Goal: Transaction & Acquisition: Purchase product/service

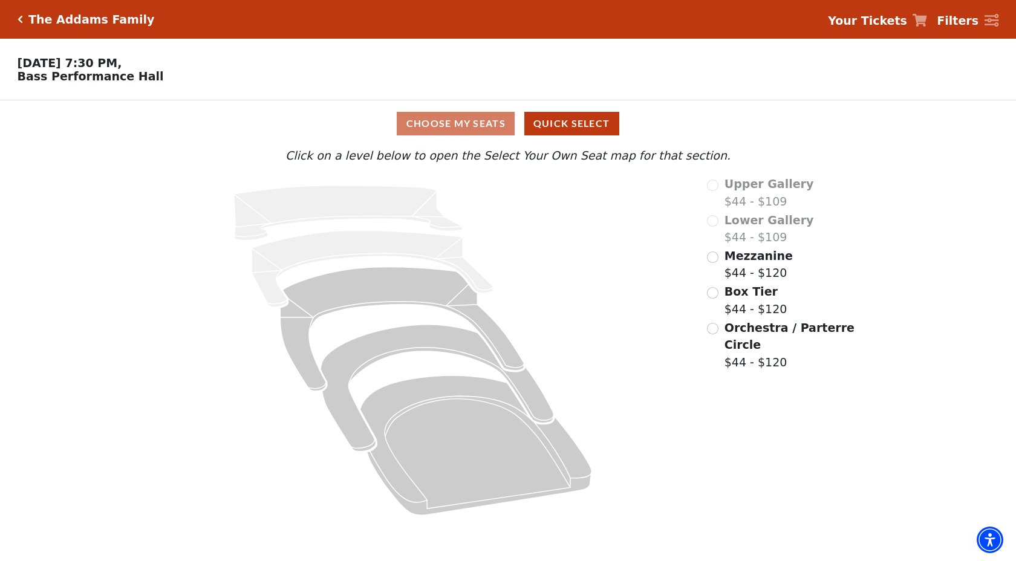
click at [756, 332] on span "Orchestra / Parterre Circle" at bounding box center [789, 336] width 130 height 31
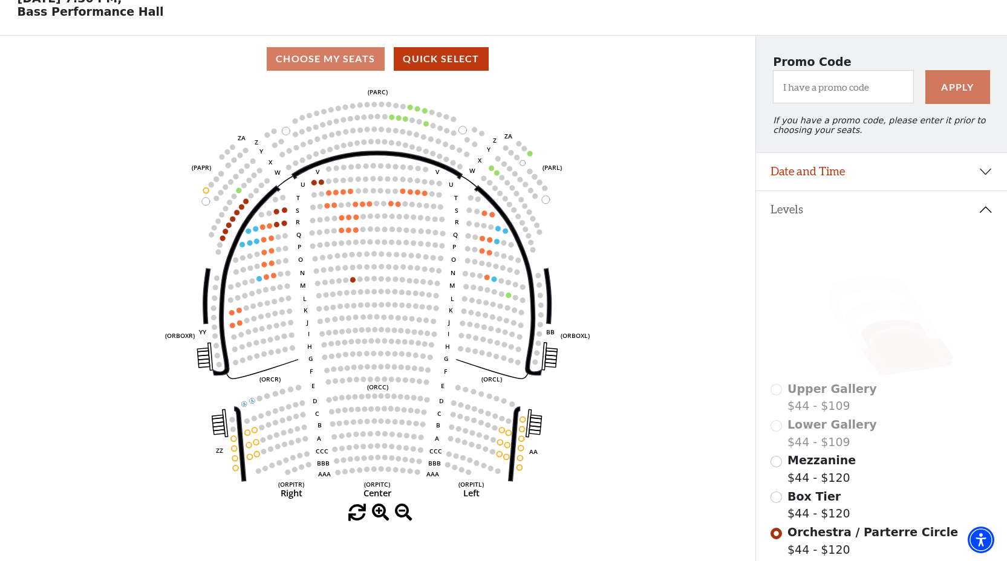
scroll to position [64, 0]
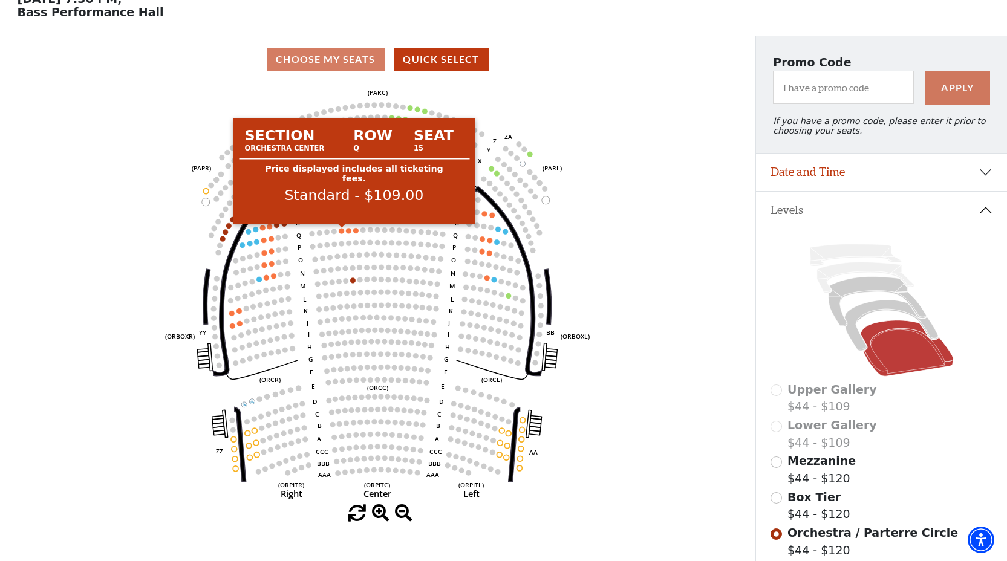
click at [342, 230] on circle at bounding box center [341, 230] width 5 height 5
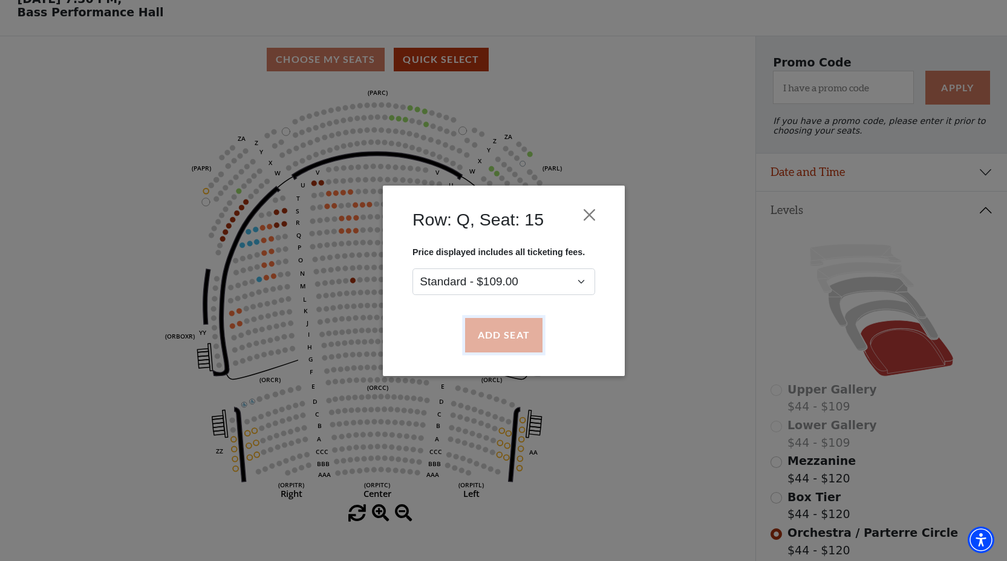
click at [516, 338] on button "Add Seat" at bounding box center [502, 335] width 77 height 34
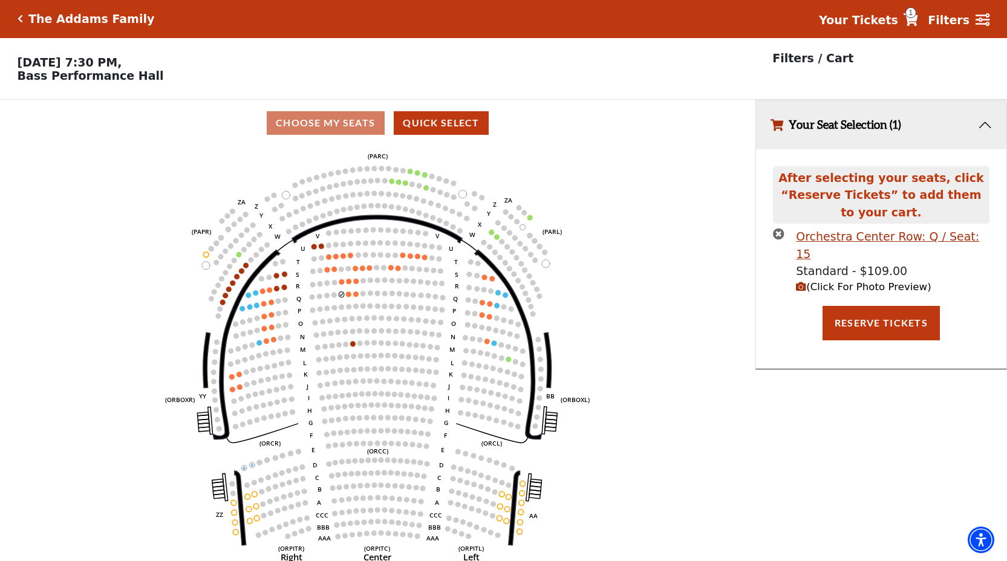
scroll to position [0, 0]
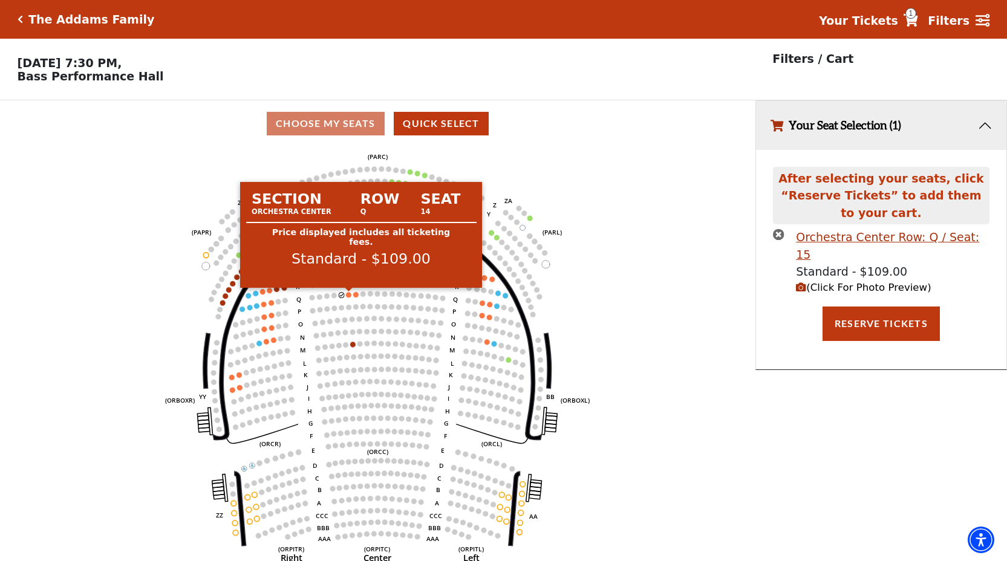
click at [349, 295] on circle at bounding box center [348, 294] width 5 height 5
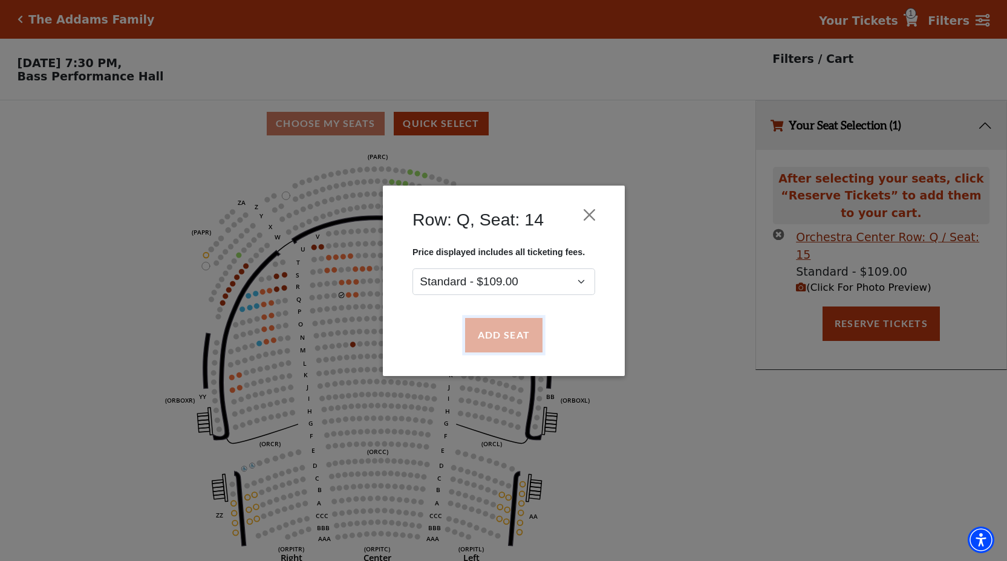
click at [498, 344] on button "Add Seat" at bounding box center [502, 335] width 77 height 34
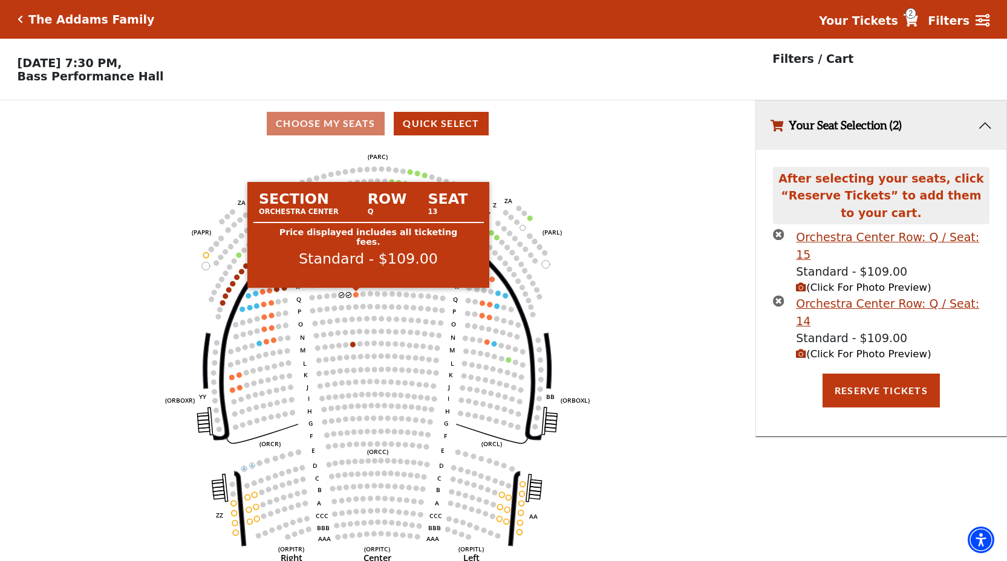
click at [357, 296] on circle at bounding box center [355, 294] width 5 height 5
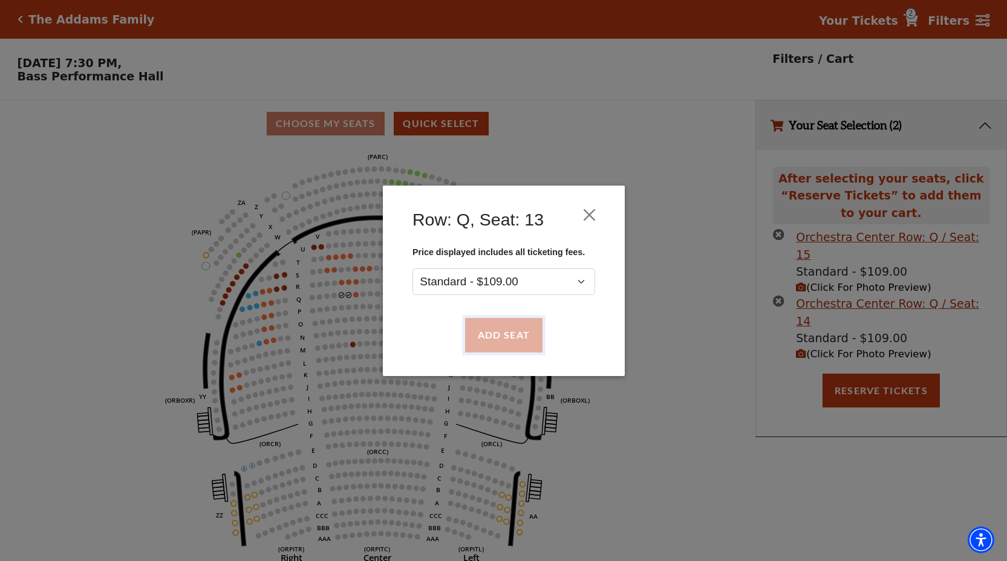
click at [483, 333] on button "Add Seat" at bounding box center [502, 335] width 77 height 34
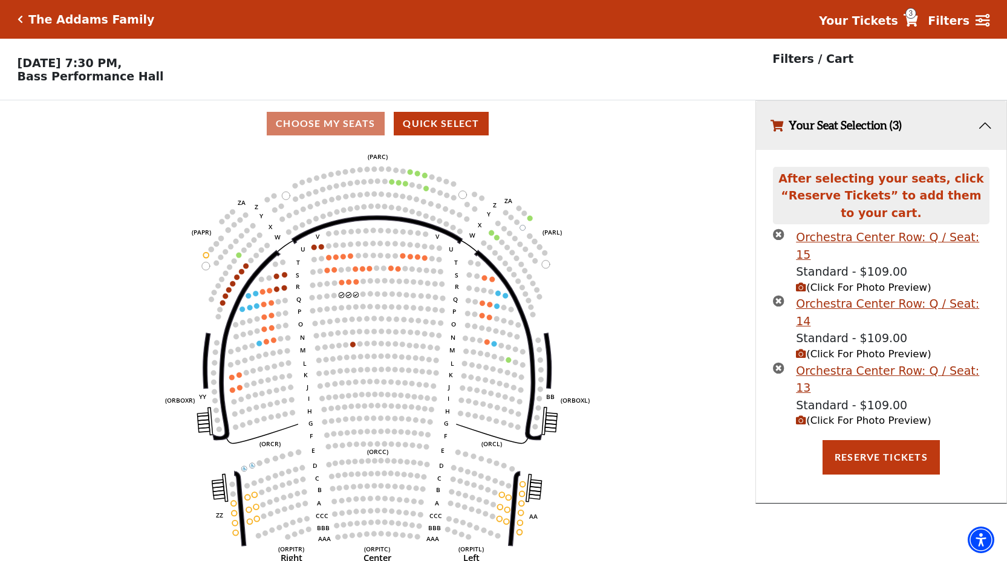
scroll to position [25, 0]
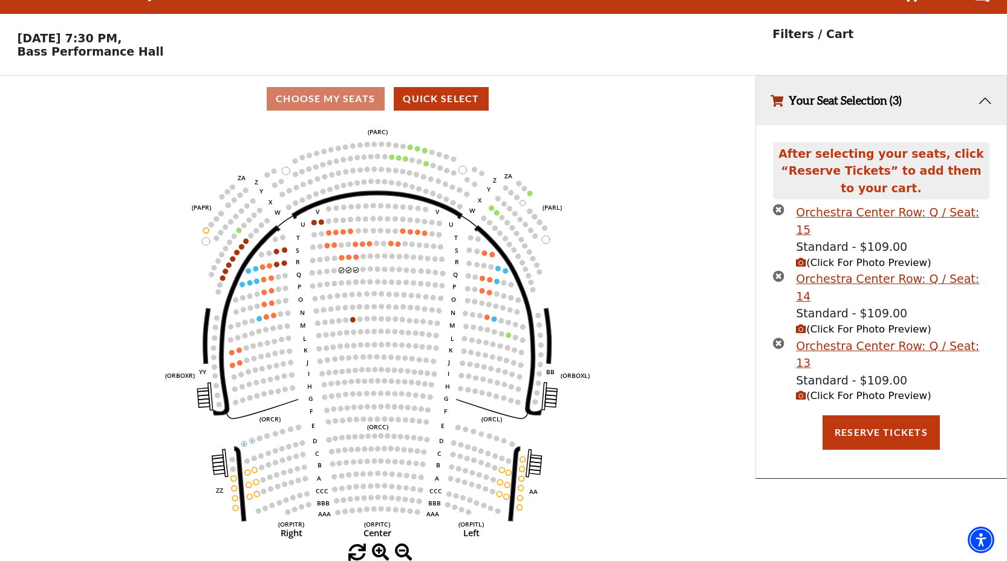
click at [819, 257] on span "(Click For Photo Preview)" at bounding box center [863, 262] width 135 height 11
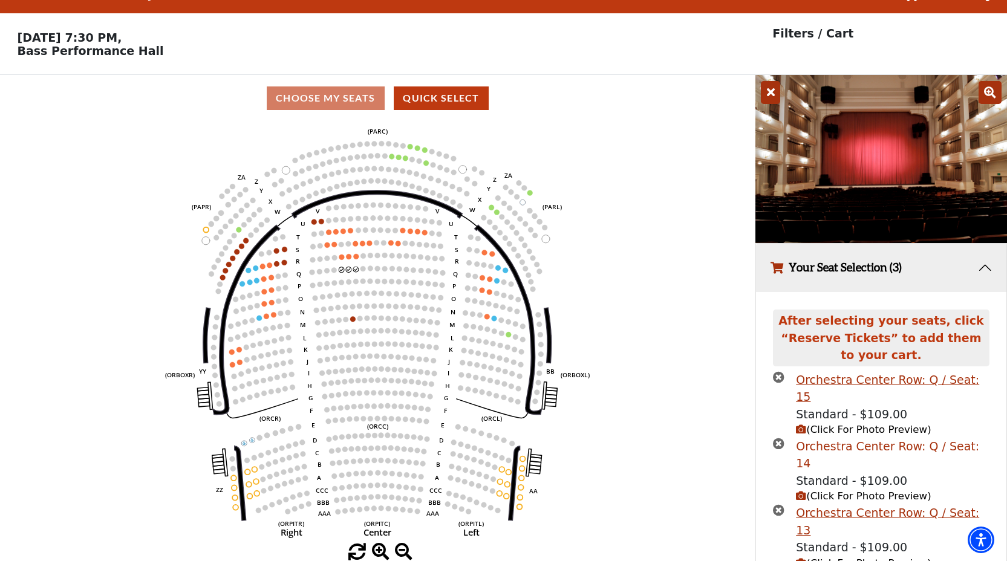
click at [855, 438] on div "Orchestra Center Row: Q / Seat: 14" at bounding box center [892, 455] width 193 height 34
click at [866, 504] on div "Orchestra Center Row: Q / Seat: 13" at bounding box center [892, 521] width 193 height 34
click at [910, 438] on div "Orchestra Center Row: Q / Seat: 14" at bounding box center [892, 455] width 193 height 34
click at [813, 490] on span "(Click For Photo Preview)" at bounding box center [863, 495] width 135 height 11
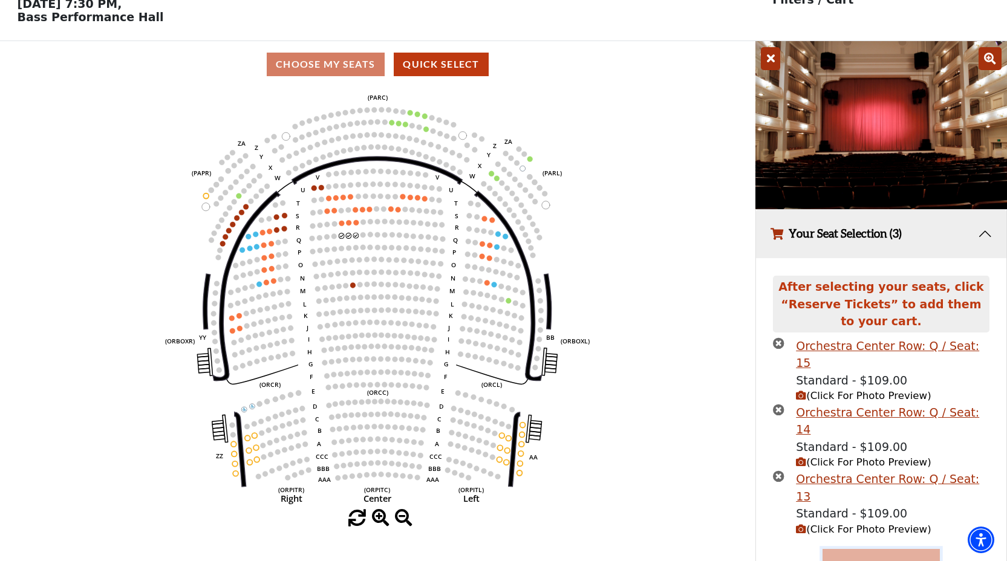
click at [871, 549] on button "Reserve Tickets" at bounding box center [880, 566] width 117 height 34
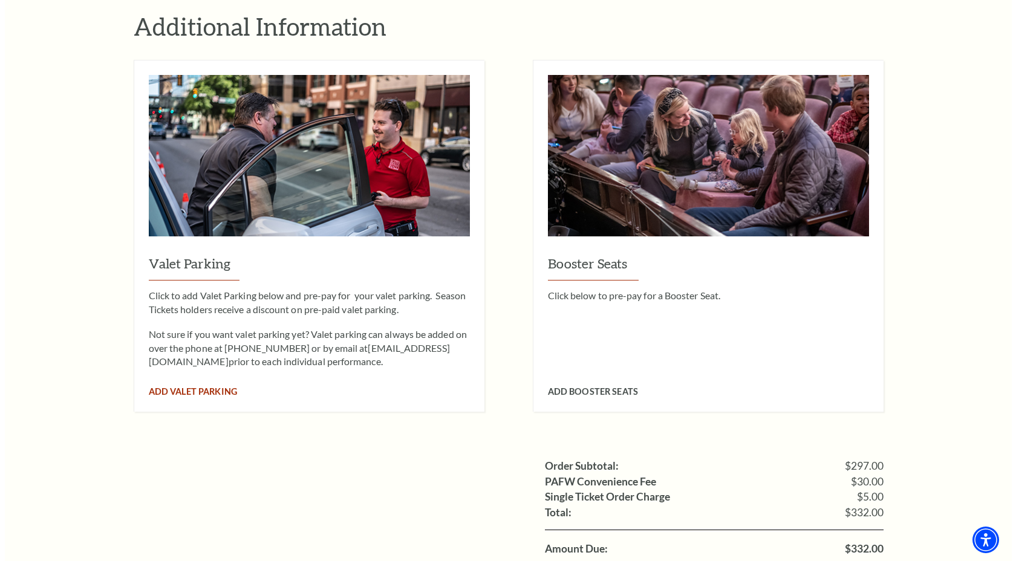
scroll to position [874, 0]
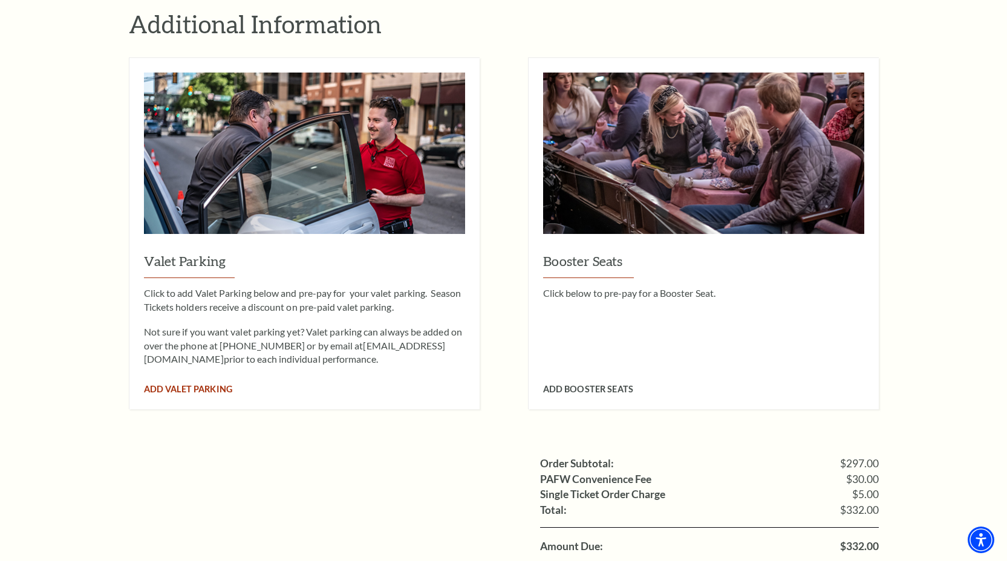
click at [213, 384] on span "Add Valet Parking" at bounding box center [188, 389] width 88 height 10
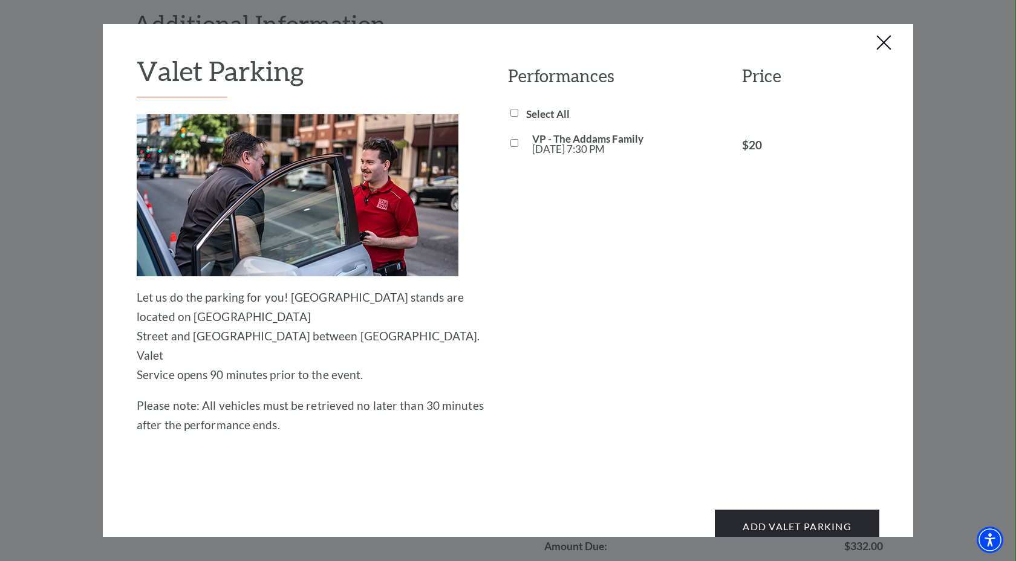
click at [508, 142] on div at bounding box center [517, 144] width 18 height 10
click at [510, 142] on input "VP - The Addams Family Sat, Oct 25 7:30 PM" at bounding box center [514, 143] width 8 height 8
checkbox input "true"
click at [798, 510] on button "Add Valet Parking" at bounding box center [797, 527] width 164 height 34
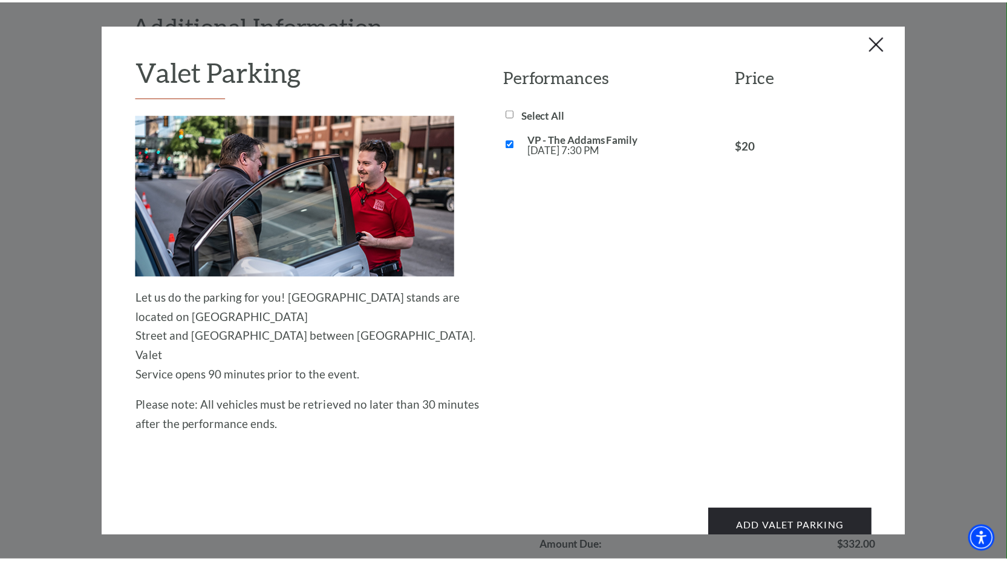
scroll to position [0, 0]
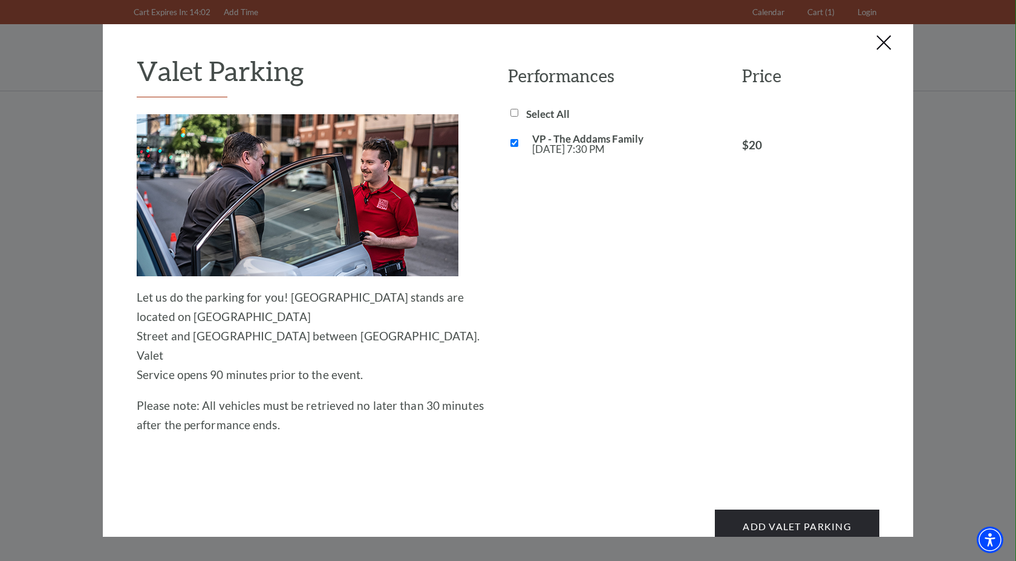
click at [885, 41] on button "Close this dialog window" at bounding box center [883, 43] width 19 height 19
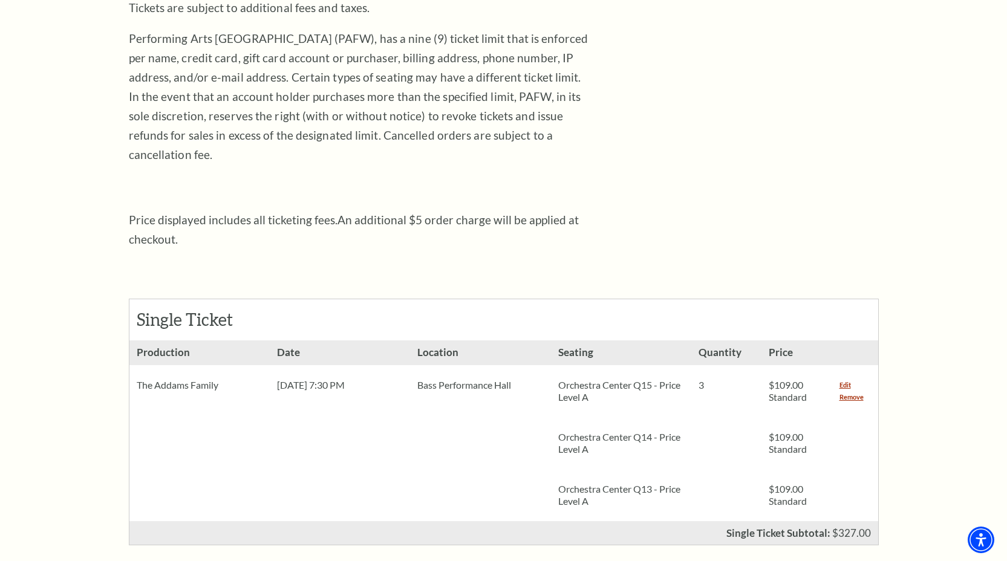
scroll to position [412, 0]
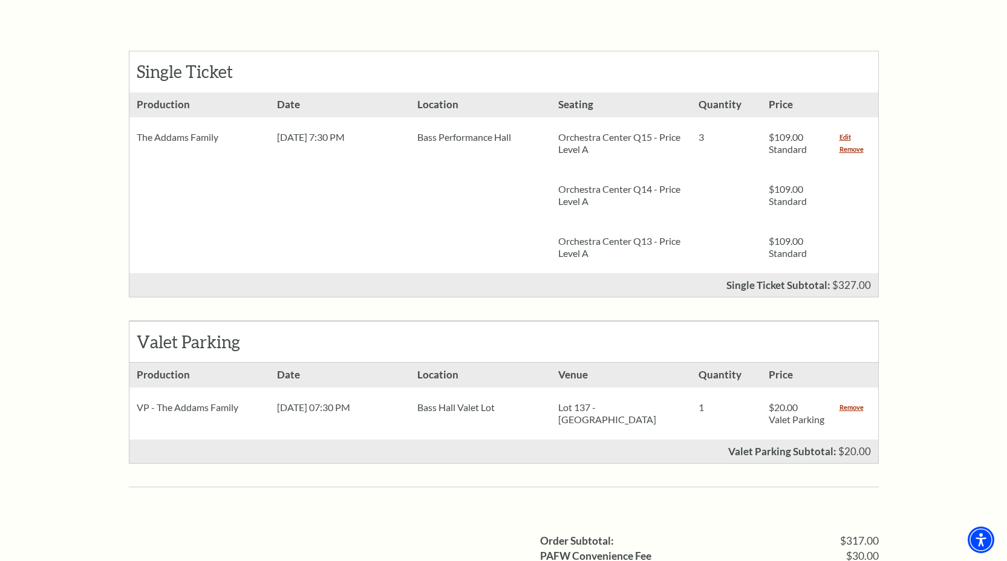
scroll to position [525, 0]
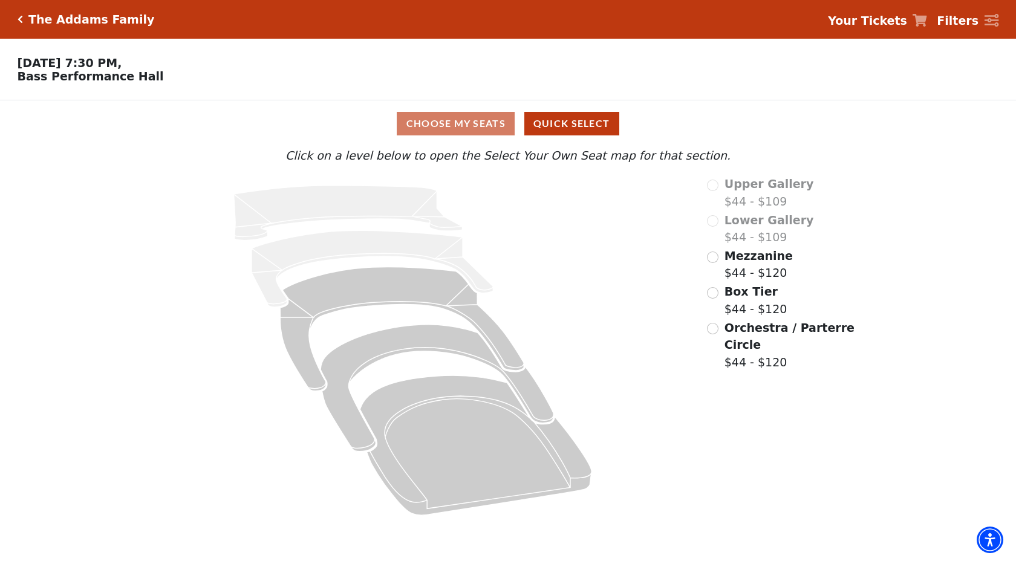
click at [751, 318] on div "Upper Gallery $44 - $109 Lower Gallery $44 - $109 Mezzanine $44 - $120 Box Tier…" at bounding box center [781, 350] width 166 height 350
click at [751, 334] on span "Orchestra / Parterre Circle" at bounding box center [789, 336] width 130 height 31
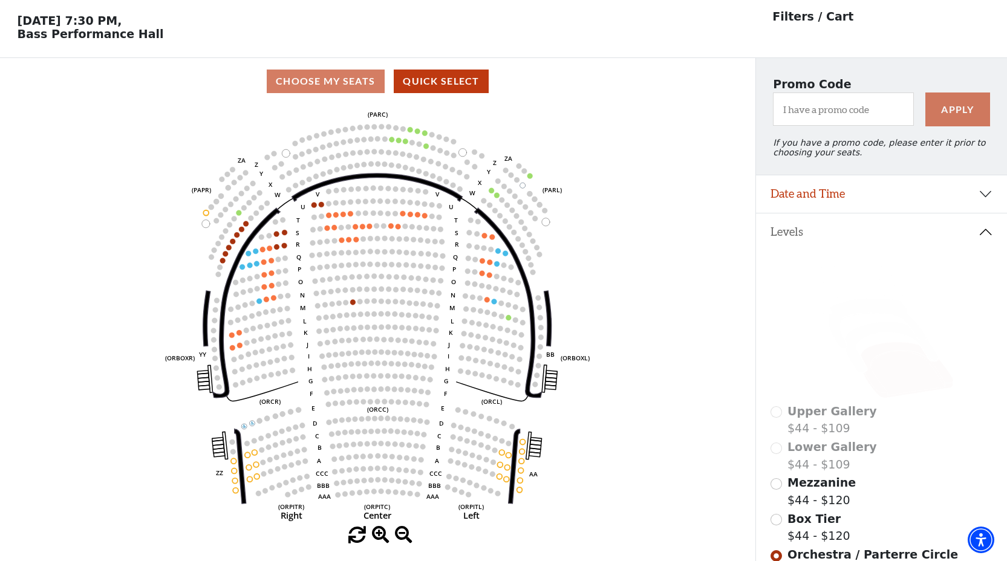
scroll to position [56, 0]
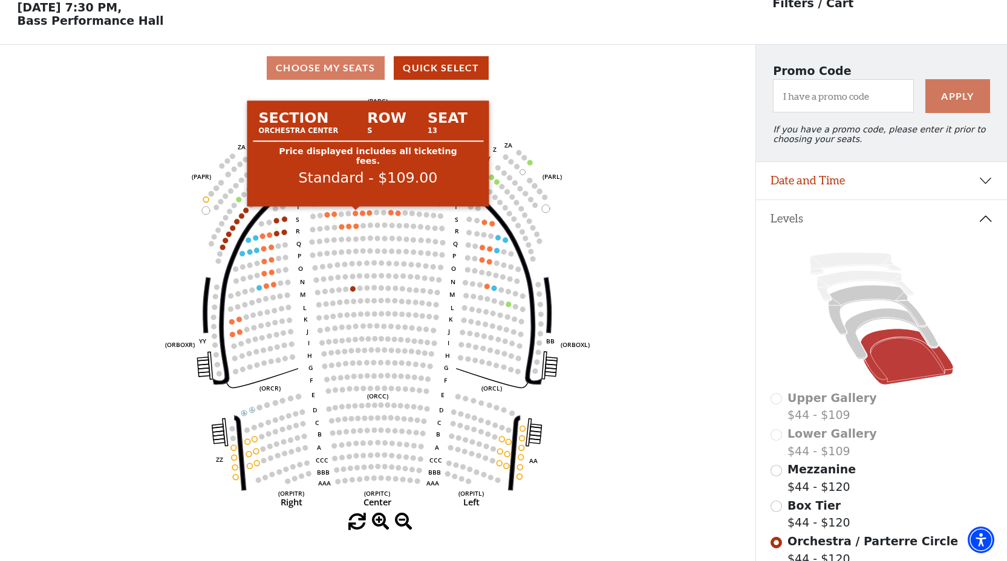
click at [356, 214] on circle at bounding box center [355, 212] width 5 height 5
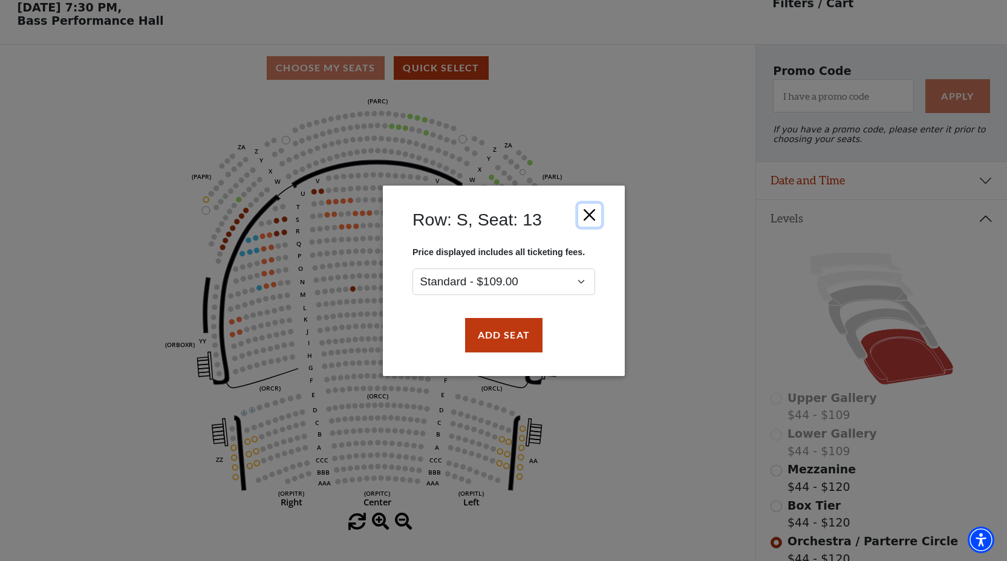
click at [589, 217] on button "Close" at bounding box center [588, 214] width 23 height 23
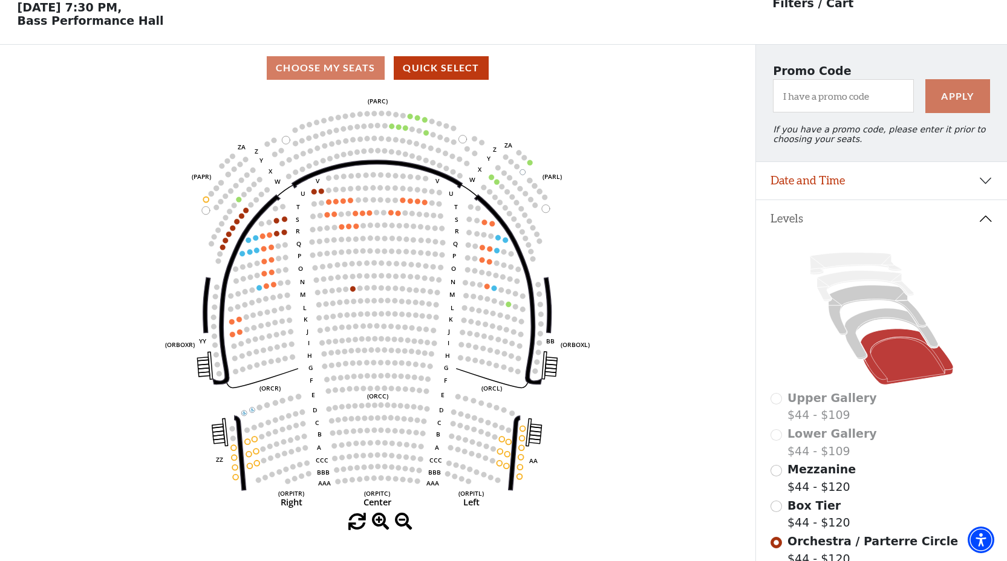
scroll to position [198, 0]
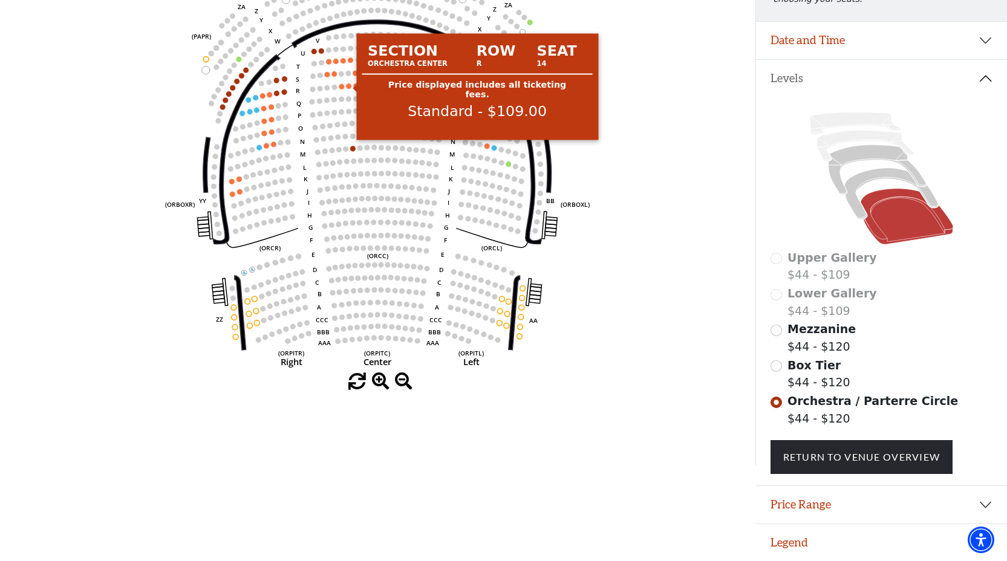
click at [349, 85] on circle at bounding box center [348, 85] width 5 height 5
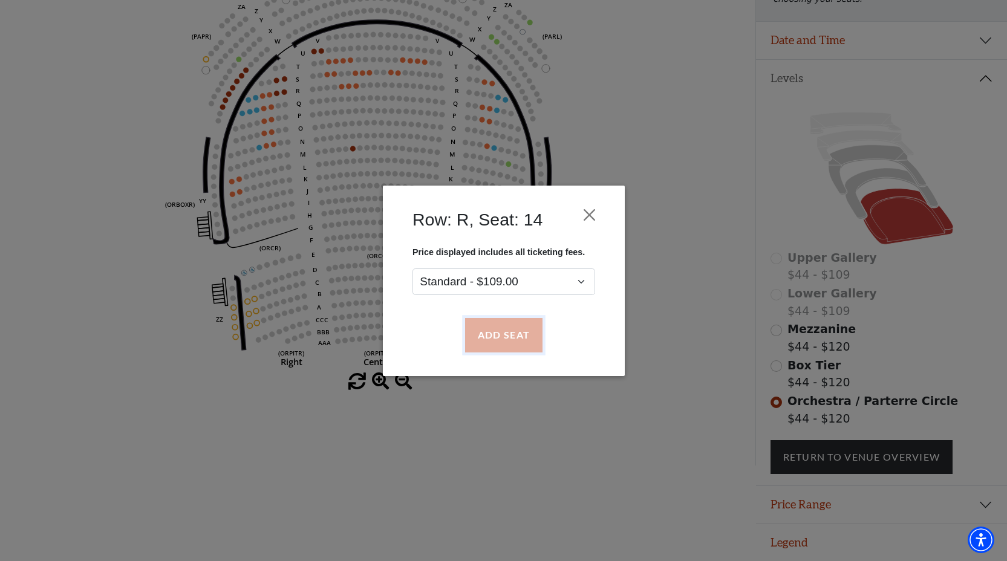
click at [509, 323] on button "Add Seat" at bounding box center [502, 335] width 77 height 34
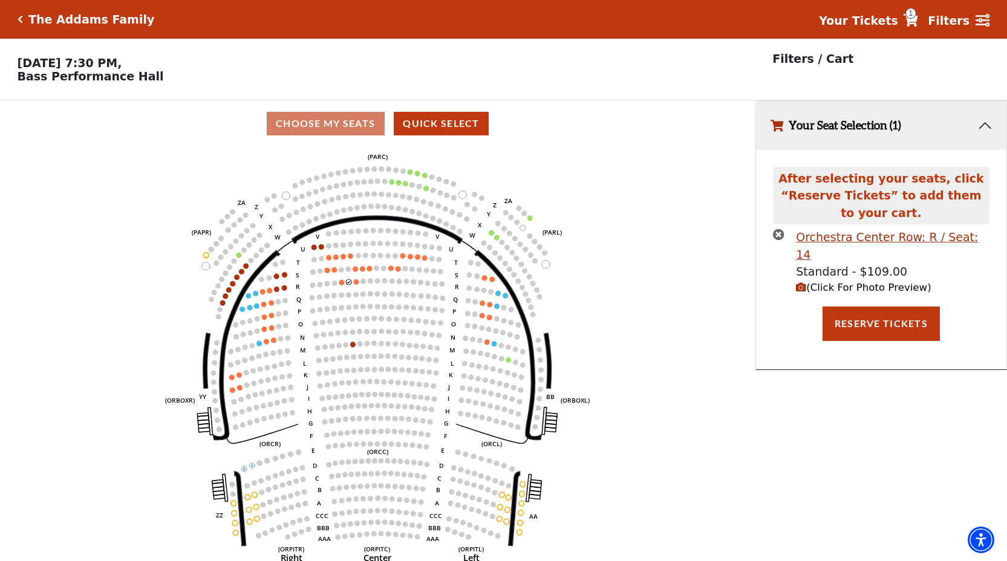
scroll to position [25, 0]
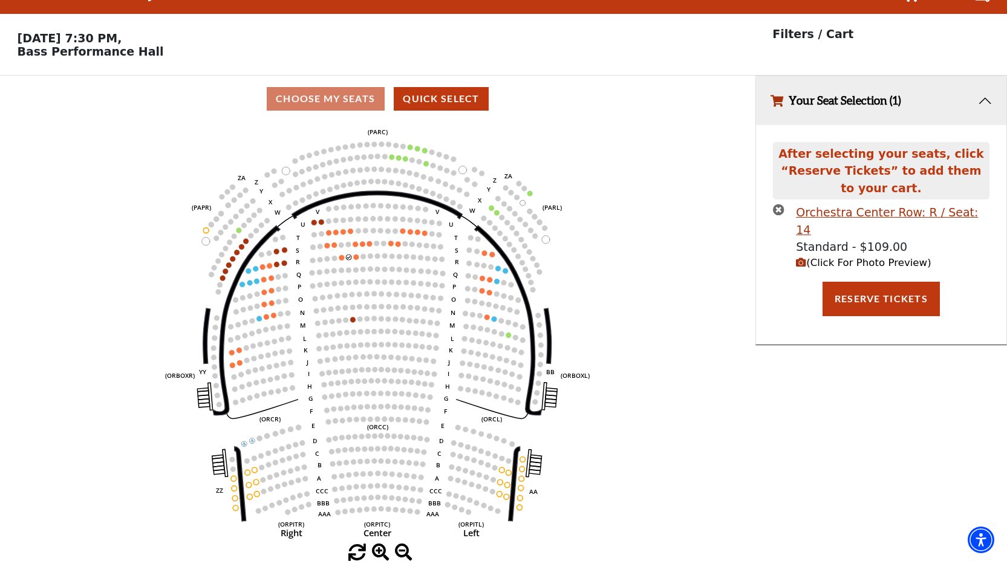
click at [842, 238] on div "Standard - $109.00" at bounding box center [892, 247] width 193 height 18
click at [842, 257] on span "(Click For Photo Preview)" at bounding box center [863, 262] width 135 height 11
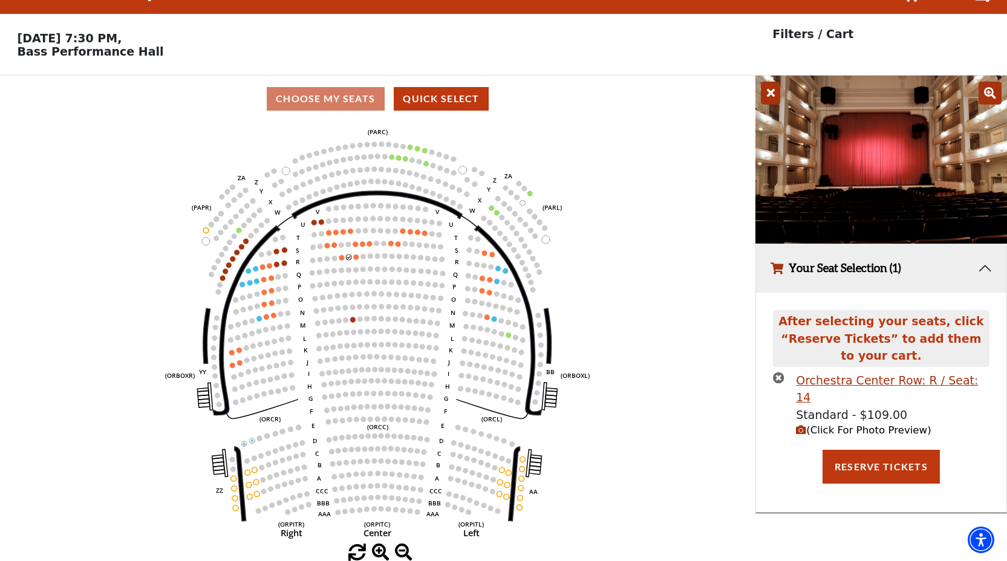
click at [771, 88] on icon at bounding box center [770, 93] width 19 height 23
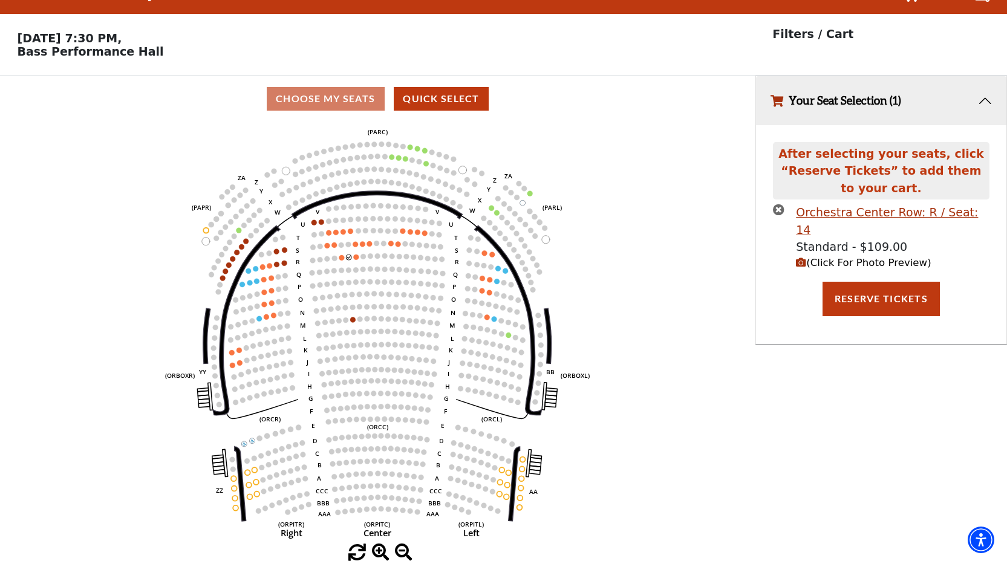
scroll to position [0, 0]
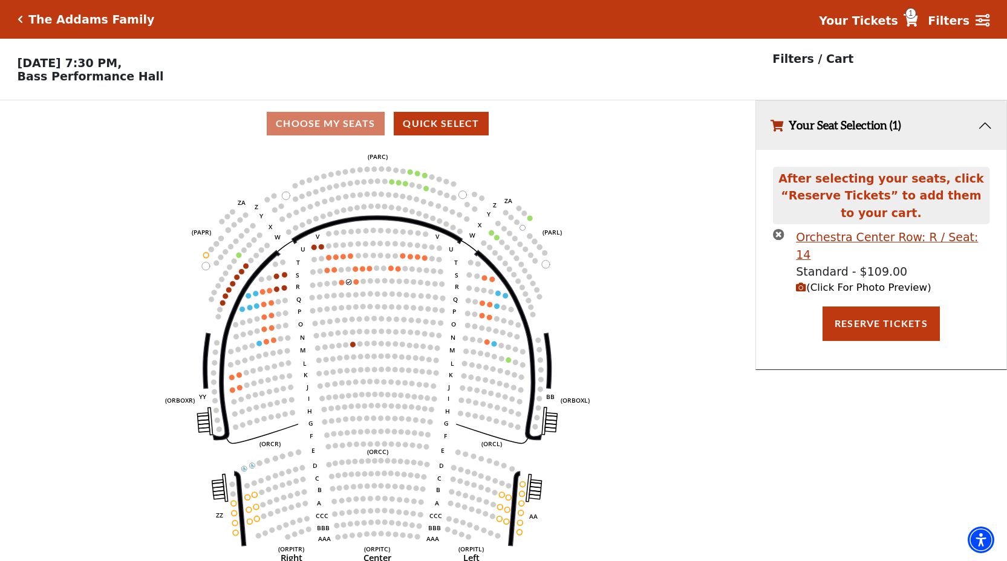
click at [776, 231] on icon "times-circle" at bounding box center [778, 234] width 11 height 11
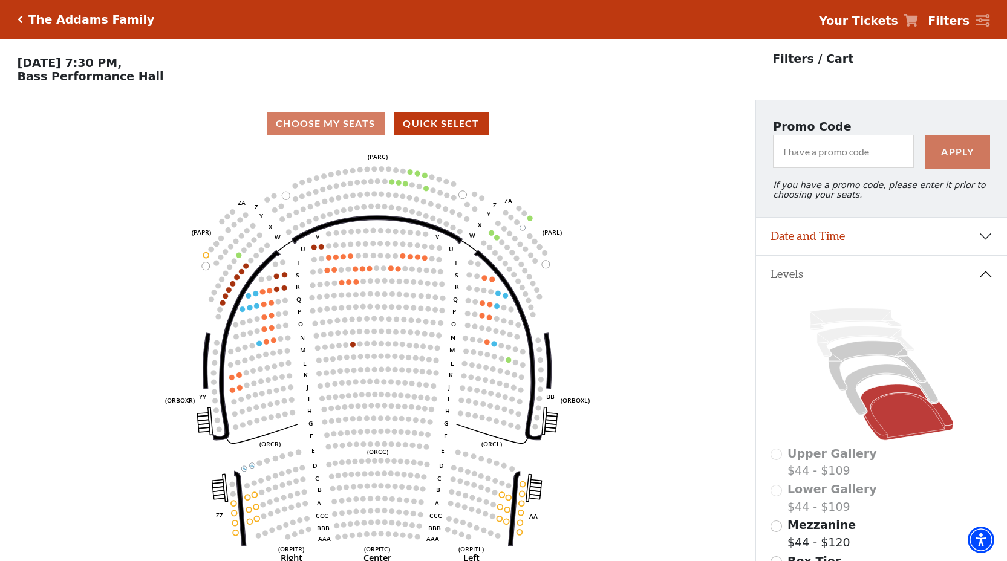
click at [918, 19] on icon at bounding box center [910, 20] width 15 height 13
click at [881, 19] on strong "Your Tickets" at bounding box center [858, 20] width 79 height 13
click at [888, 20] on strong "Your Tickets" at bounding box center [858, 20] width 79 height 13
click at [888, 21] on strong "Your Tickets" at bounding box center [858, 20] width 79 height 13
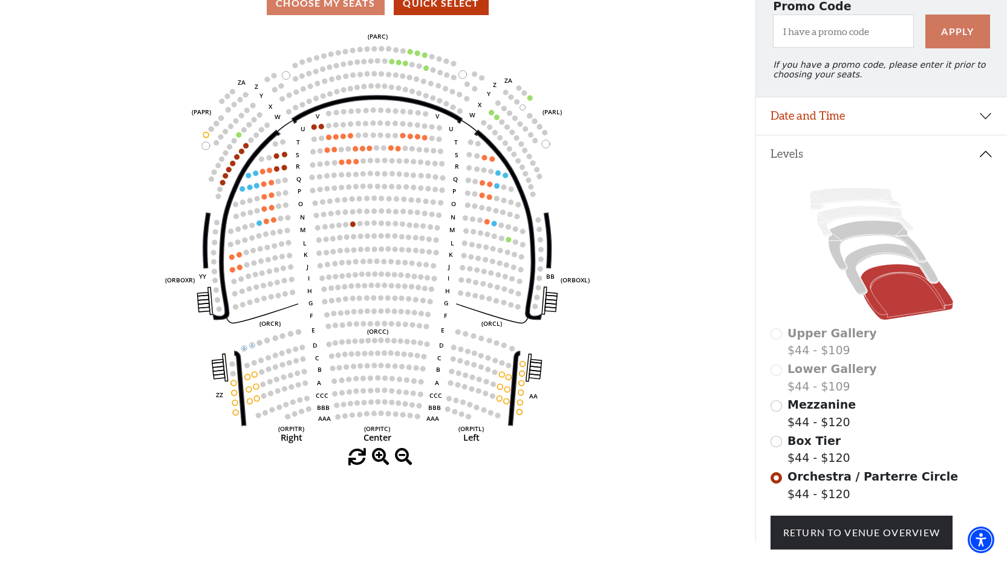
scroll to position [198, 0]
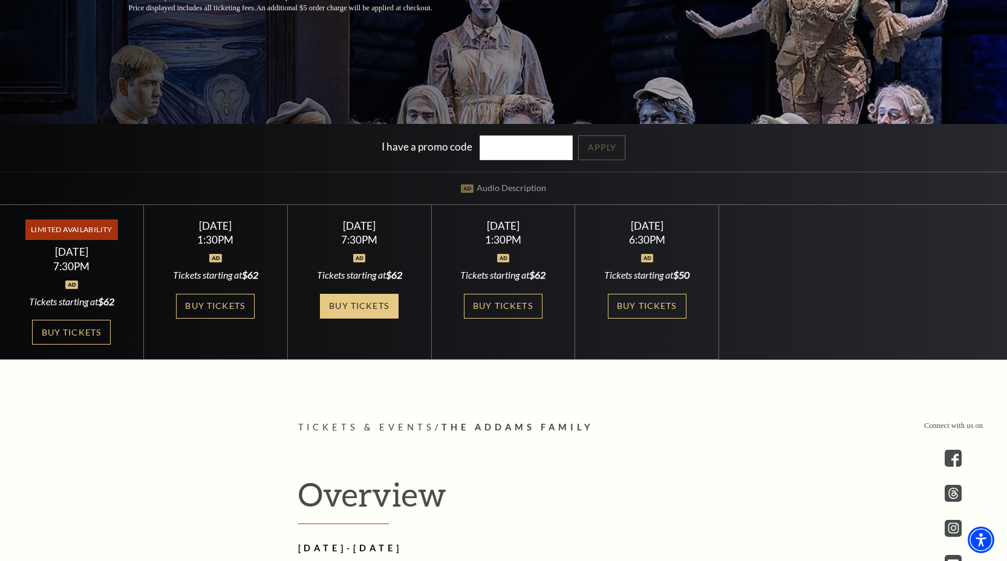
click at [388, 314] on link "Buy Tickets" at bounding box center [359, 306] width 79 height 25
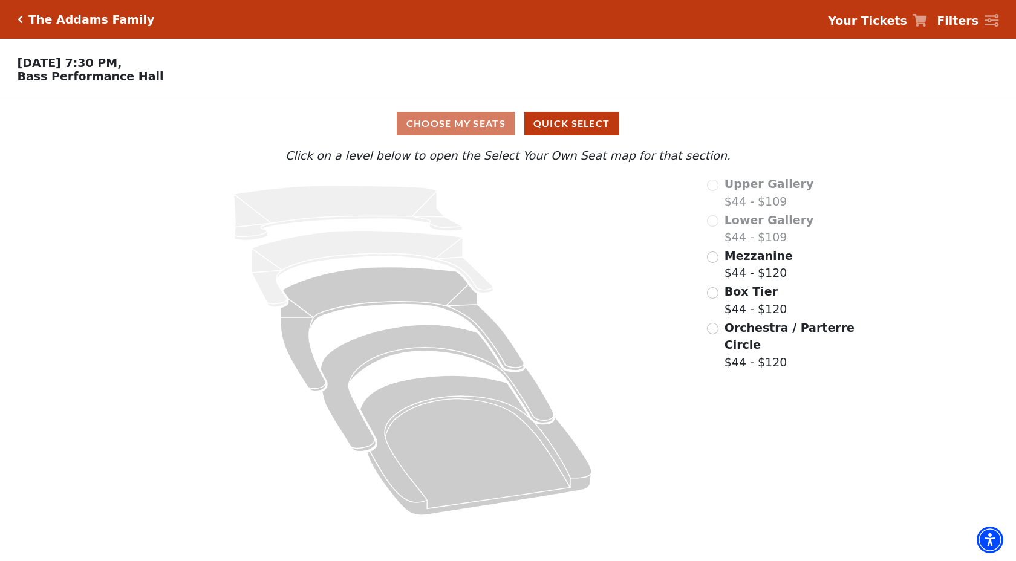
click at [805, 330] on span "Orchestra / Parterre Circle" at bounding box center [789, 336] width 130 height 31
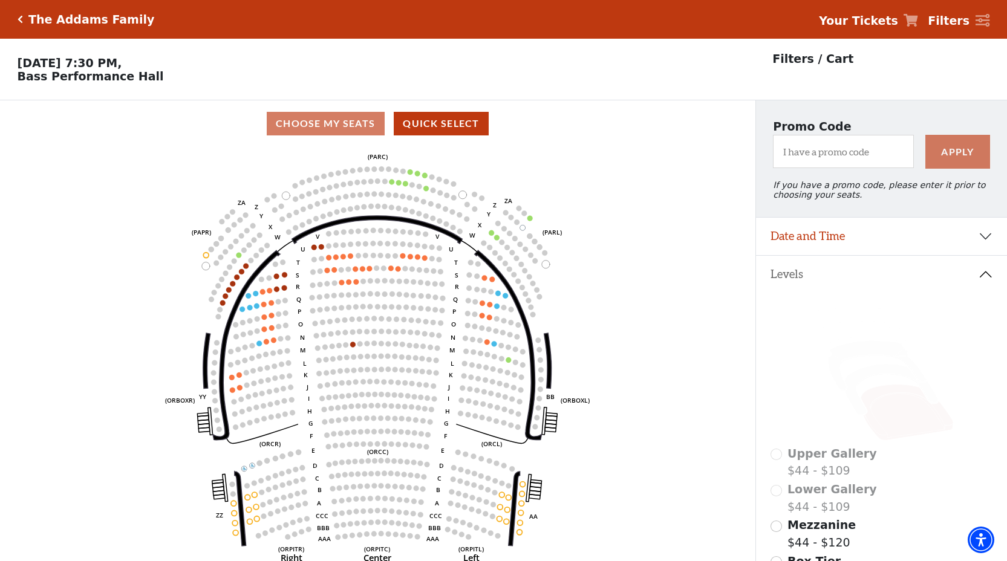
click at [918, 24] on icon at bounding box center [910, 20] width 15 height 13
click at [918, 22] on icon at bounding box center [910, 20] width 15 height 13
click at [867, 15] on strong "Your Tickets" at bounding box center [858, 20] width 79 height 13
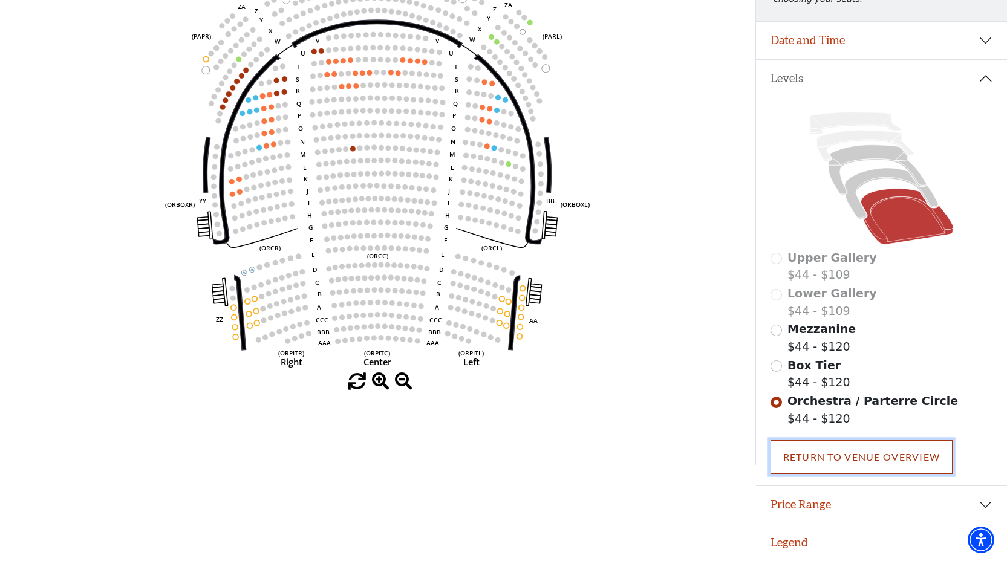
click at [840, 452] on link "Return To Venue Overview" at bounding box center [861, 457] width 183 height 34
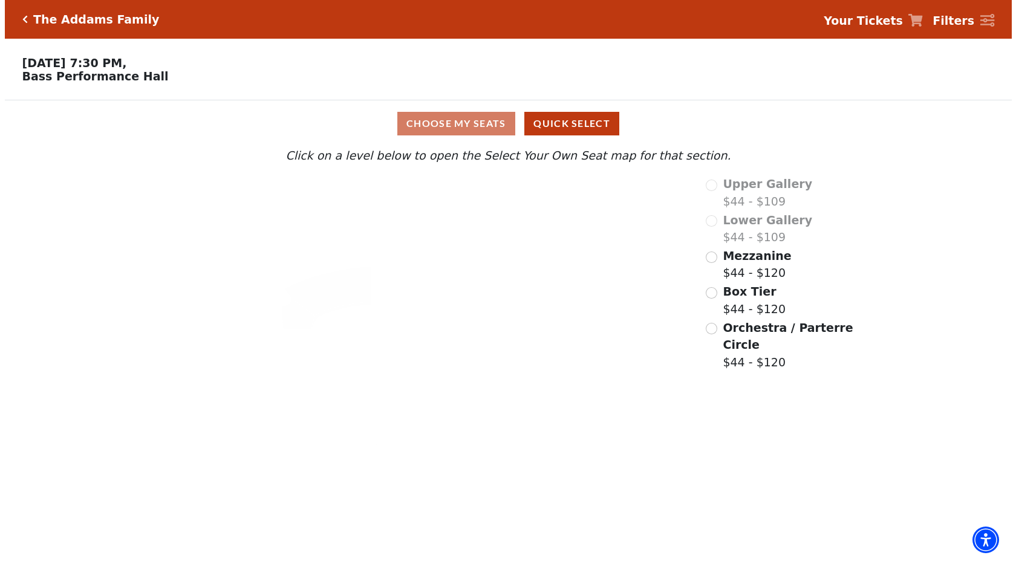
scroll to position [0, 0]
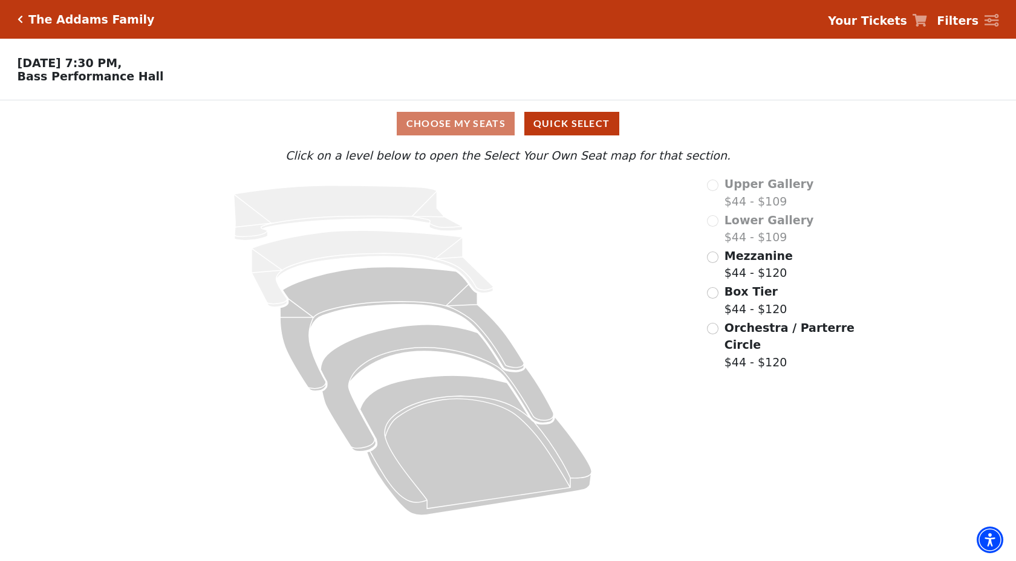
click at [755, 333] on span "Orchestra / Parterre Circle" at bounding box center [789, 336] width 130 height 31
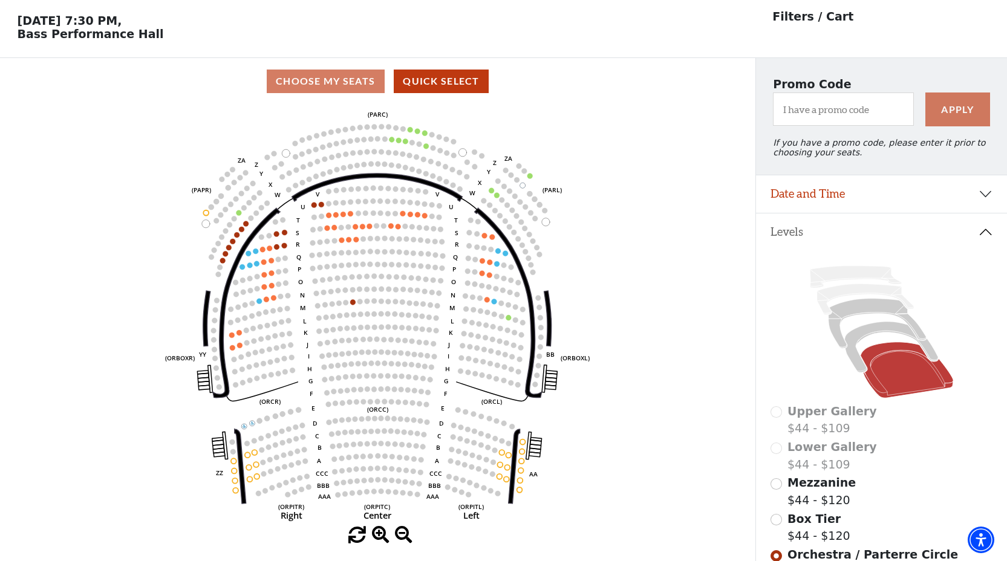
scroll to position [56, 0]
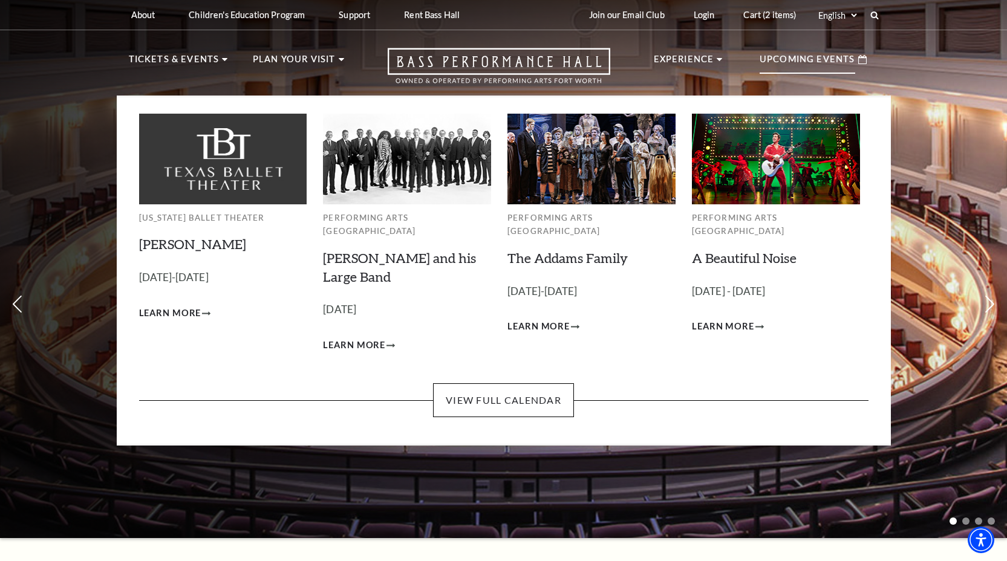
click at [839, 67] on p "Upcoming Events" at bounding box center [807, 63] width 96 height 22
click at [547, 389] on link "View Full Calendar" at bounding box center [503, 400] width 141 height 34
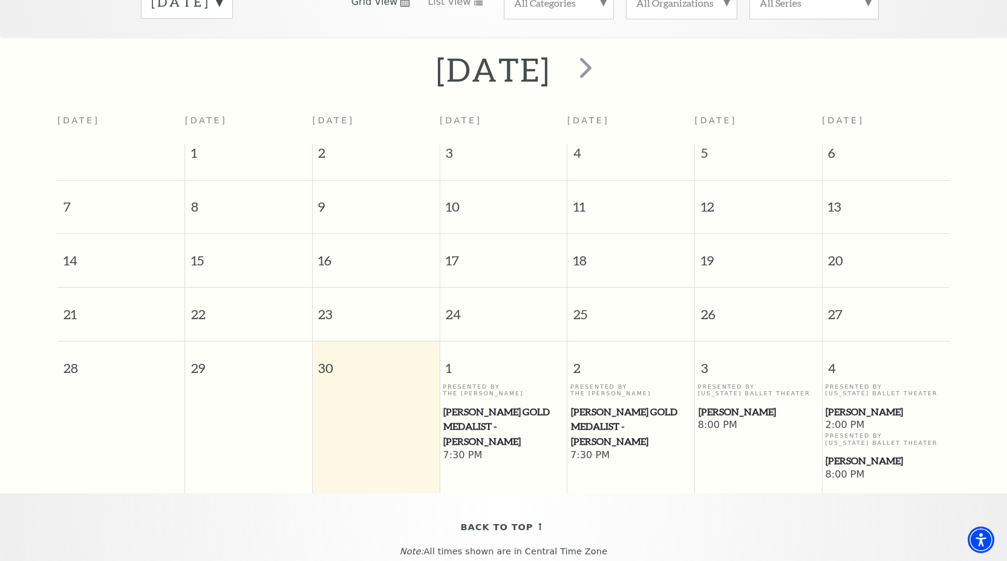
scroll to position [226, 0]
click at [603, 54] on span "next" at bounding box center [585, 68] width 34 height 34
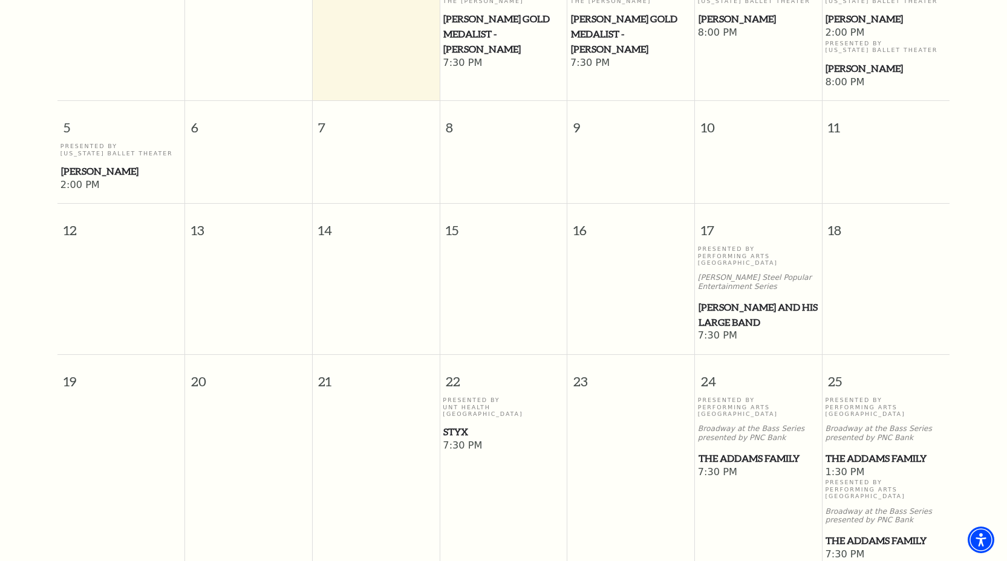
scroll to position [409, 0]
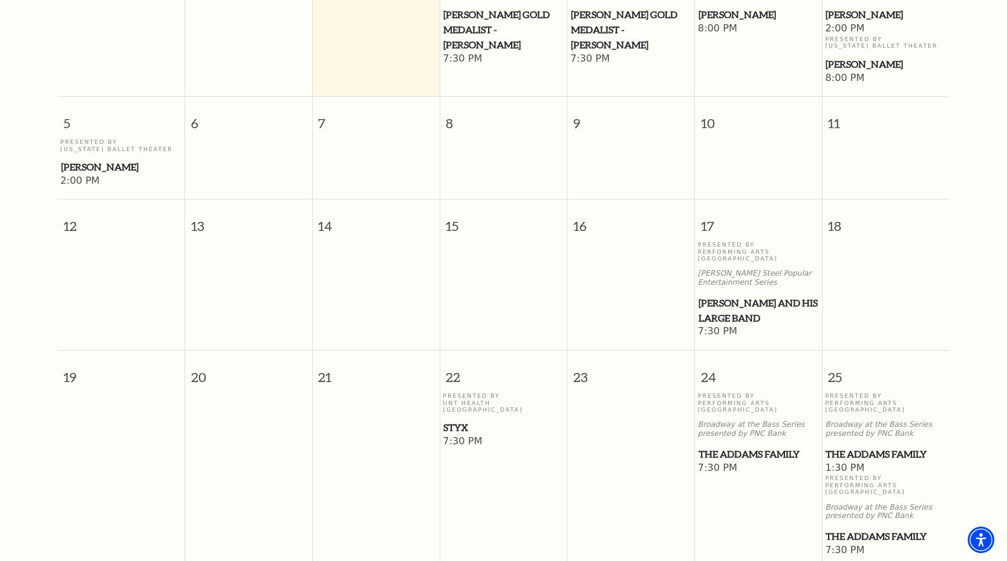
click at [876, 529] on span "The Addams Family" at bounding box center [885, 536] width 120 height 15
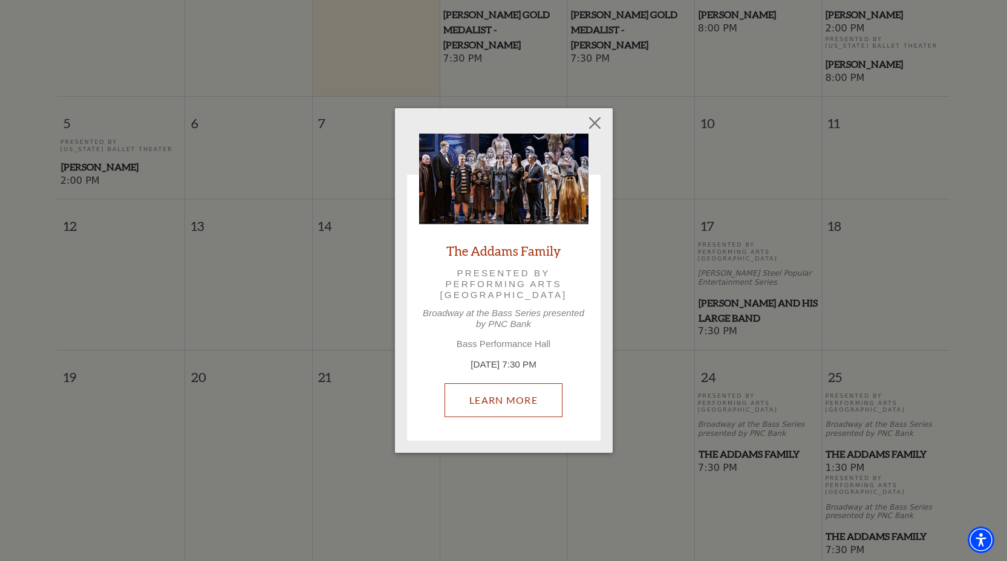
click at [501, 394] on link "Learn More" at bounding box center [503, 400] width 118 height 34
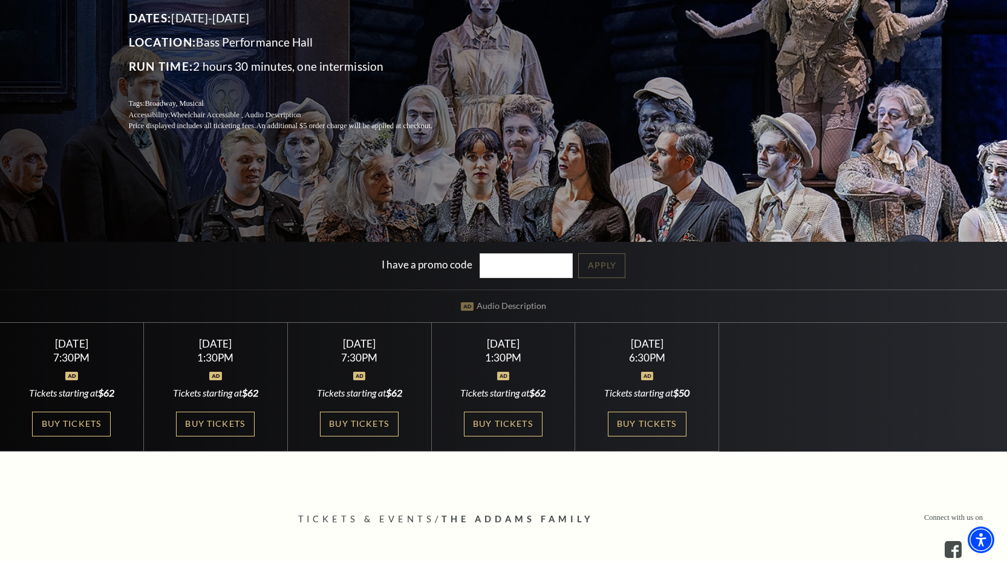
scroll to position [203, 0]
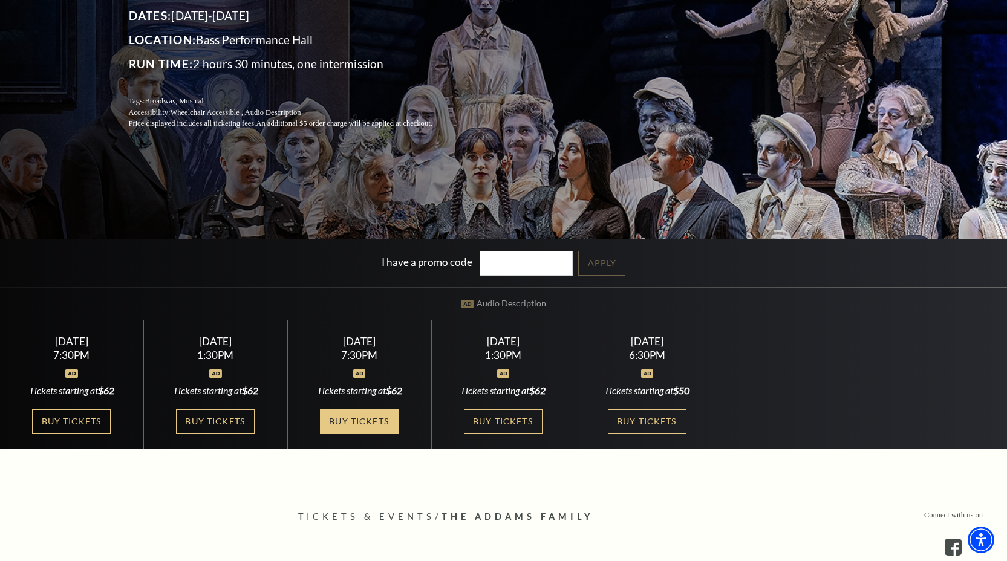
click at [354, 425] on link "Buy Tickets" at bounding box center [359, 421] width 79 height 25
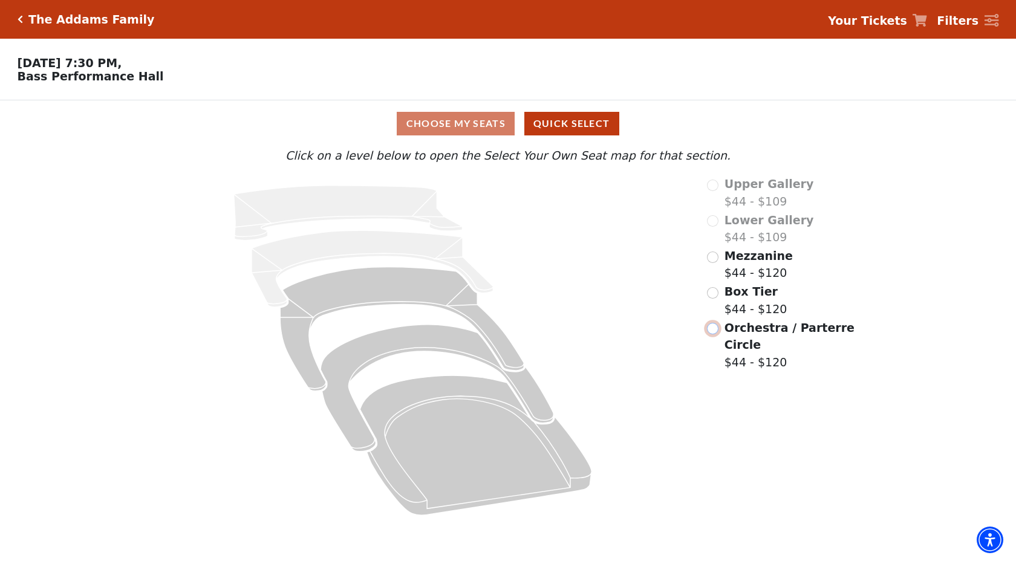
click at [714, 331] on input "Orchestra / Parterre Circle$44 - $120\a" at bounding box center [712, 328] width 11 height 11
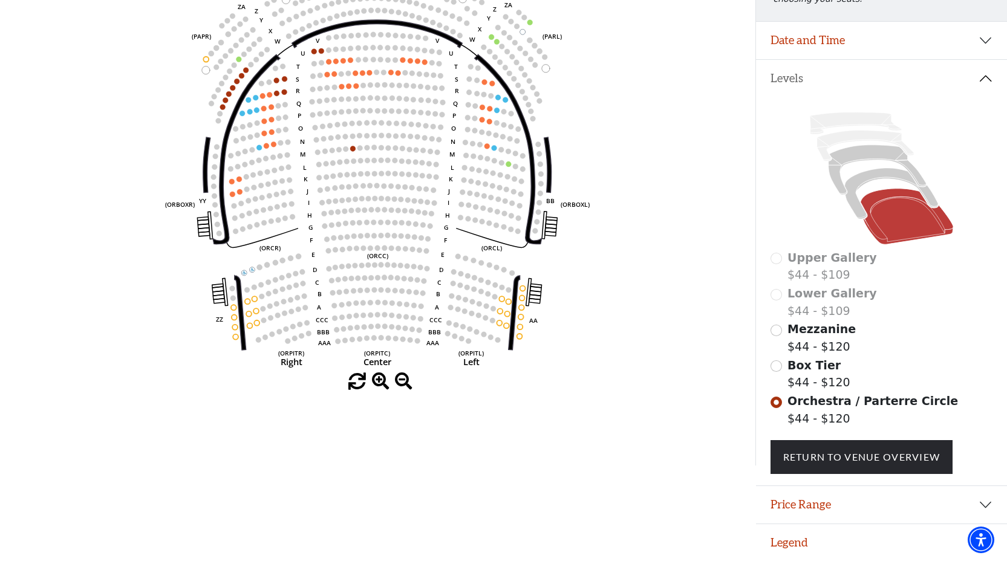
scroll to position [180, 0]
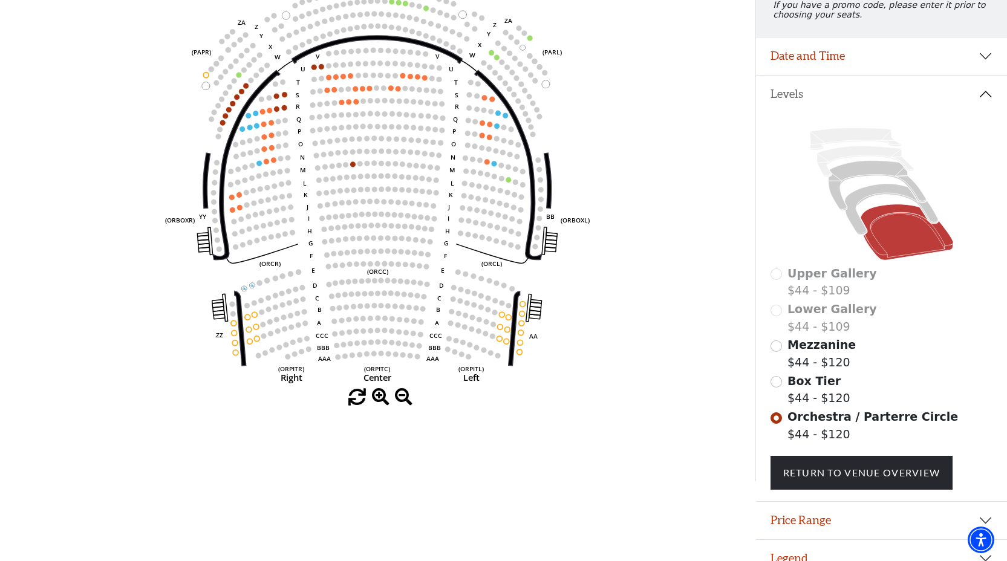
click at [344, 103] on body "Skip to main content Enable accessibility for low vision Open the accessibility…" at bounding box center [503, 100] width 1007 height 561
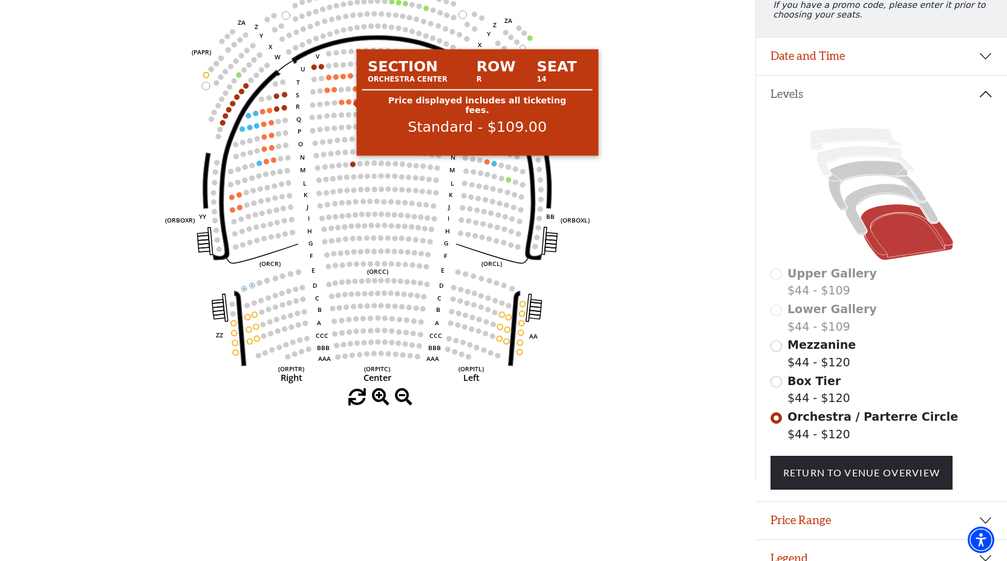
click at [348, 102] on circle at bounding box center [348, 101] width 5 height 5
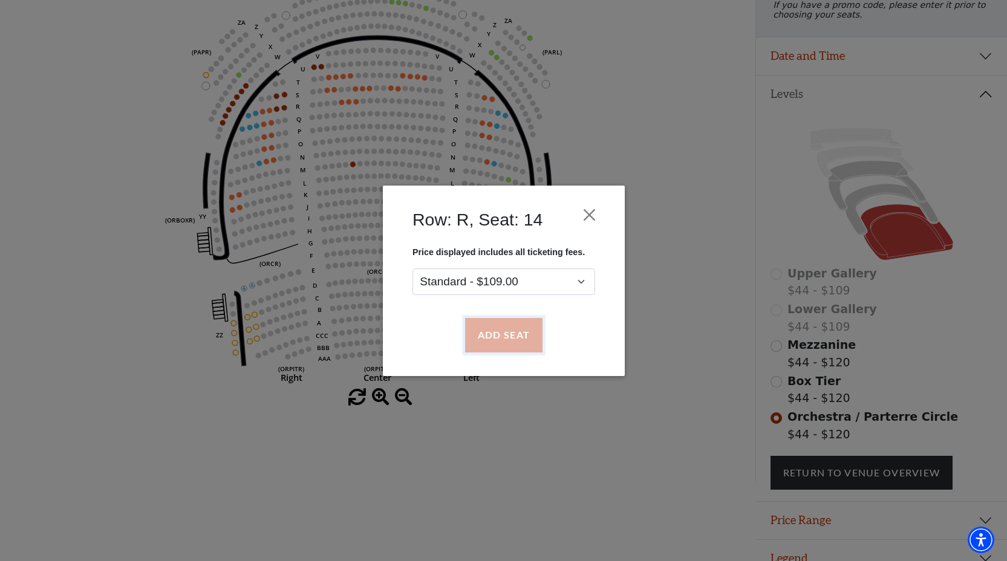
click at [500, 332] on button "Add Seat" at bounding box center [502, 335] width 77 height 34
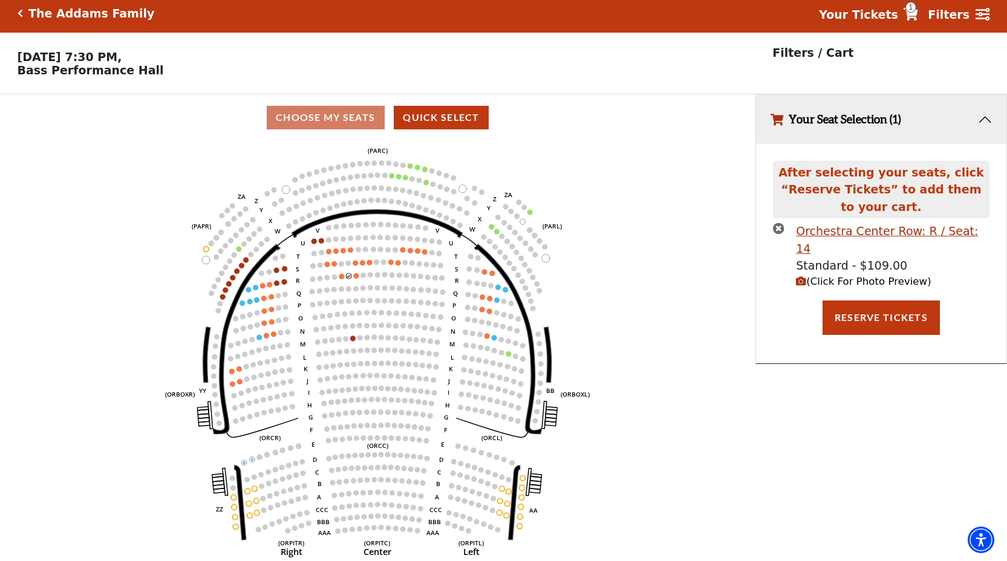
scroll to position [0, 0]
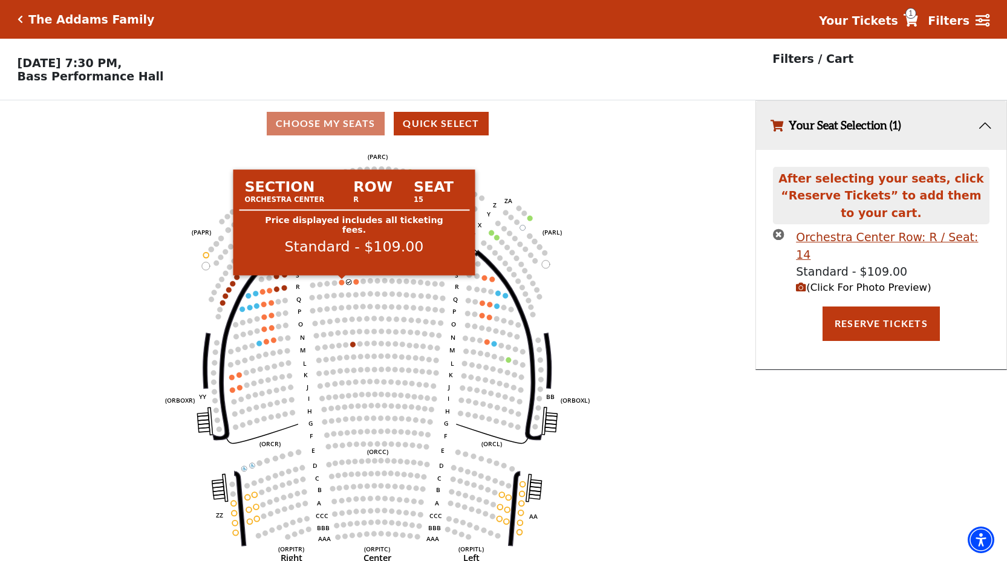
click at [343, 282] on circle at bounding box center [341, 282] width 5 height 5
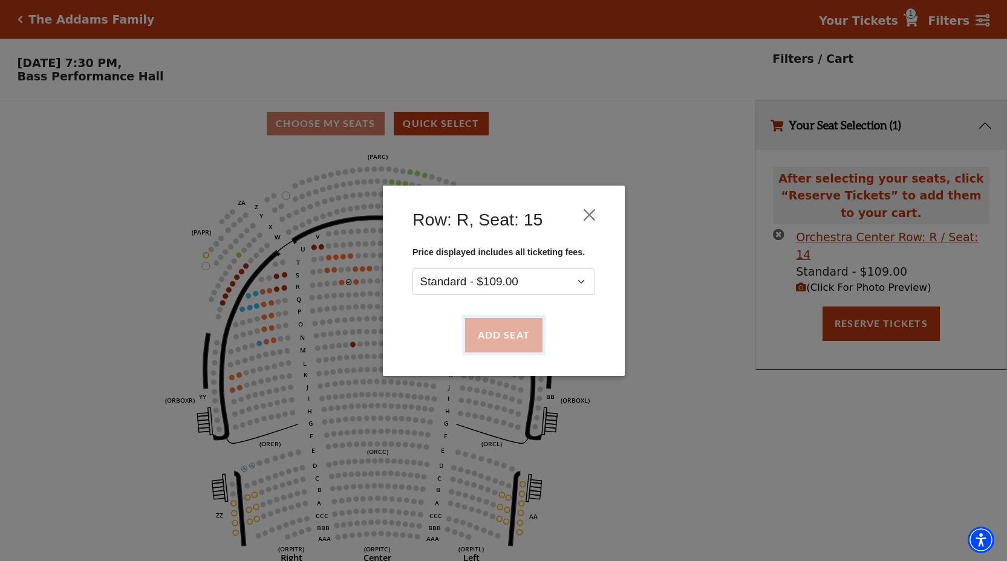
click at [502, 334] on button "Add Seat" at bounding box center [502, 335] width 77 height 34
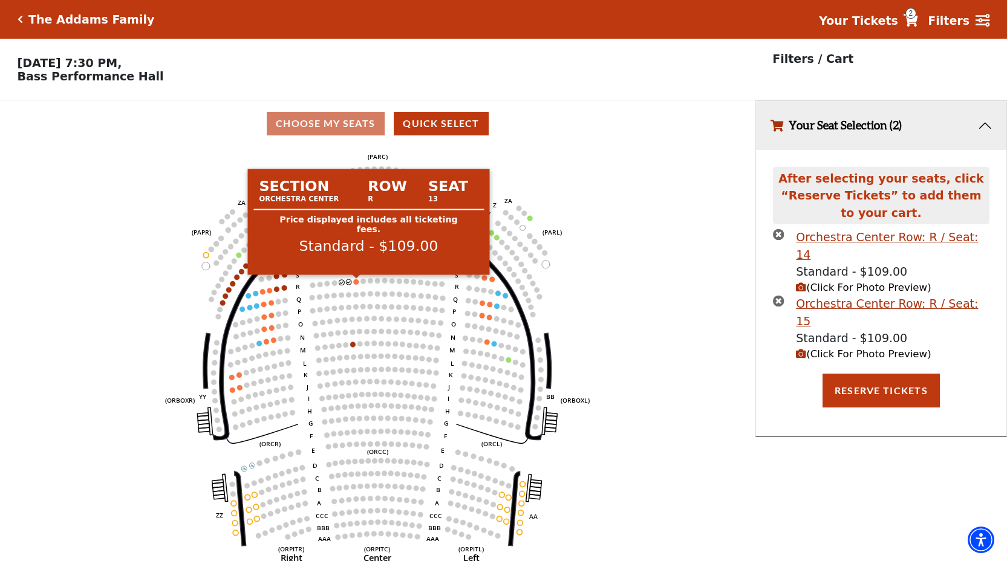
click at [357, 284] on circle at bounding box center [356, 281] width 5 height 5
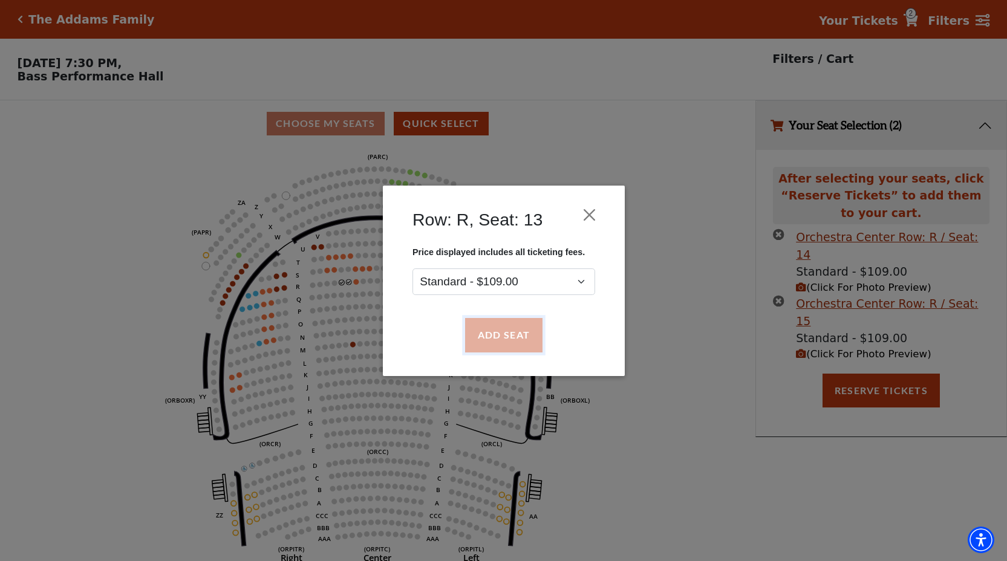
click at [498, 337] on button "Add Seat" at bounding box center [502, 335] width 77 height 34
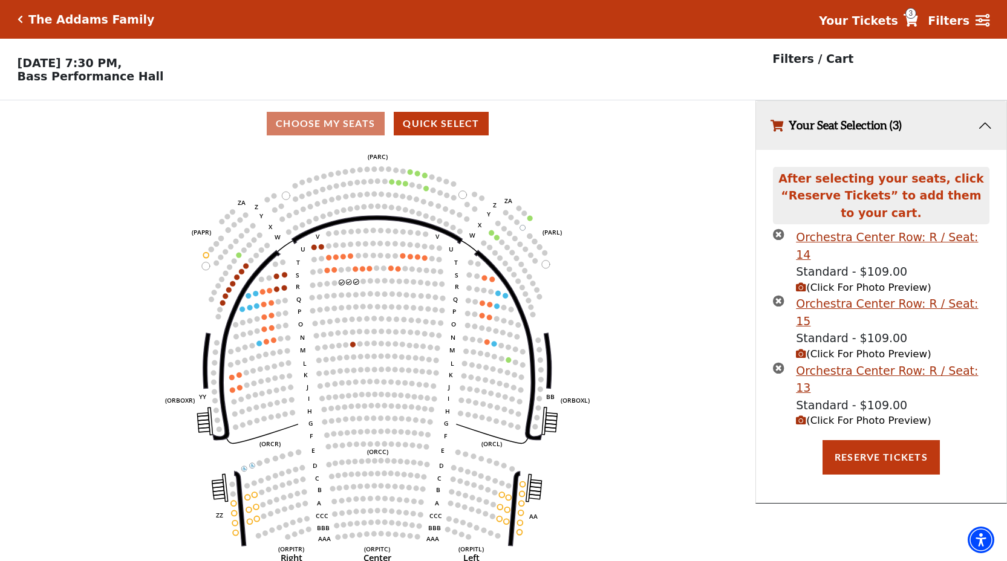
scroll to position [25, 0]
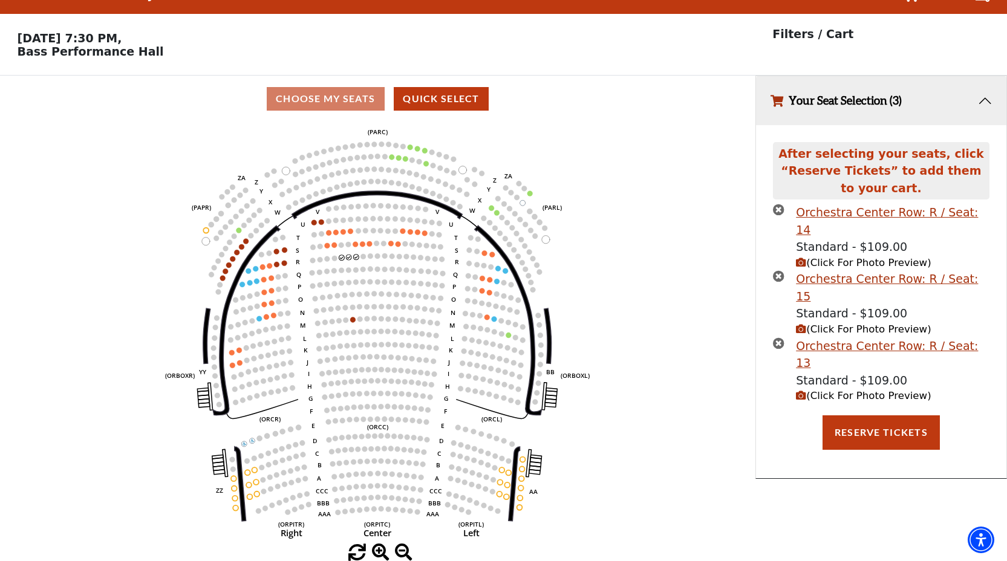
click at [843, 390] on span "(Click For Photo Preview)" at bounding box center [863, 395] width 135 height 11
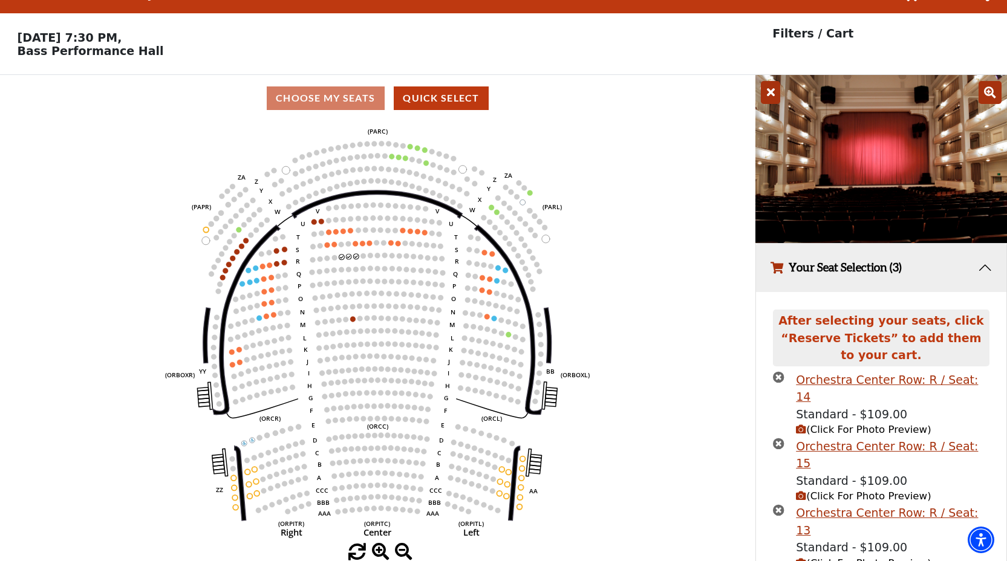
click at [861, 424] on span "(Click For Photo Preview)" at bounding box center [863, 429] width 135 height 11
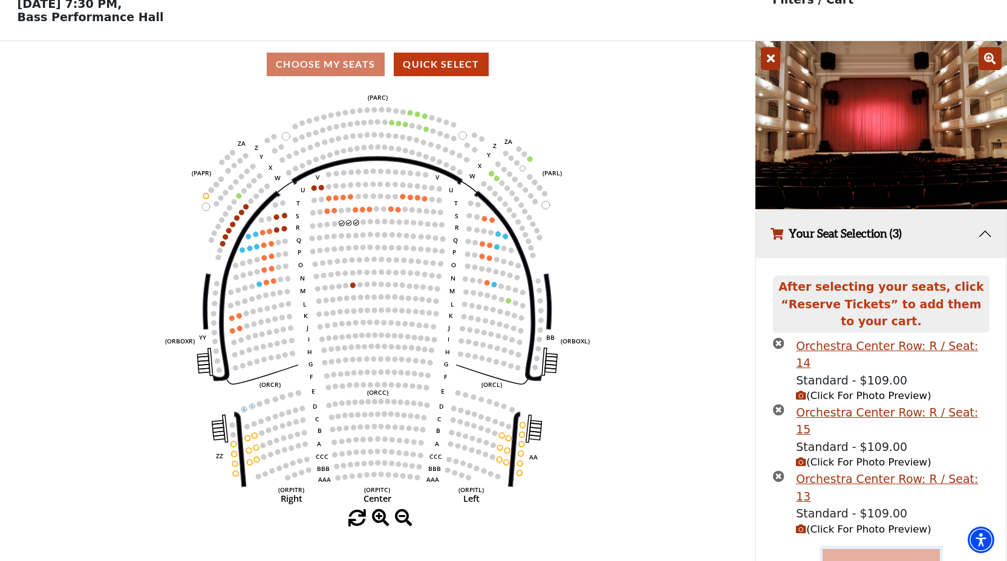
click at [875, 549] on button "Reserve Tickets" at bounding box center [880, 566] width 117 height 34
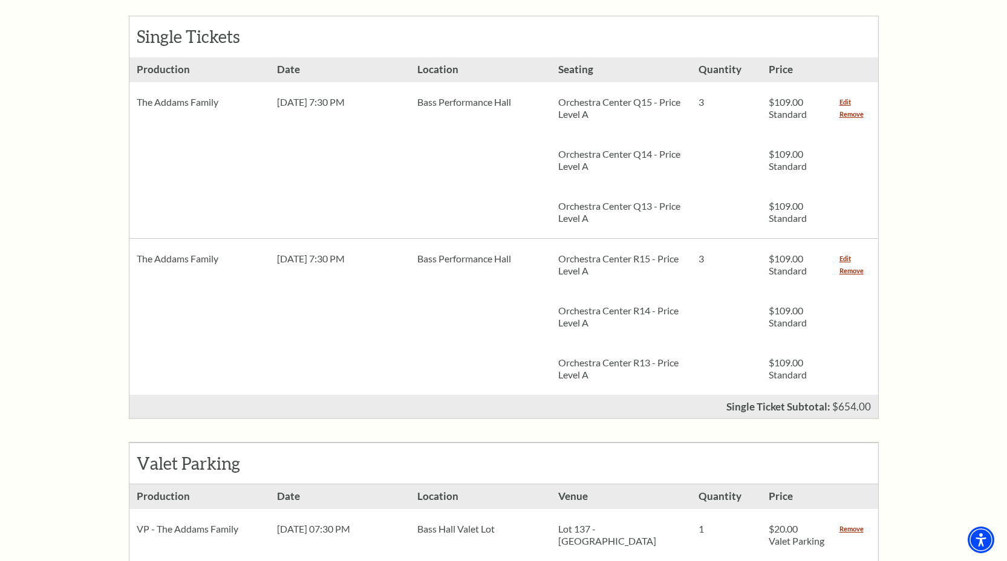
scroll to position [550, 0]
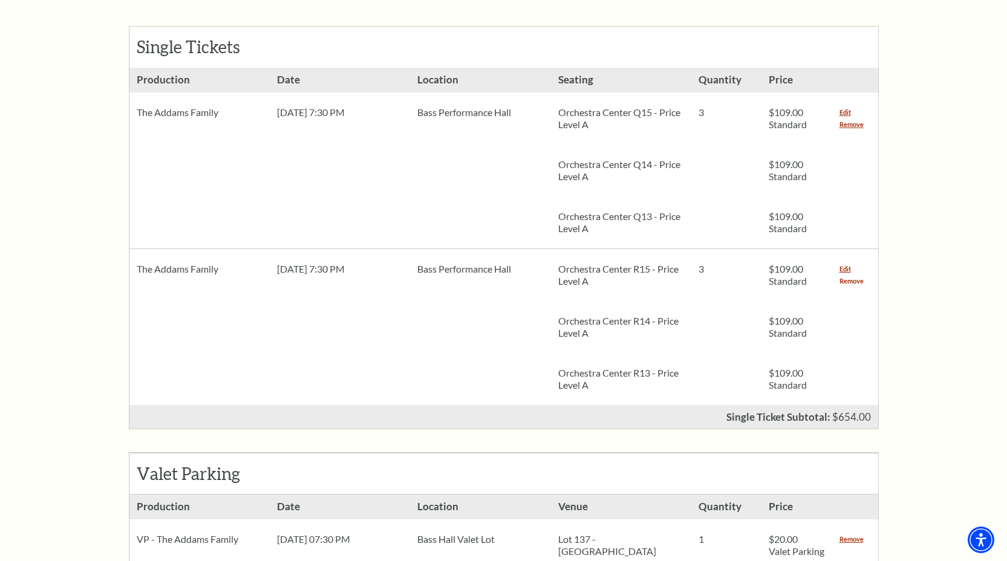
click at [857, 275] on link "Remove" at bounding box center [851, 281] width 24 height 12
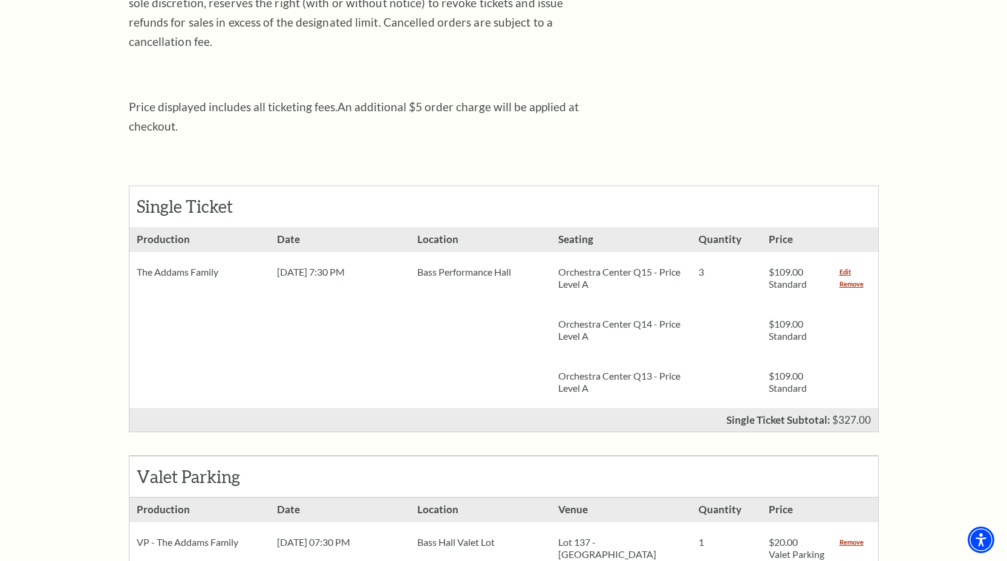
scroll to position [391, 0]
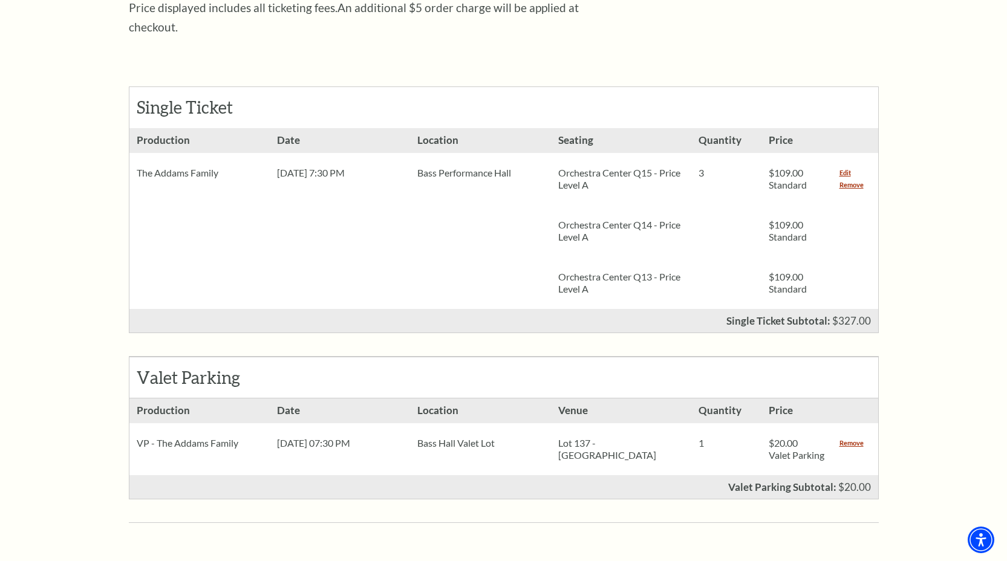
scroll to position [481, 0]
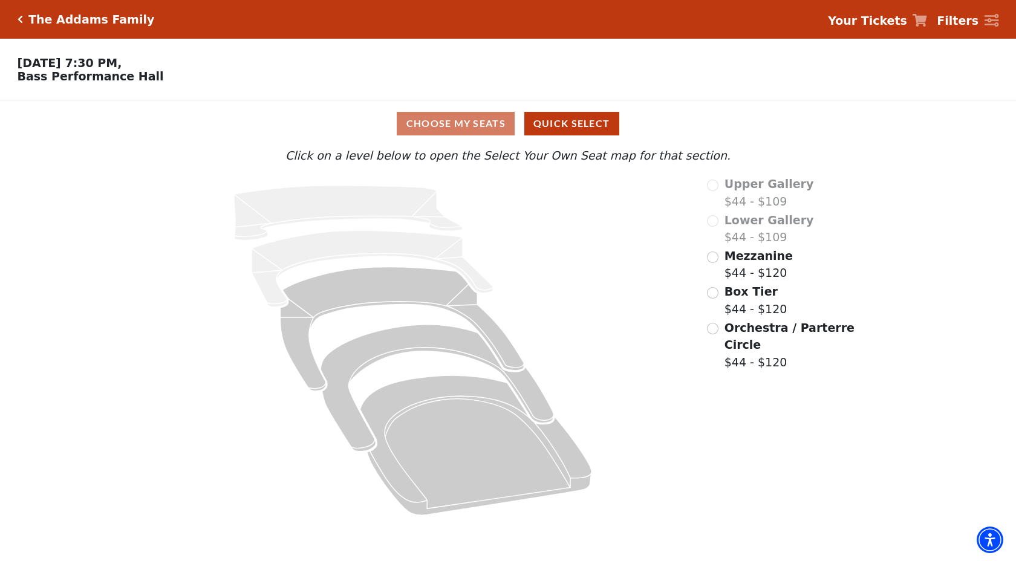
click at [766, 326] on span "Orchestra / Parterre Circle" at bounding box center [789, 336] width 130 height 31
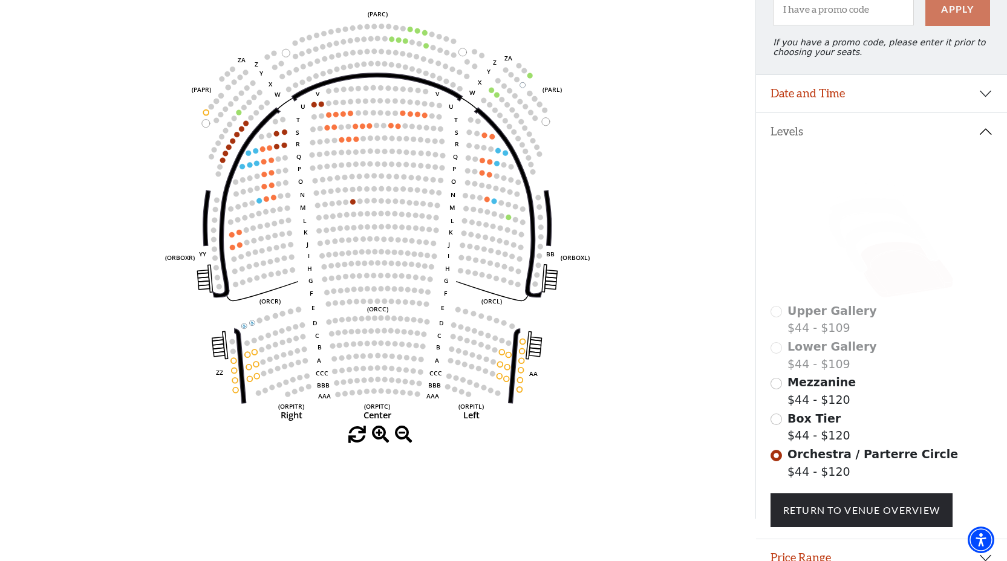
scroll to position [198, 0]
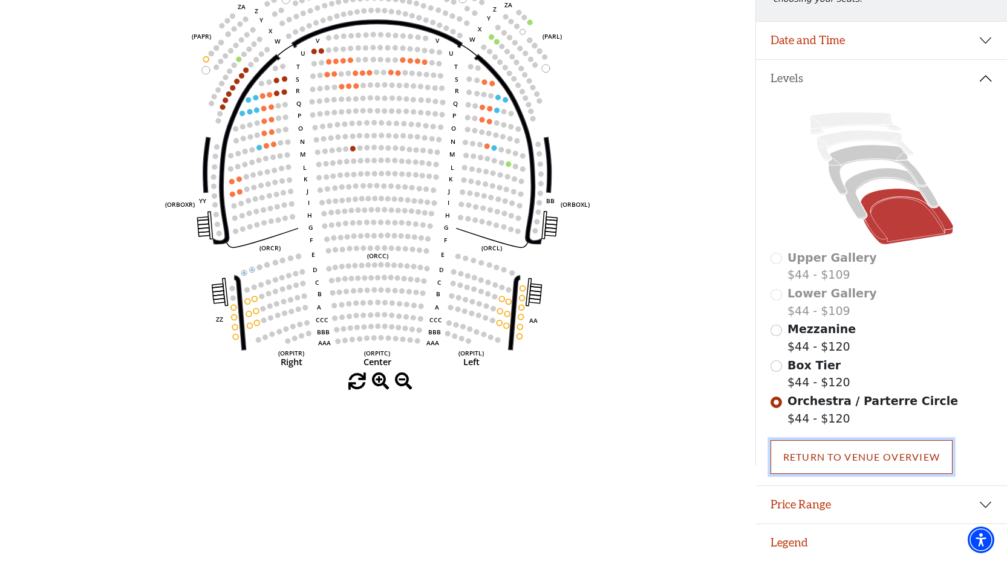
click at [837, 462] on link "Return To Venue Overview" at bounding box center [861, 457] width 183 height 34
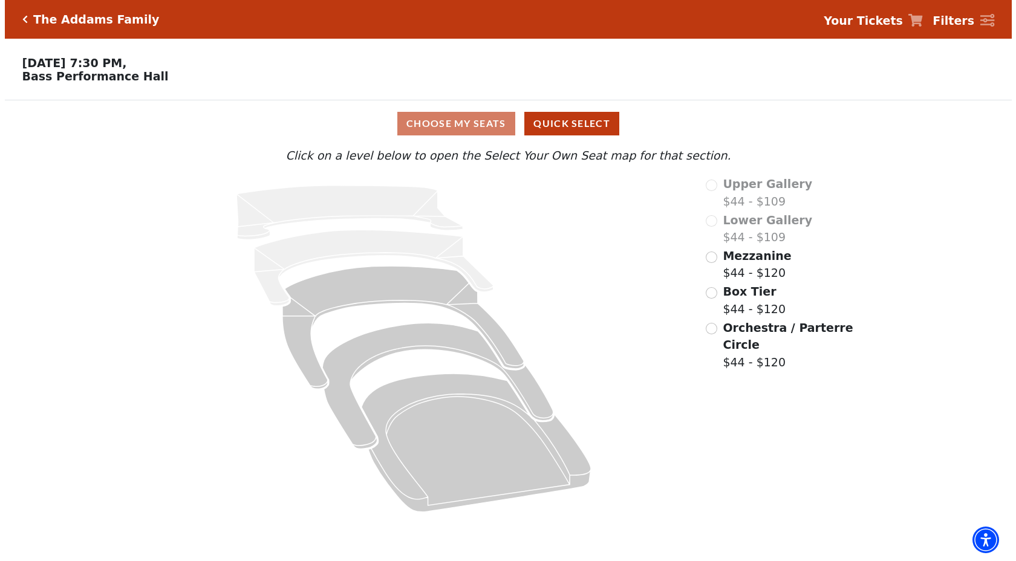
scroll to position [0, 0]
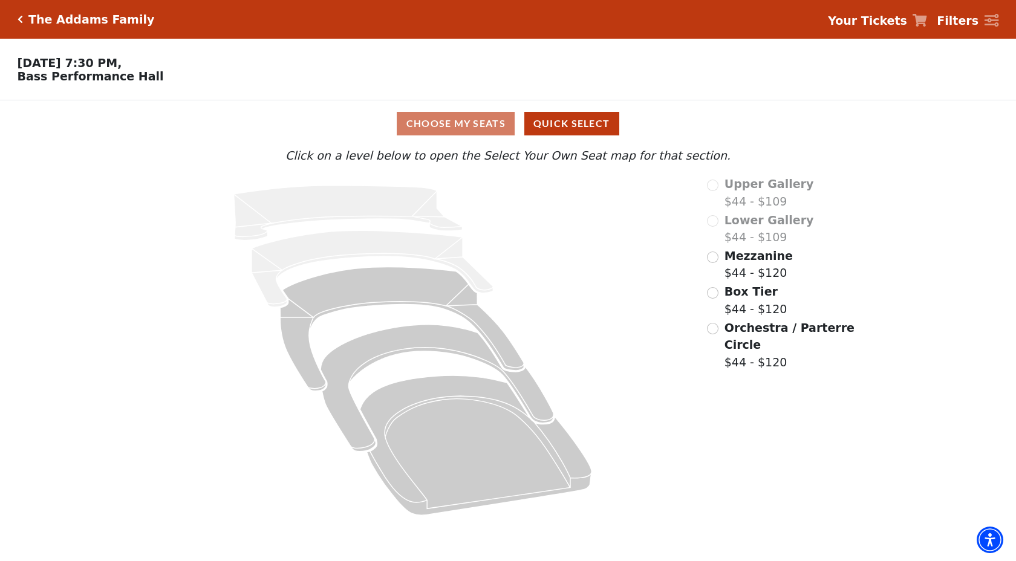
click at [754, 334] on span "Orchestra / Parterre Circle" at bounding box center [789, 336] width 130 height 31
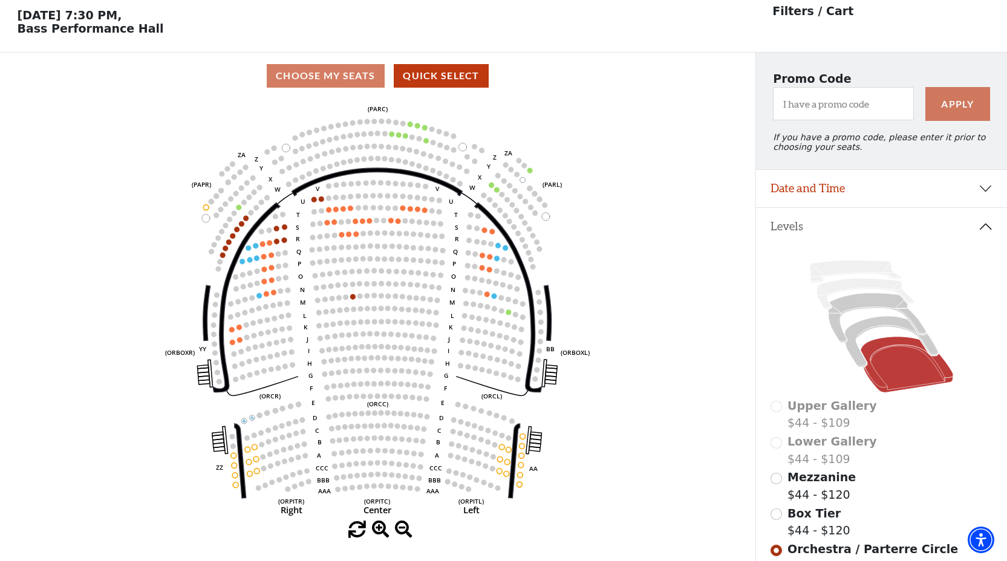
scroll to position [56, 0]
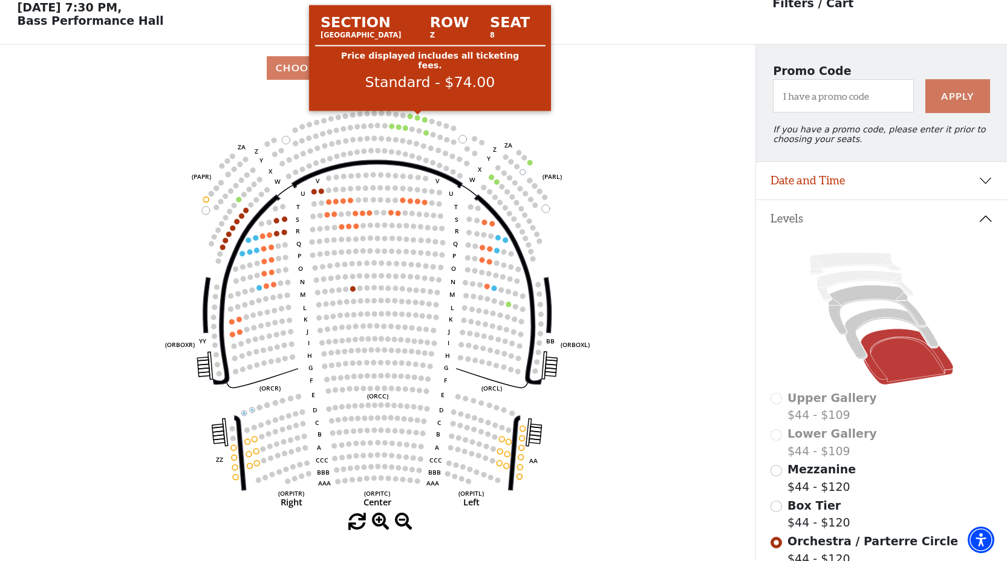
click at [419, 117] on circle at bounding box center [417, 117] width 5 height 5
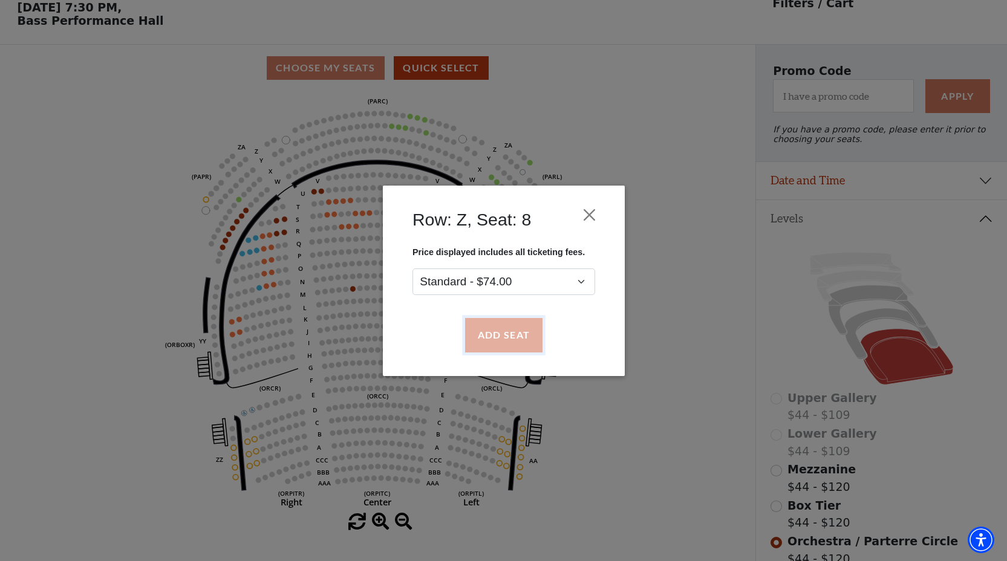
click at [516, 332] on button "Add Seat" at bounding box center [502, 335] width 77 height 34
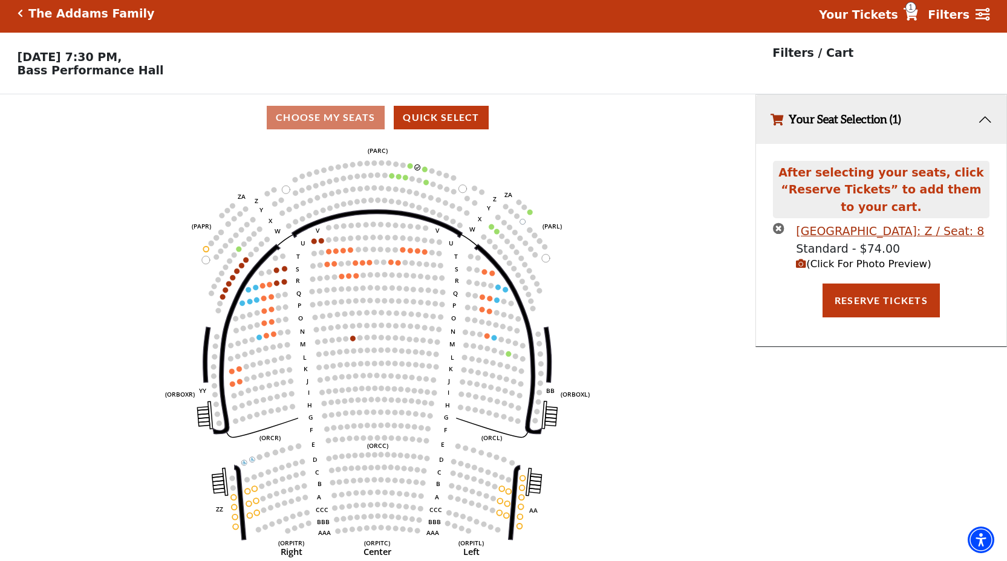
scroll to position [0, 0]
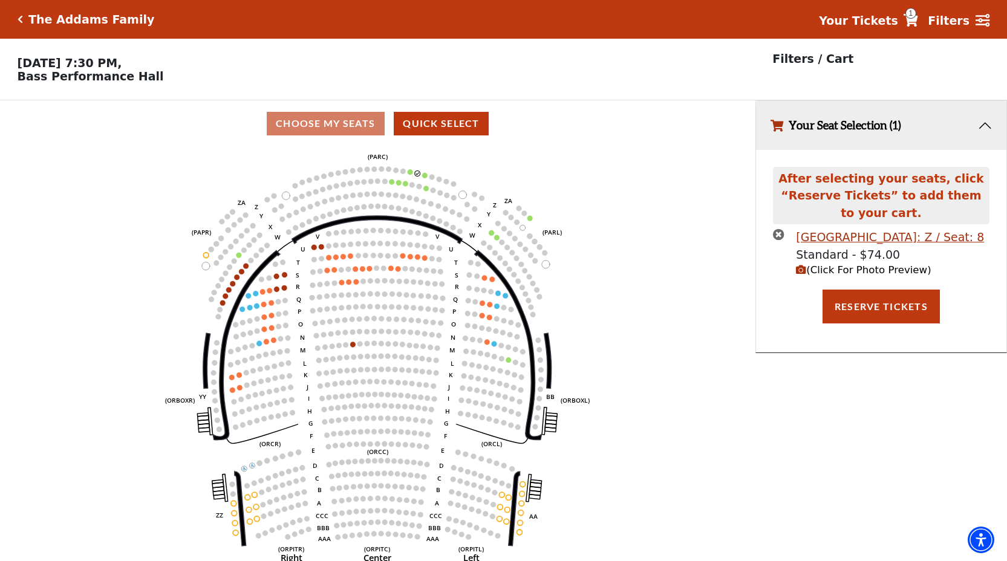
click at [918, 20] on icon at bounding box center [910, 20] width 15 height 13
click at [895, 323] on button "Reserve Tickets" at bounding box center [880, 307] width 117 height 34
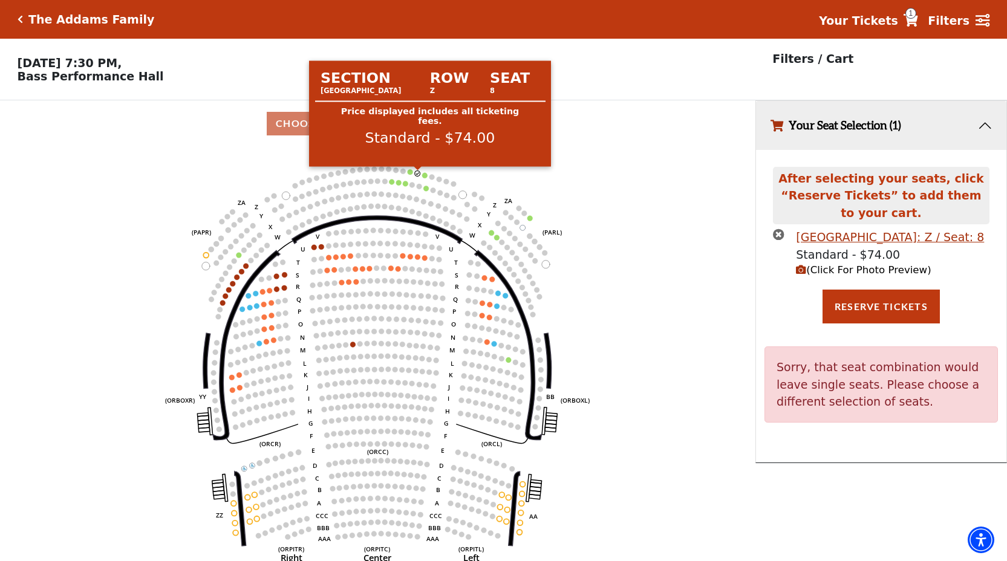
click at [417, 171] on circle at bounding box center [417, 172] width 5 height 5
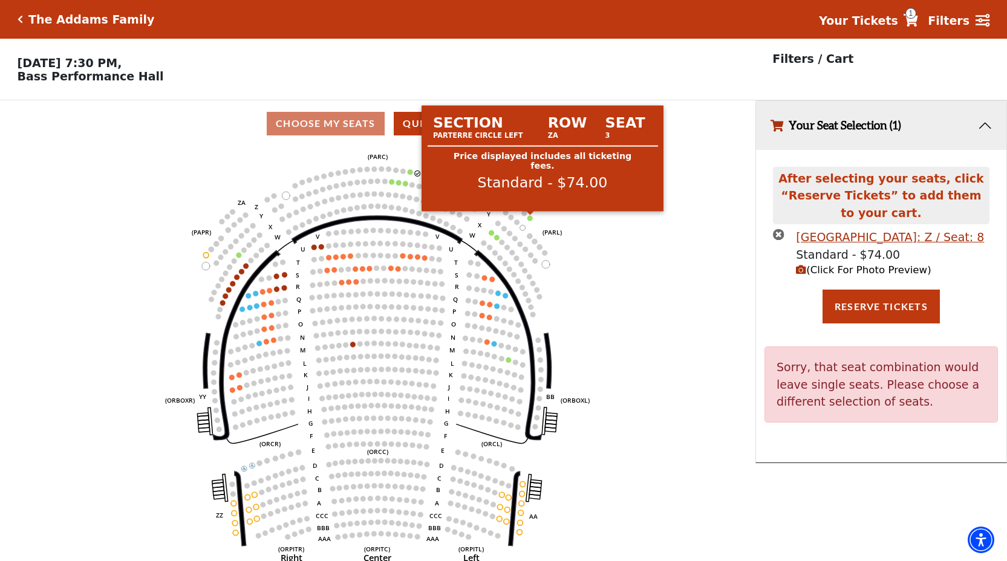
click at [531, 219] on circle at bounding box center [529, 217] width 5 height 5
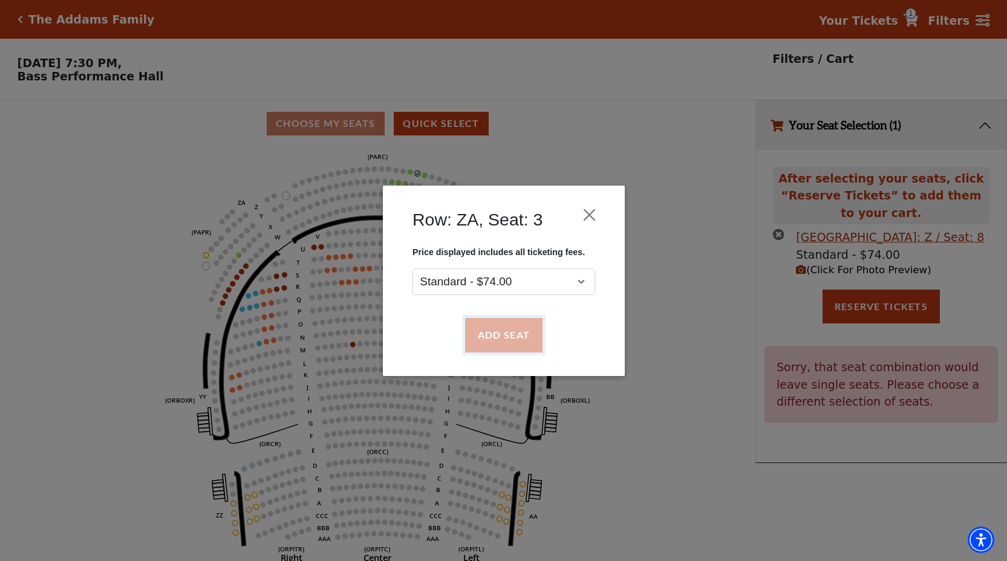
click at [514, 329] on button "Add Seat" at bounding box center [502, 335] width 77 height 34
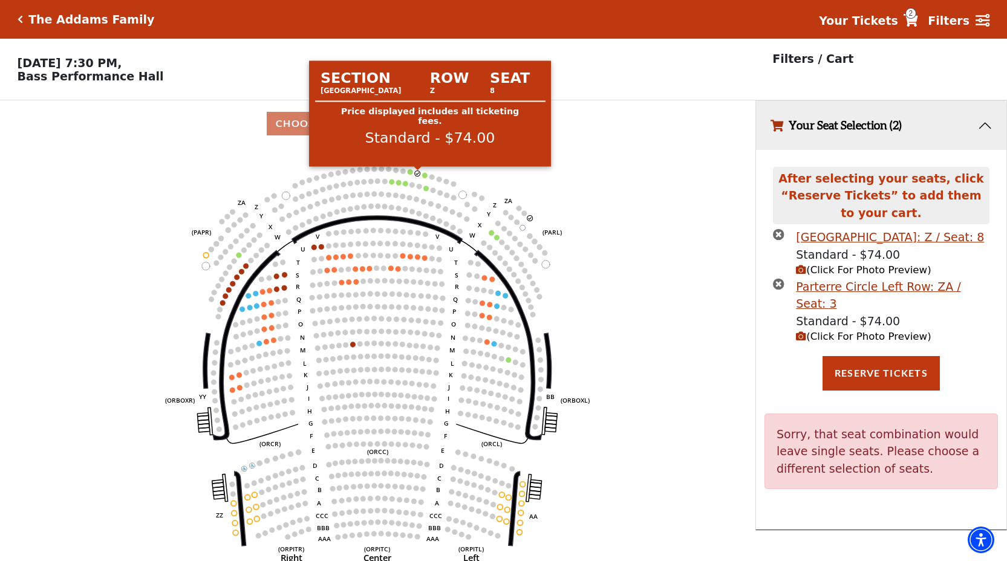
click at [418, 175] on circle at bounding box center [417, 172] width 5 height 5
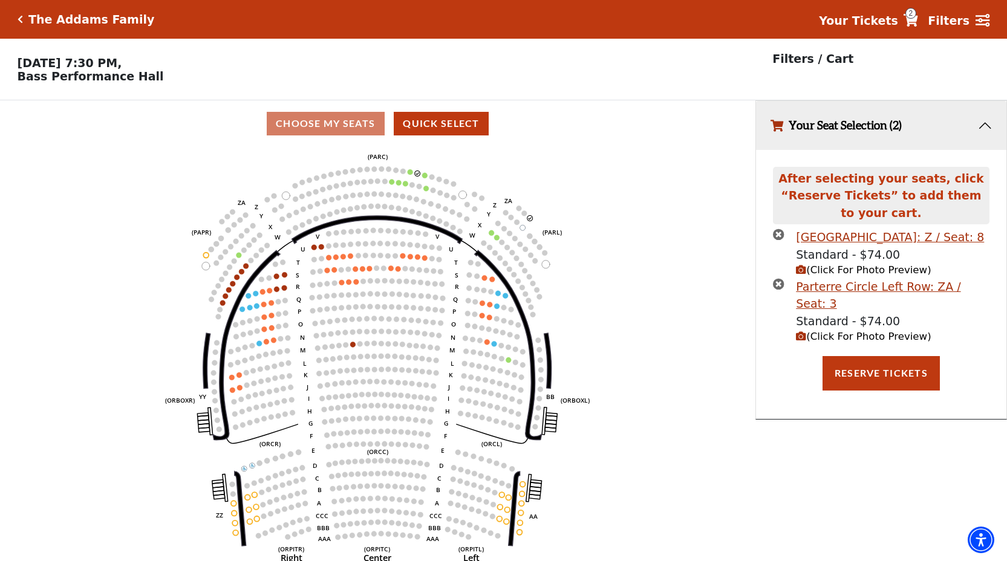
click at [776, 235] on icon "times-circle" at bounding box center [778, 234] width 11 height 11
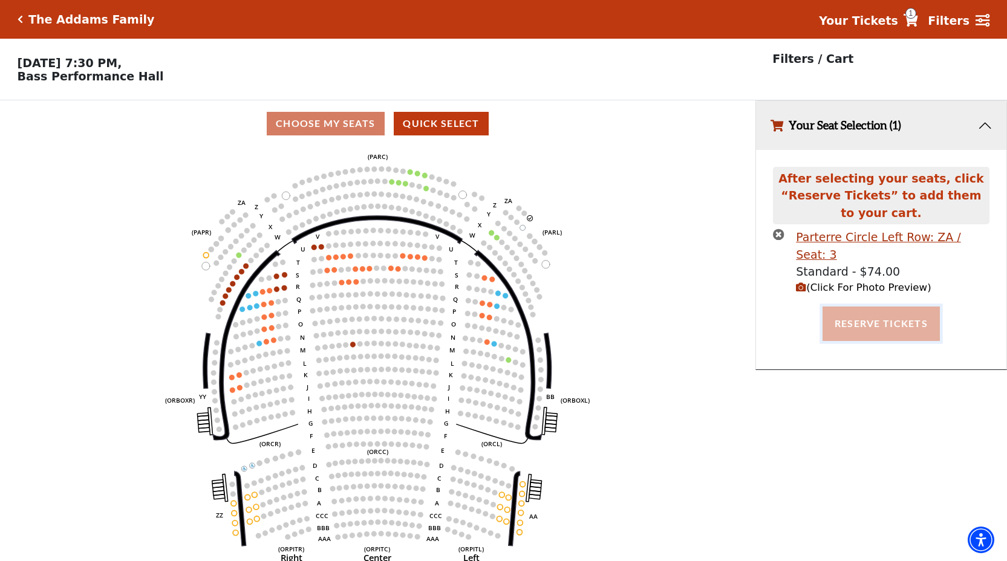
click at [893, 311] on button "Reserve Tickets" at bounding box center [880, 324] width 117 height 34
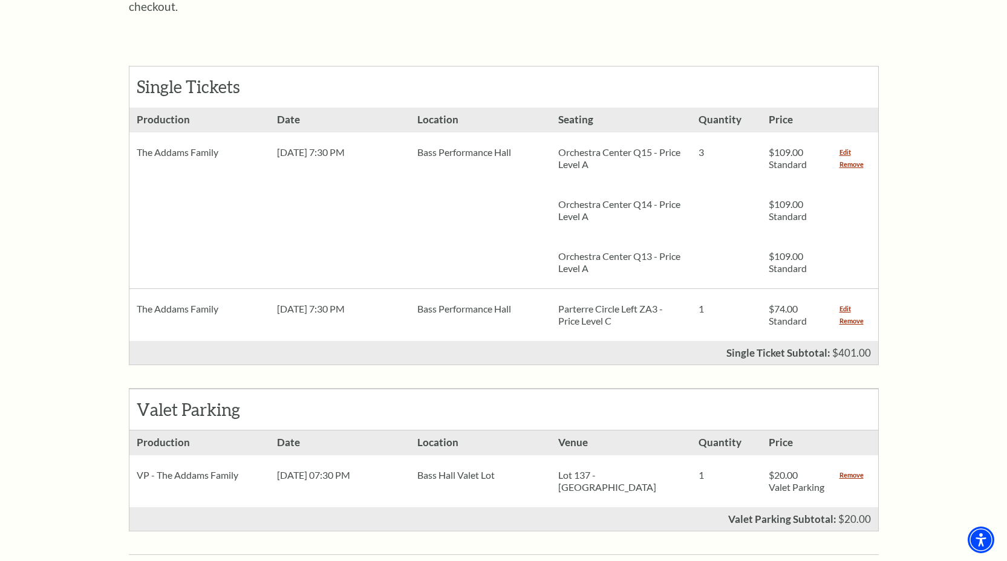
scroll to position [507, 0]
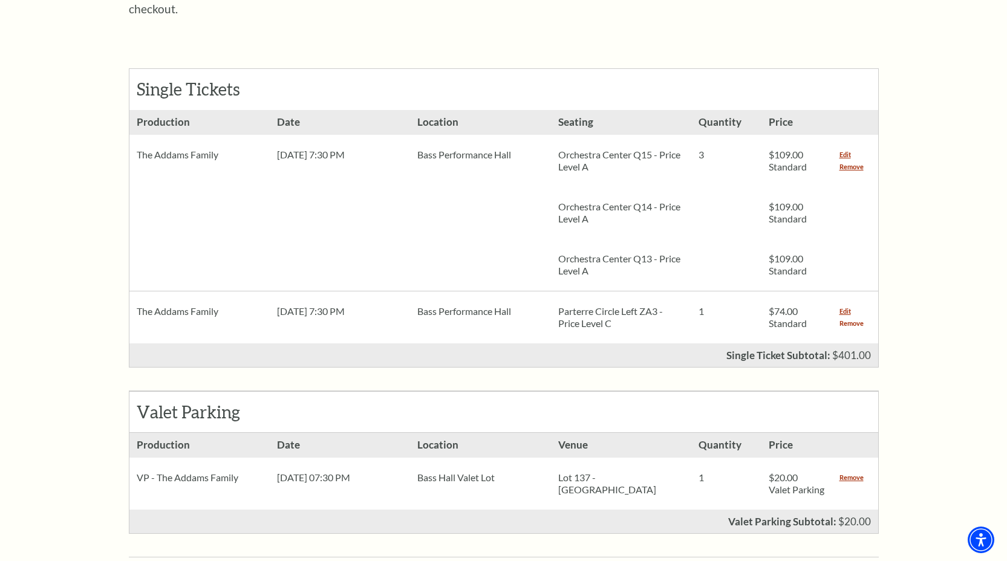
click at [849, 317] on link "Remove" at bounding box center [851, 323] width 24 height 12
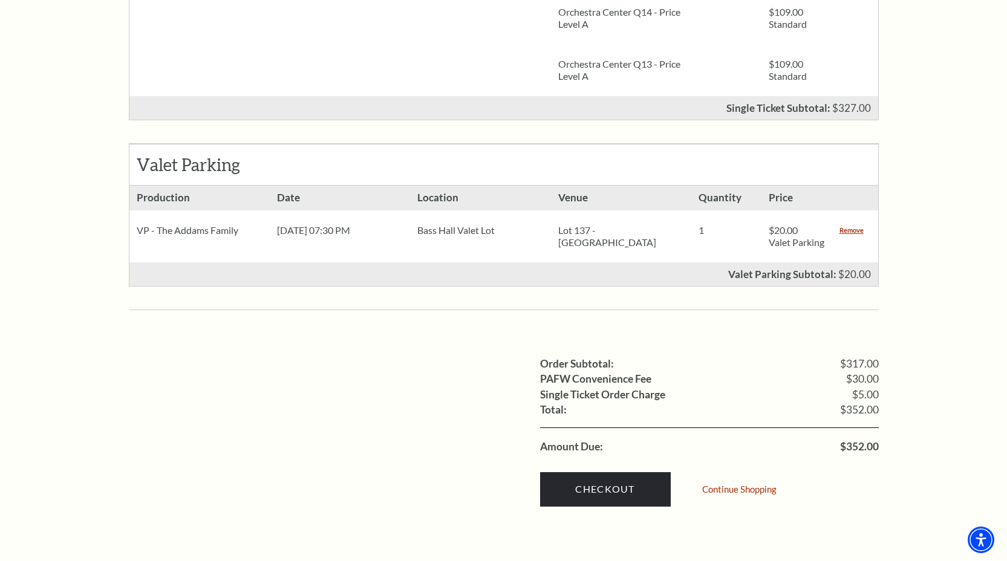
scroll to position [702, 0]
click at [640, 473] on link "Checkout" at bounding box center [605, 489] width 131 height 34
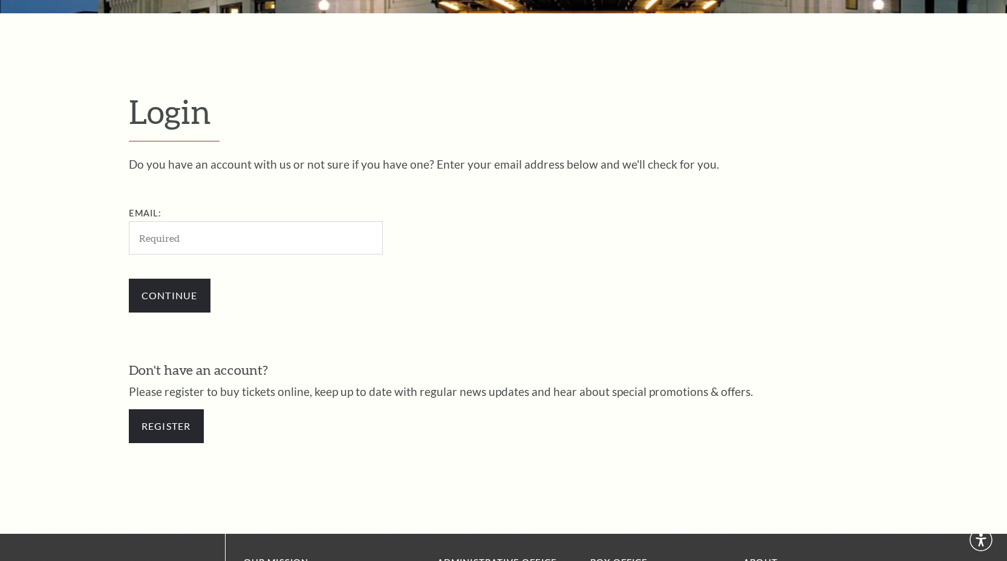
type input "[EMAIL_ADDRESS][DOMAIN_NAME]"
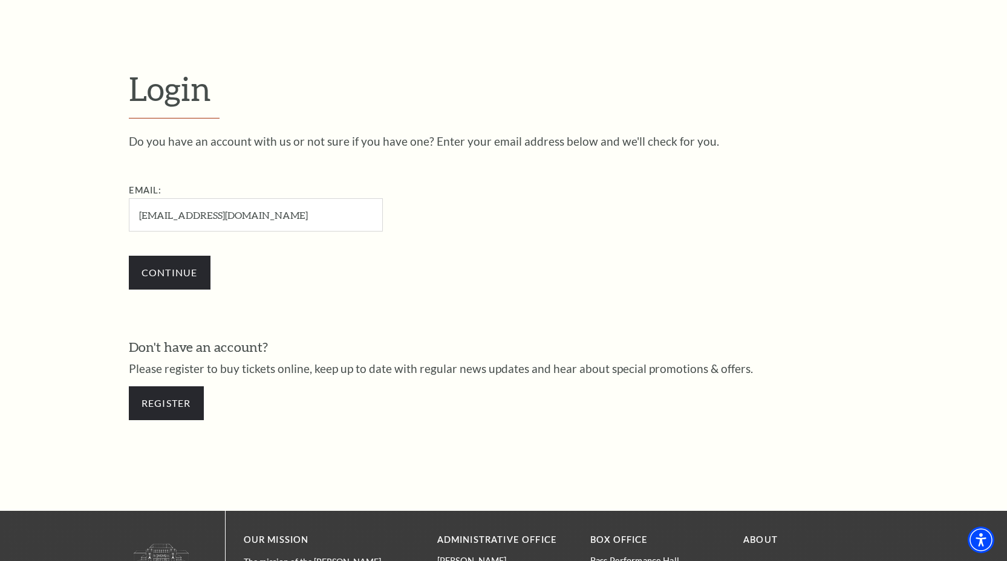
scroll to position [304, 0]
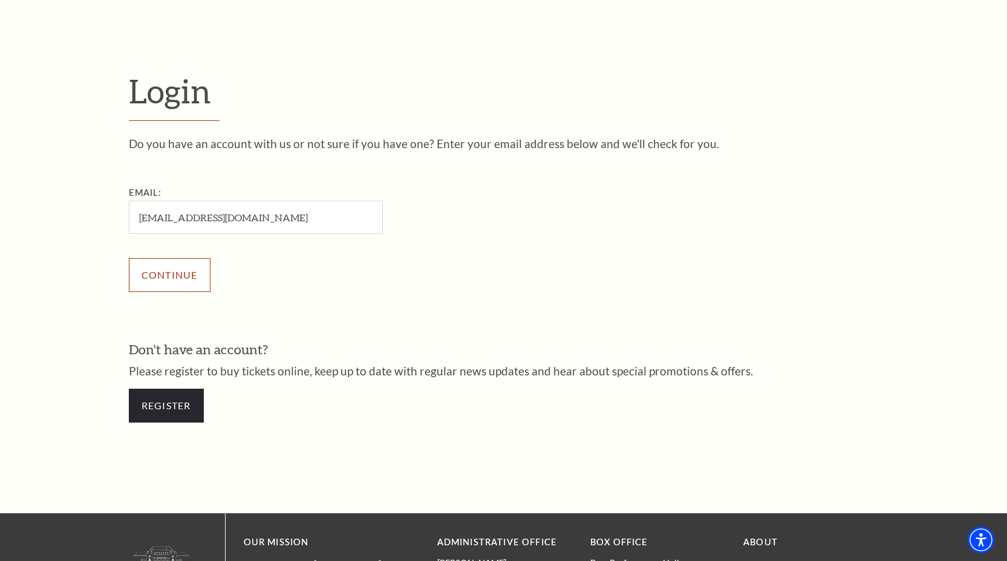
click at [184, 282] on input "Continue" at bounding box center [170, 275] width 82 height 34
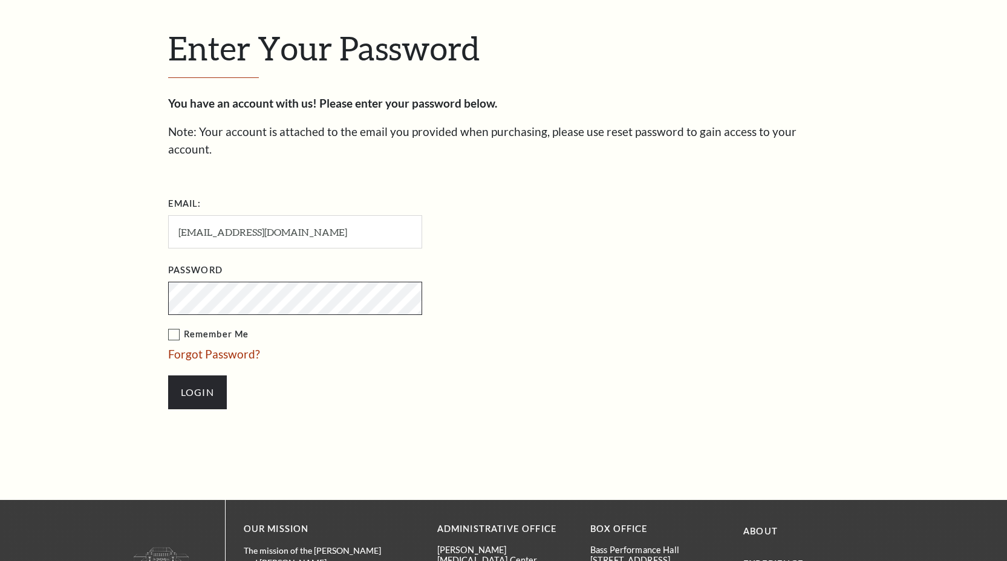
scroll to position [387, 0]
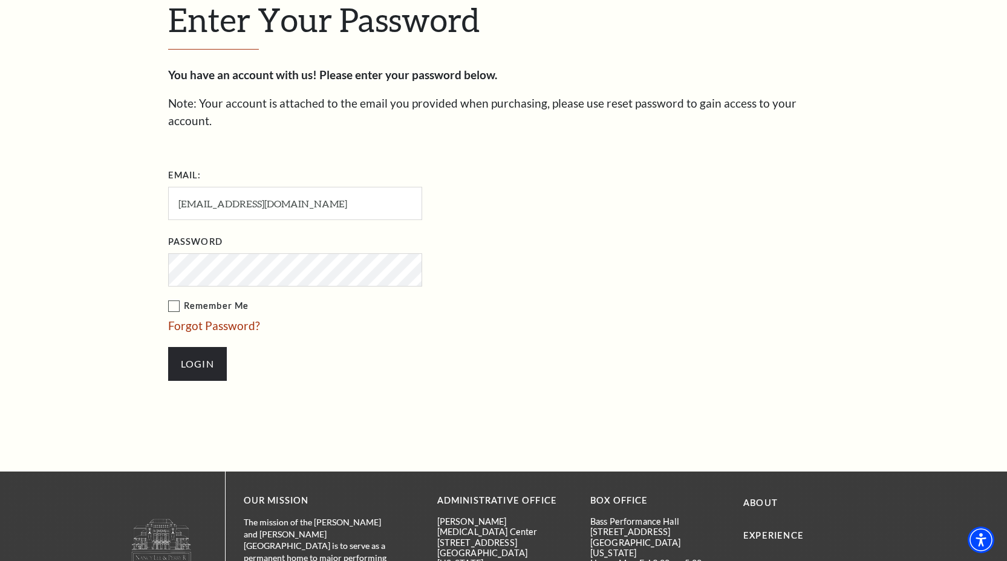
click at [171, 299] on label "Remember Me" at bounding box center [355, 306] width 375 height 15
click at [0, 0] on input "Remember Me" at bounding box center [0, 0] width 0 height 0
click at [195, 347] on input "Login" at bounding box center [197, 364] width 59 height 34
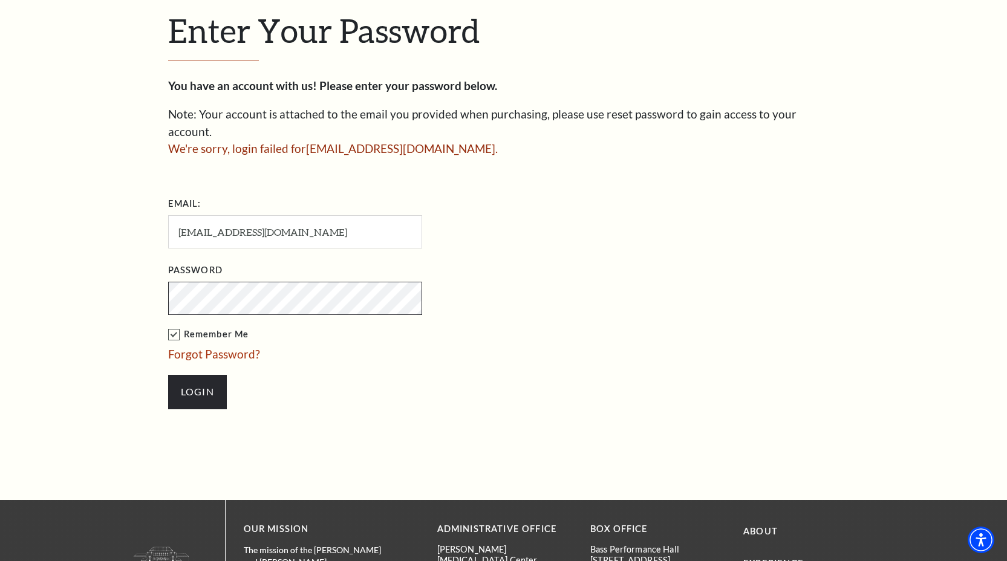
click at [168, 327] on div at bounding box center [168, 327] width 0 height 0
click at [203, 375] on input "Login" at bounding box center [197, 392] width 59 height 34
click at [229, 347] on link "Forgot Password?" at bounding box center [214, 354] width 92 height 14
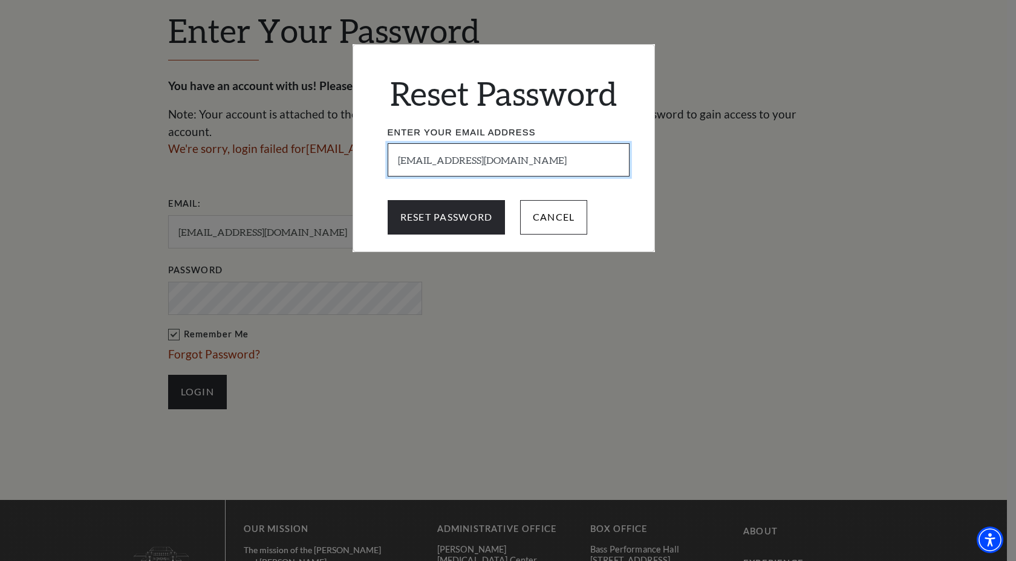
click at [417, 166] on input "[EMAIL_ADDRESS][DOMAIN_NAME]" at bounding box center [509, 159] width 242 height 33
click at [522, 162] on input "[EMAIL_ADDRESS][DOMAIN_NAME]" at bounding box center [509, 159] width 242 height 33
click at [548, 102] on h2 "Reset Password" at bounding box center [504, 93] width 278 height 39
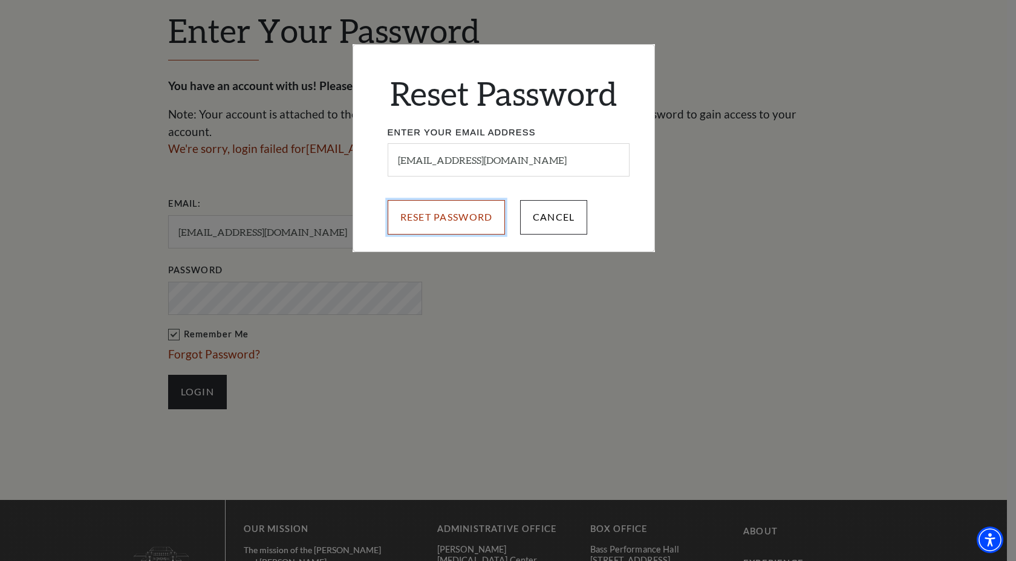
click at [431, 224] on input "Reset Password" at bounding box center [447, 217] width 118 height 34
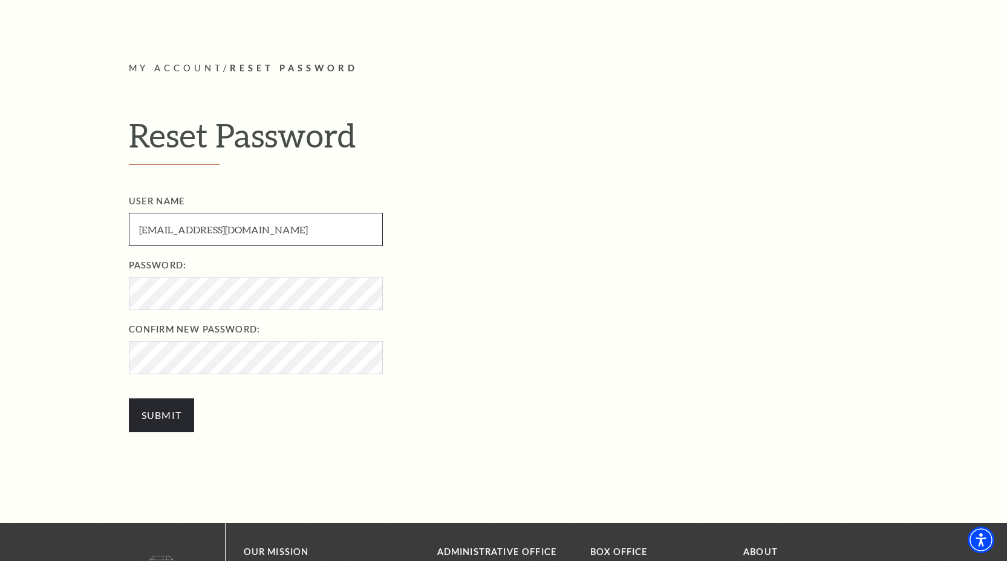
scroll to position [321, 0]
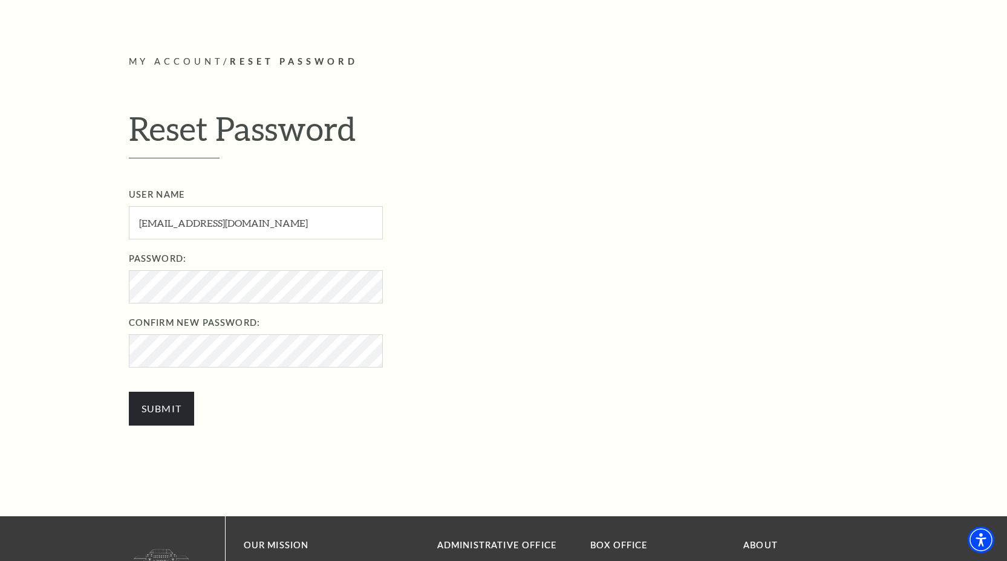
click at [457, 328] on label "Confirm New Password:" at bounding box center [517, 323] width 776 height 15
click at [182, 412] on input "Submit" at bounding box center [162, 409] width 66 height 34
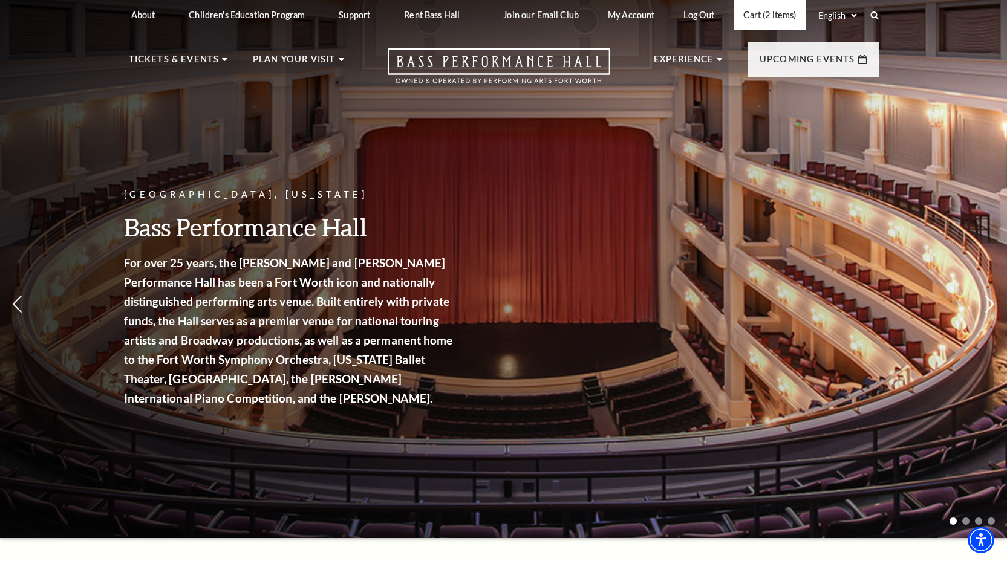
click at [773, 25] on link "Cart (2 items)" at bounding box center [769, 15] width 72 height 30
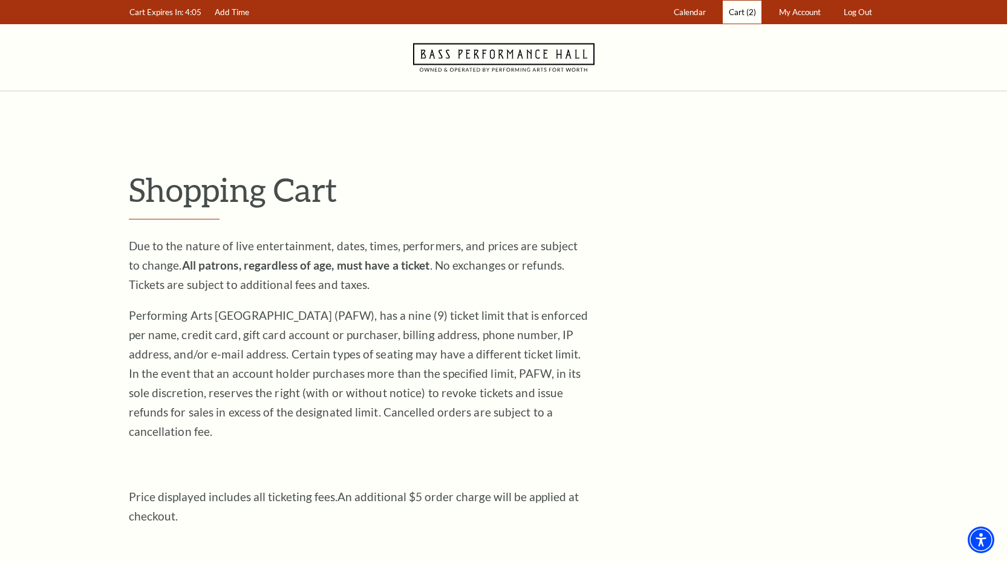
click at [738, 11] on span "Cart" at bounding box center [736, 12] width 16 height 10
click at [797, 8] on span "My Account" at bounding box center [800, 12] width 42 height 10
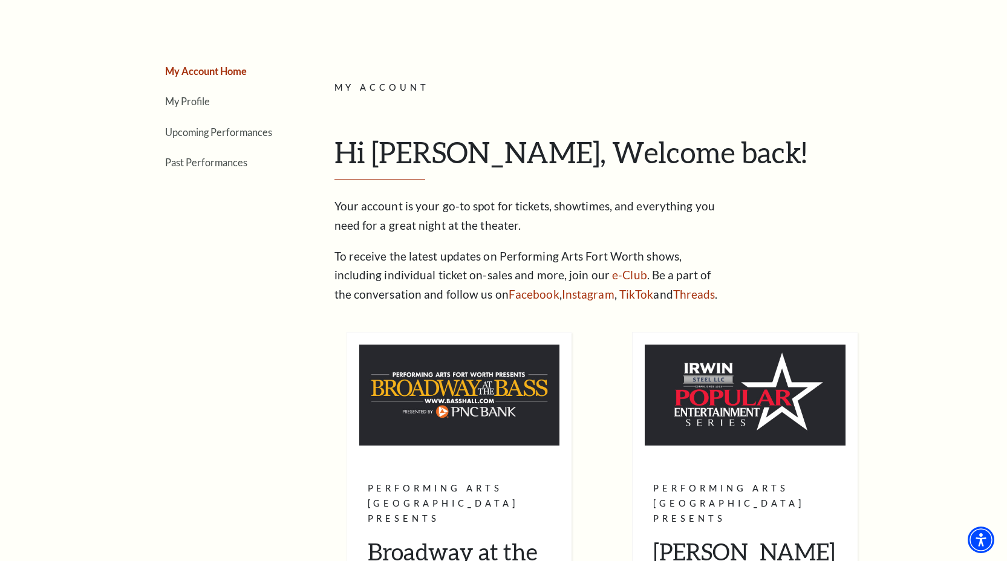
scroll to position [99, 0]
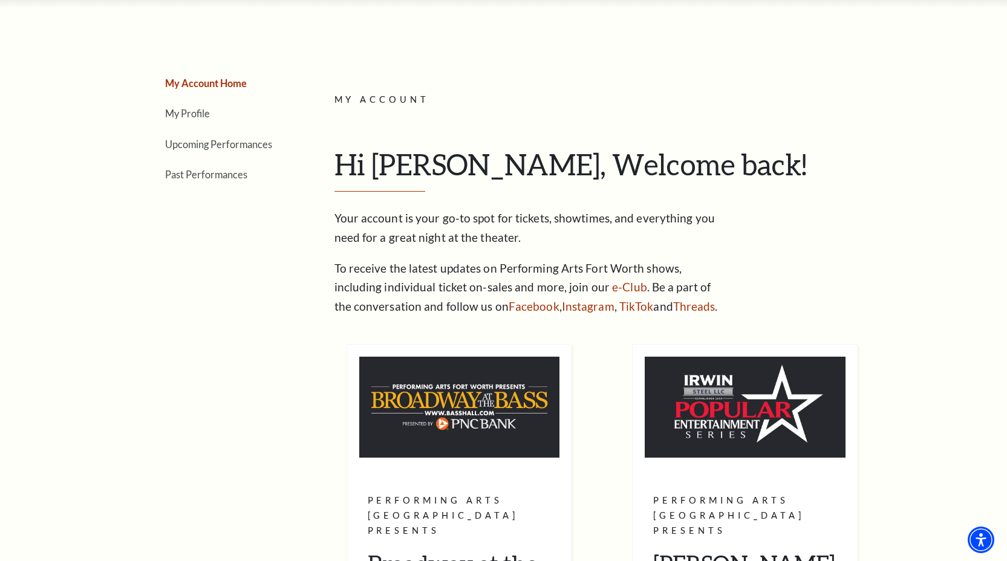
click at [441, 247] on p "Your account is your go-to spot for tickets, showtimes, and everything you need…" at bounding box center [530, 228] width 393 height 39
click at [199, 118] on link "My Profile" at bounding box center [187, 113] width 45 height 11
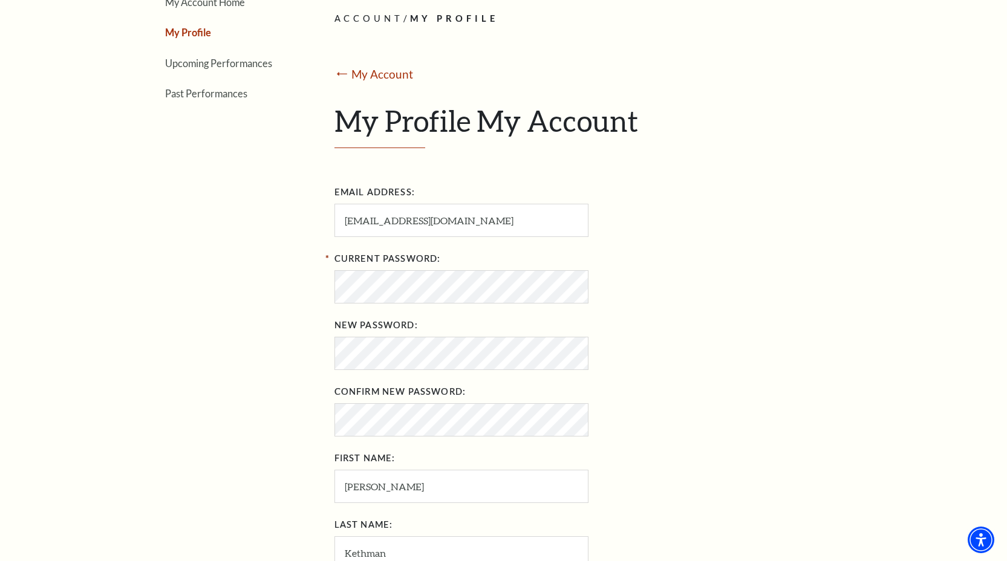
scroll to position [0, 0]
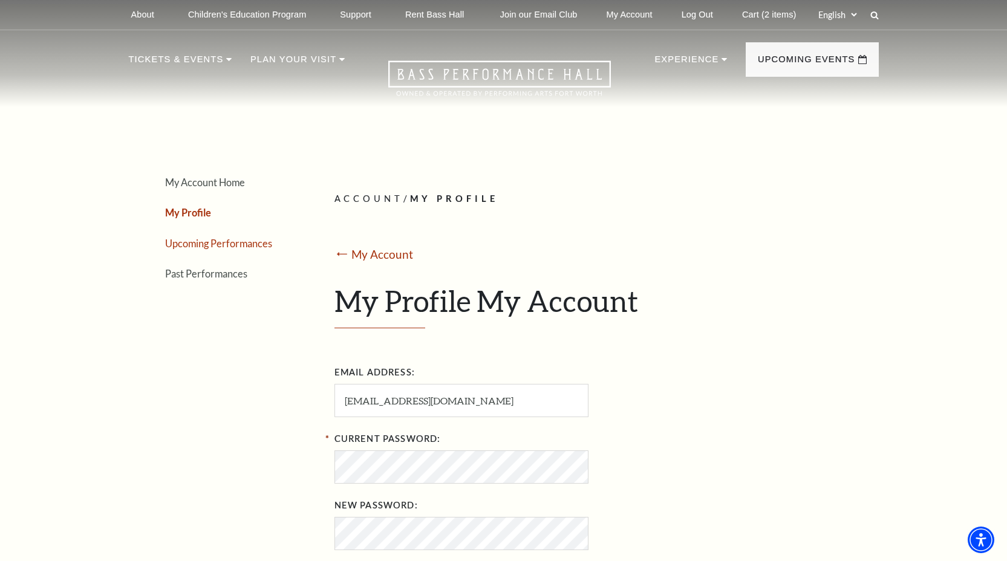
click at [216, 241] on link "Upcoming Performances" at bounding box center [218, 243] width 107 height 11
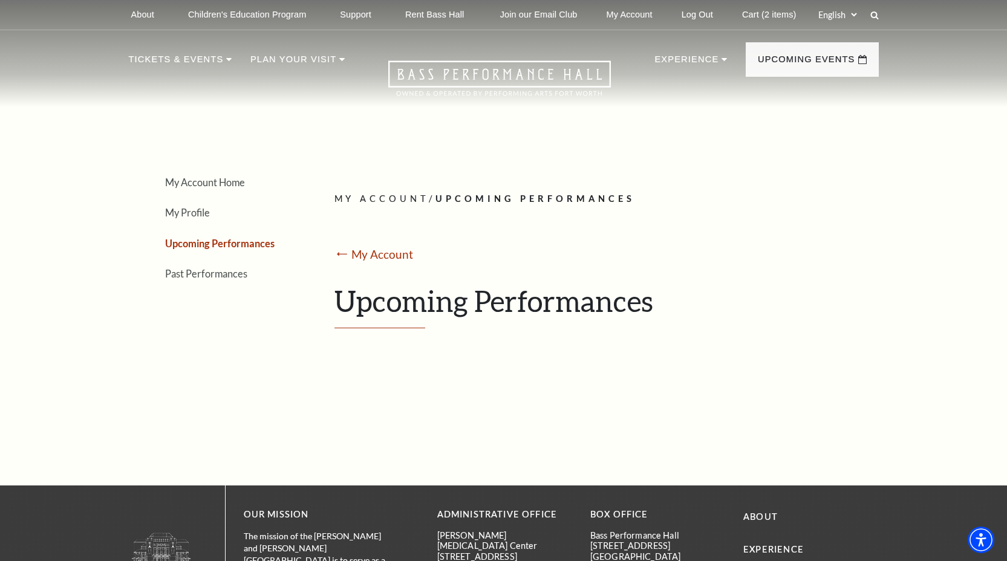
click at [208, 287] on div "My Account Home My Profile Upcoming Performances Past Performances" at bounding box center [209, 260] width 160 height 294
click at [202, 275] on link "Past Performances" at bounding box center [206, 273] width 82 height 11
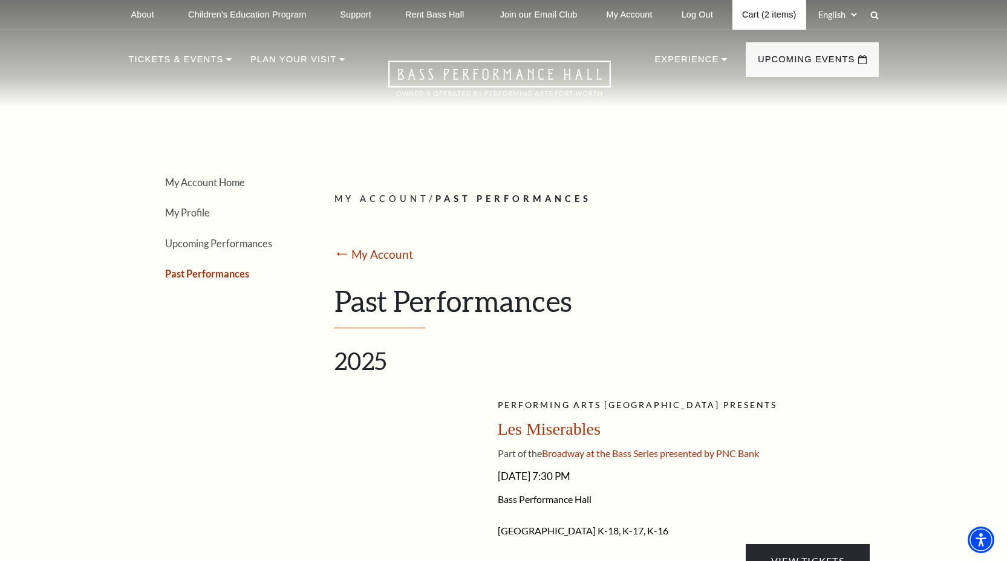
click at [771, 9] on link "Cart (2 items)" at bounding box center [768, 15] width 73 height 30
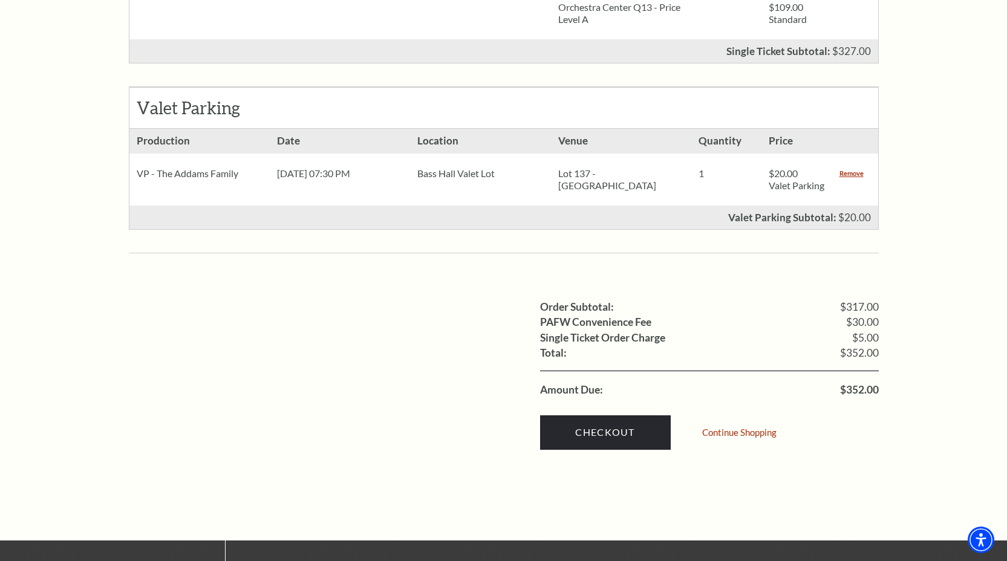
scroll to position [777, 0]
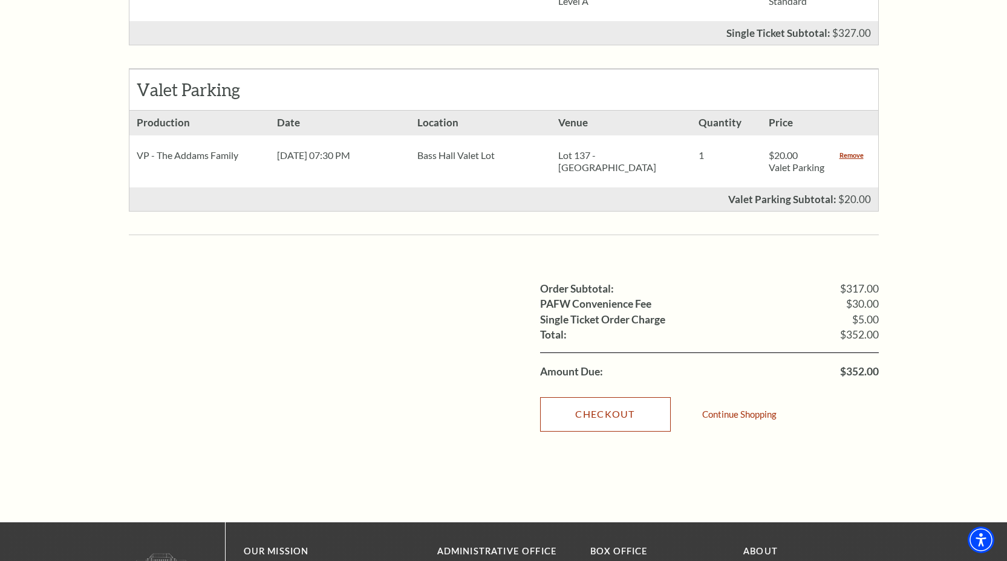
click at [603, 397] on link "Checkout" at bounding box center [605, 414] width 131 height 34
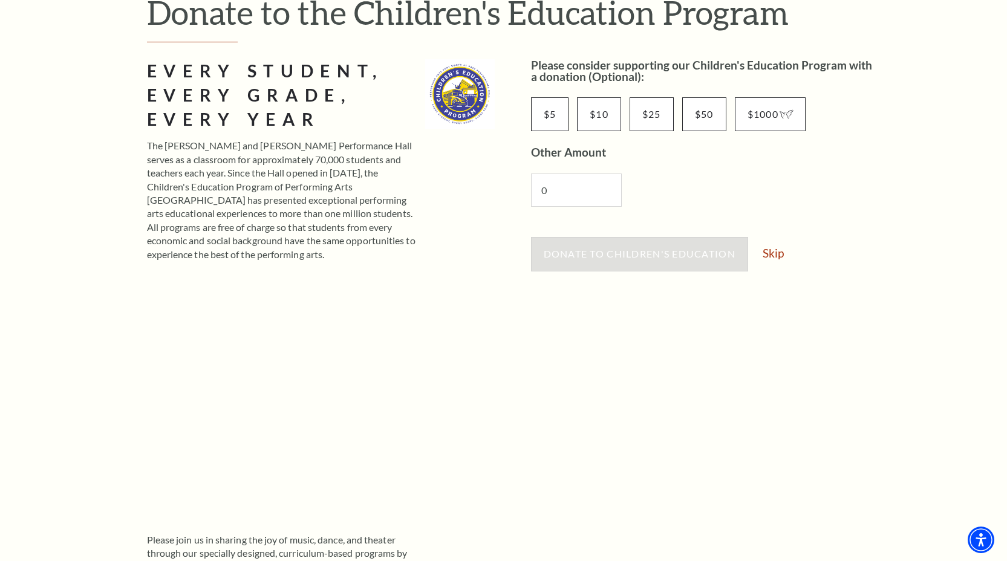
scroll to position [68, 0]
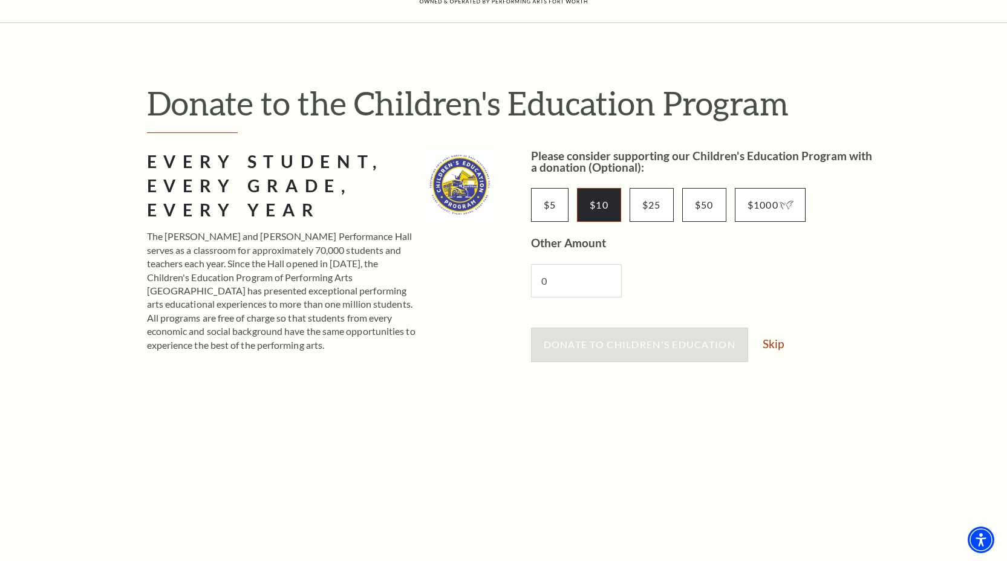
click at [590, 204] on input "$10" at bounding box center [599, 205] width 44 height 34
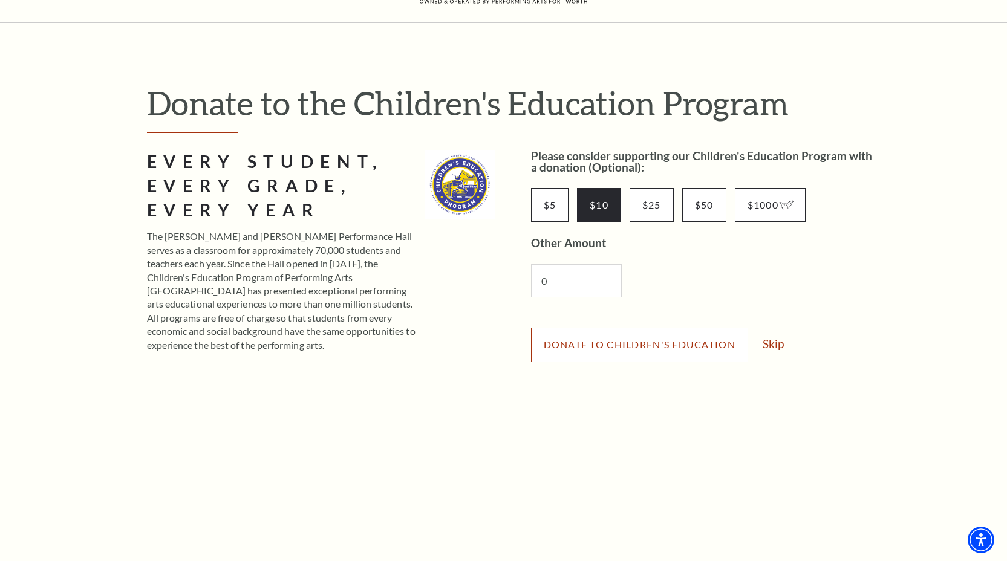
click at [639, 351] on button "Donate to Children's Education" at bounding box center [639, 345] width 217 height 34
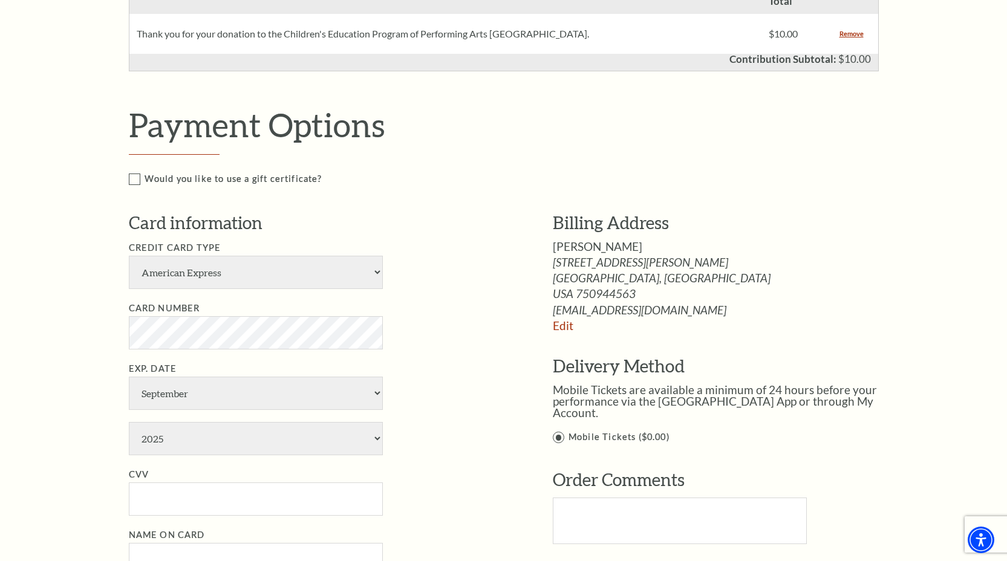
scroll to position [877, 0]
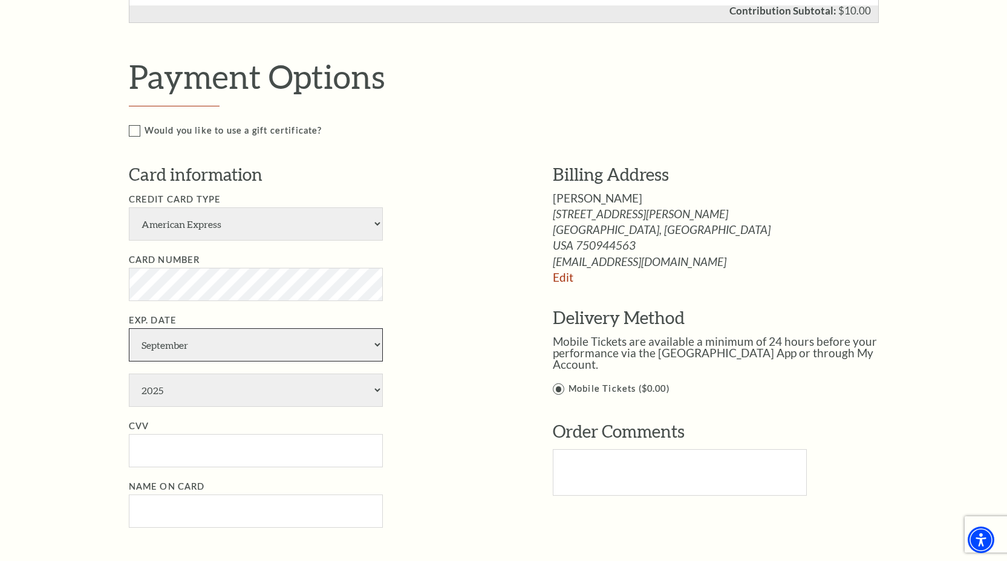
select select "8"
select select "2028"
type input "4921"
type input "Susanne Kethman"
click at [488, 301] on li "Card Number" at bounding box center [323, 277] width 388 height 48
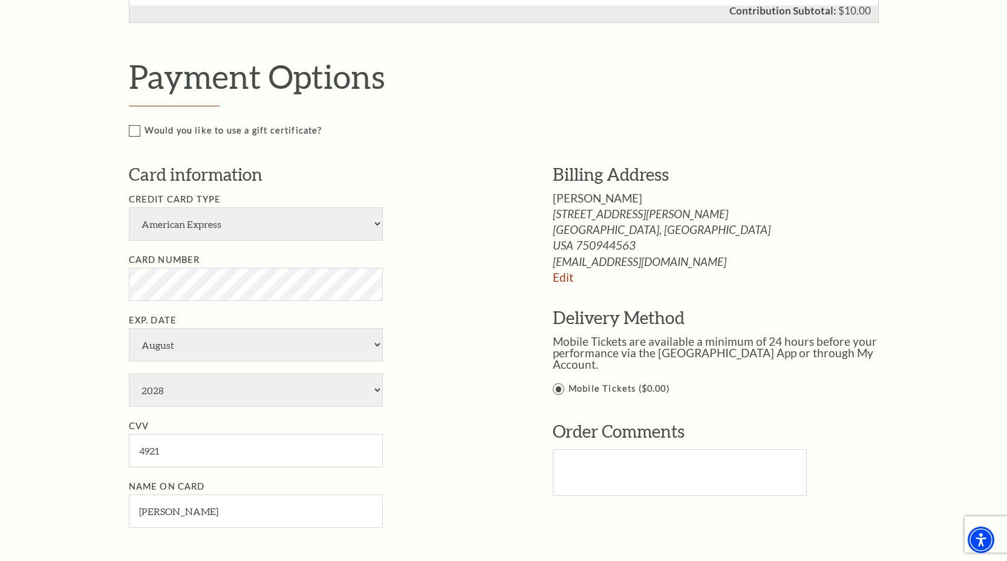
click at [809, 163] on div "Would you like to use a gift certificate? Gift Certificate Number Apply" at bounding box center [517, 142] width 776 height 39
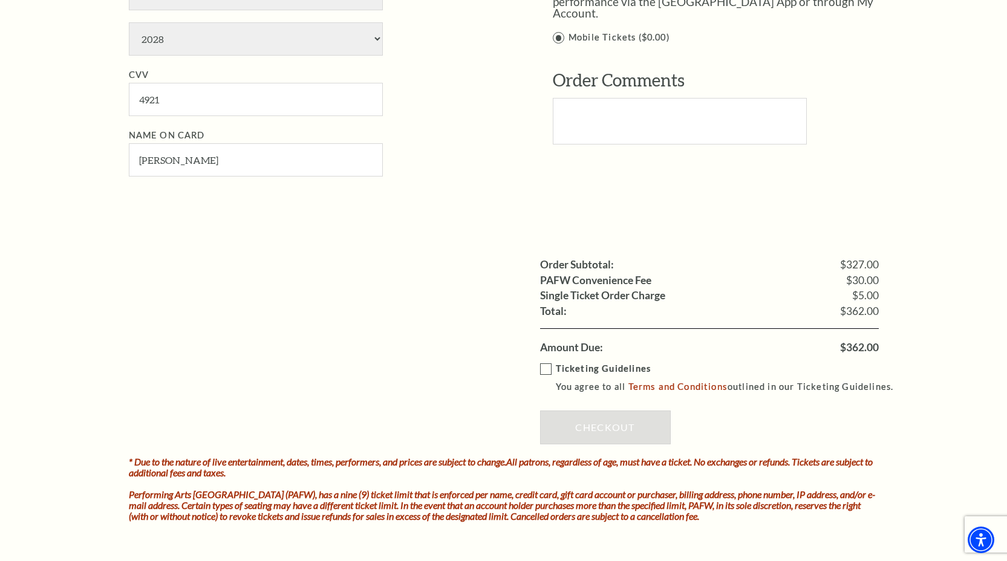
scroll to position [1230, 0]
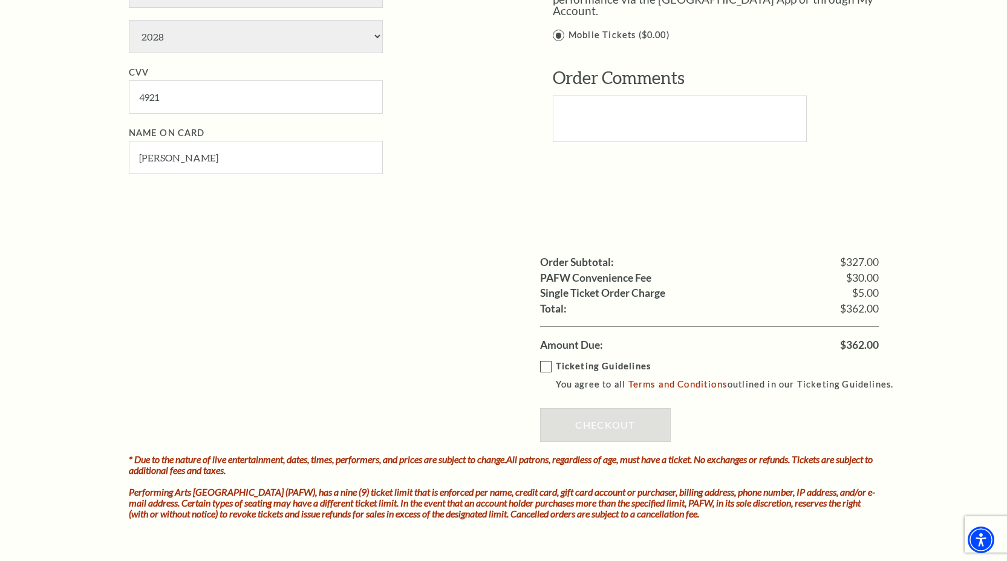
click at [542, 377] on label "Ticketing Guidelines You agree to all Terms and Conditions outlined in our Tick…" at bounding box center [722, 375] width 365 height 33
click at [0, 0] on input "Ticketing Guidelines You agree to all Terms and Conditions outlined in our Tick…" at bounding box center [0, 0] width 0 height 0
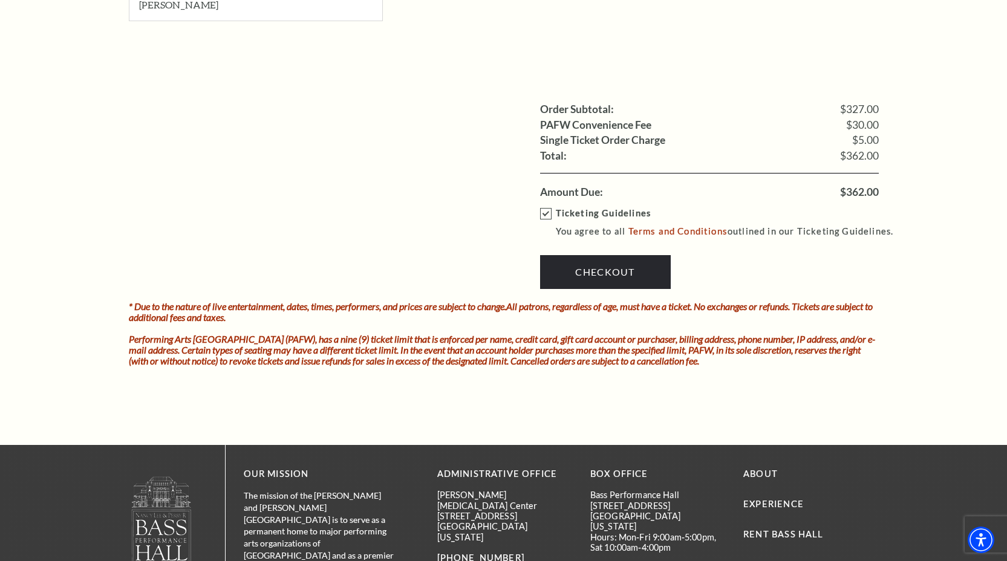
scroll to position [1381, 0]
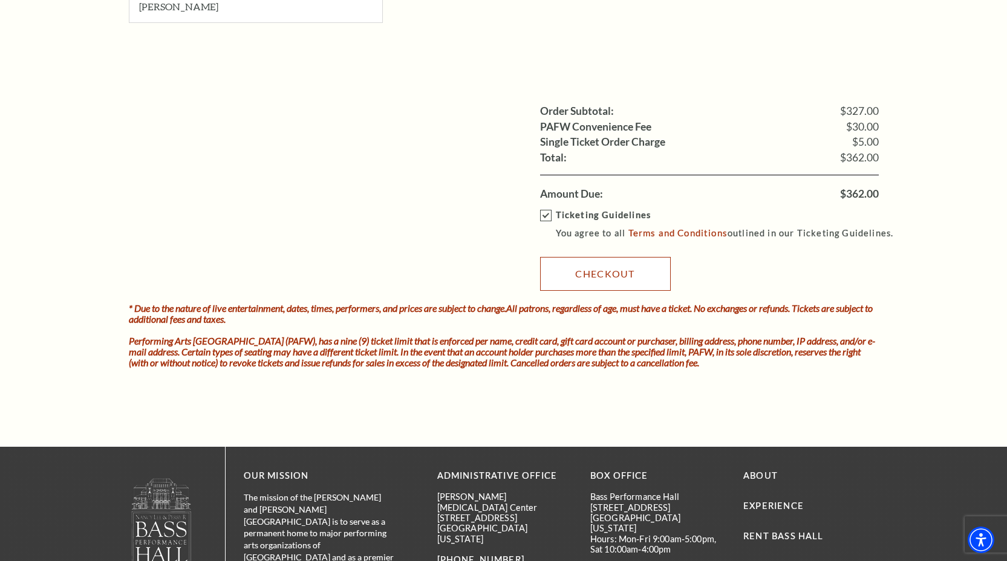
click at [621, 282] on link "Checkout" at bounding box center [605, 274] width 131 height 34
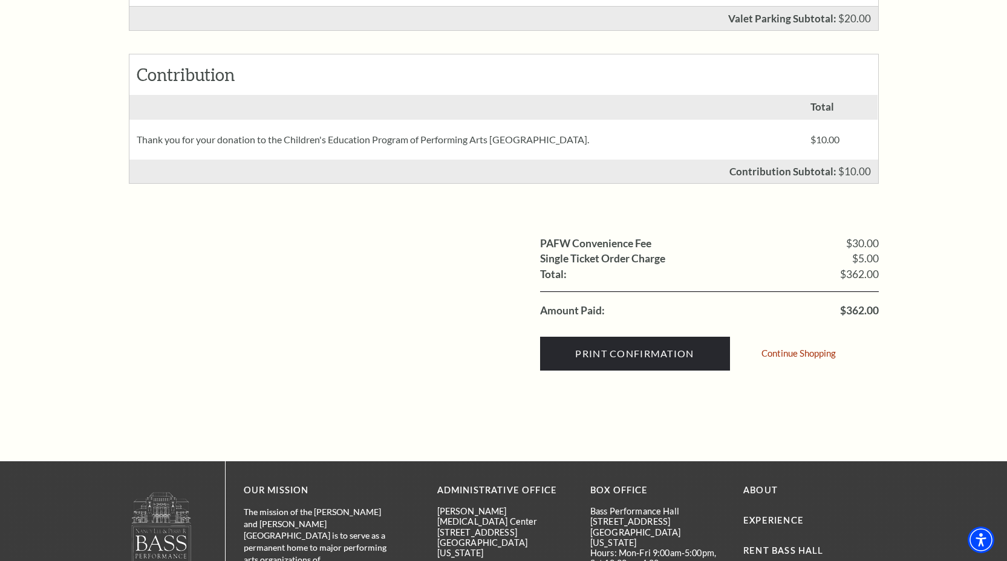
scroll to position [658, 0]
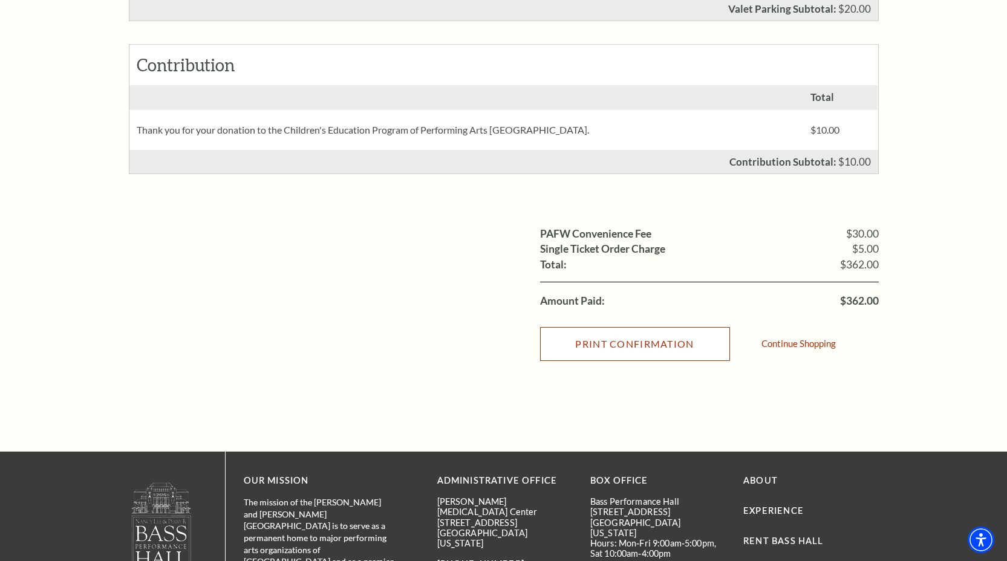
click at [670, 360] on input "Print Confirmation" at bounding box center [635, 344] width 190 height 34
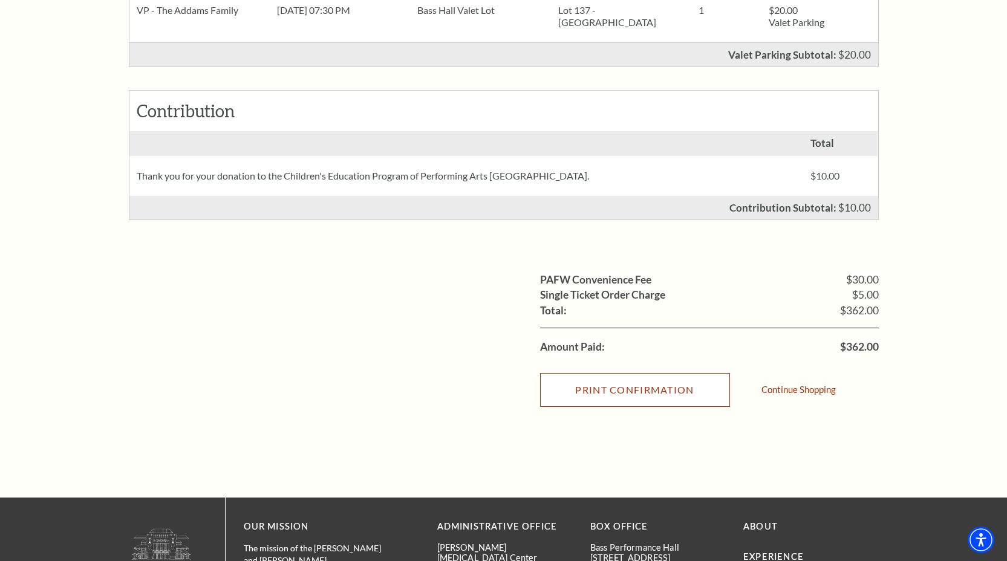
scroll to position [612, 0]
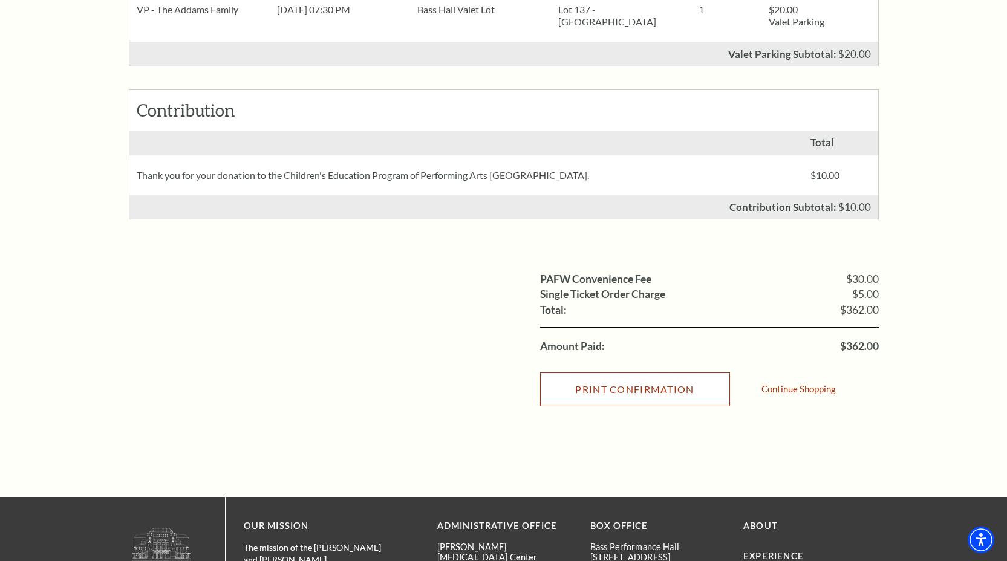
click at [660, 406] on input "Print Confirmation" at bounding box center [635, 389] width 190 height 34
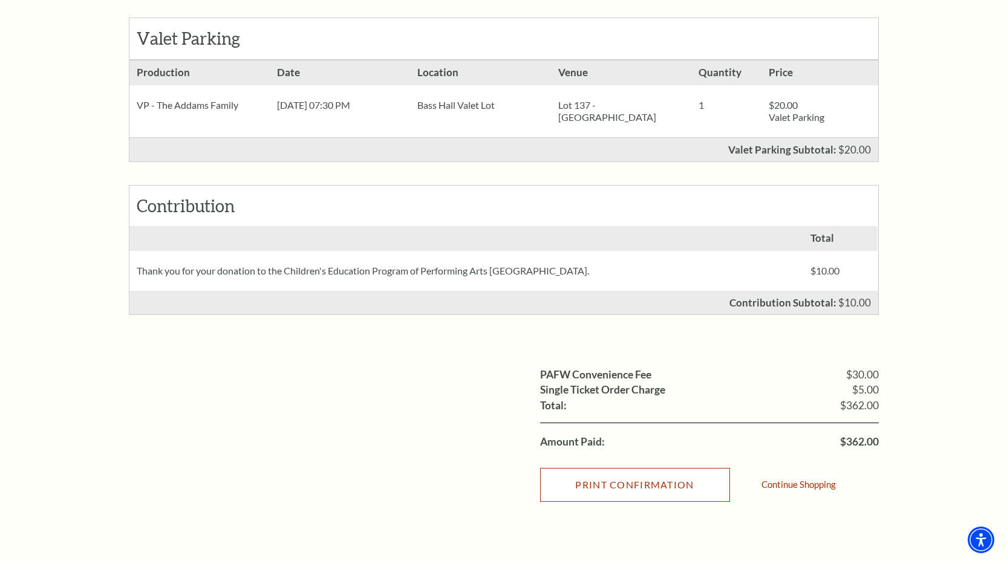
scroll to position [519, 0]
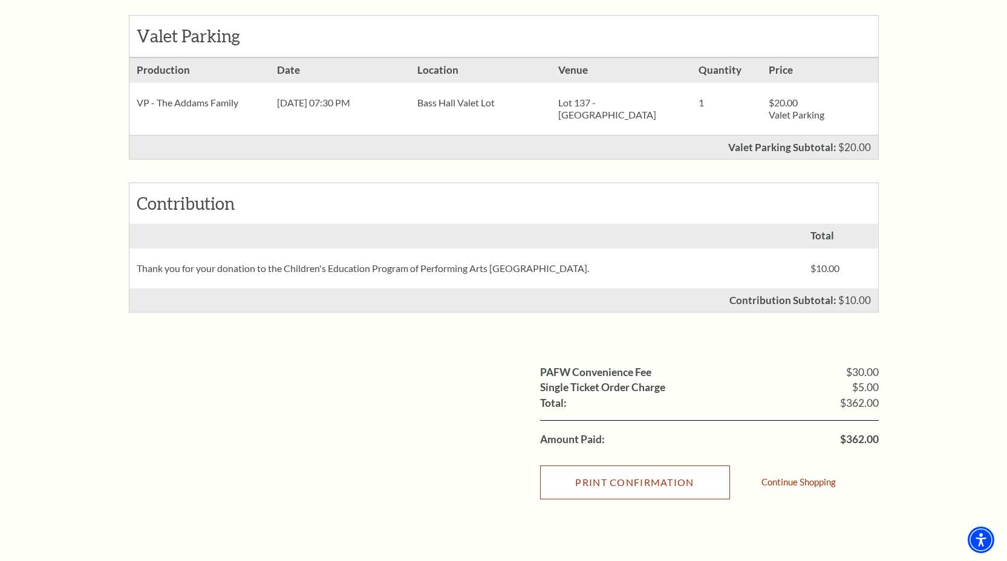
click at [690, 499] on input "Print Confirmation" at bounding box center [635, 483] width 190 height 34
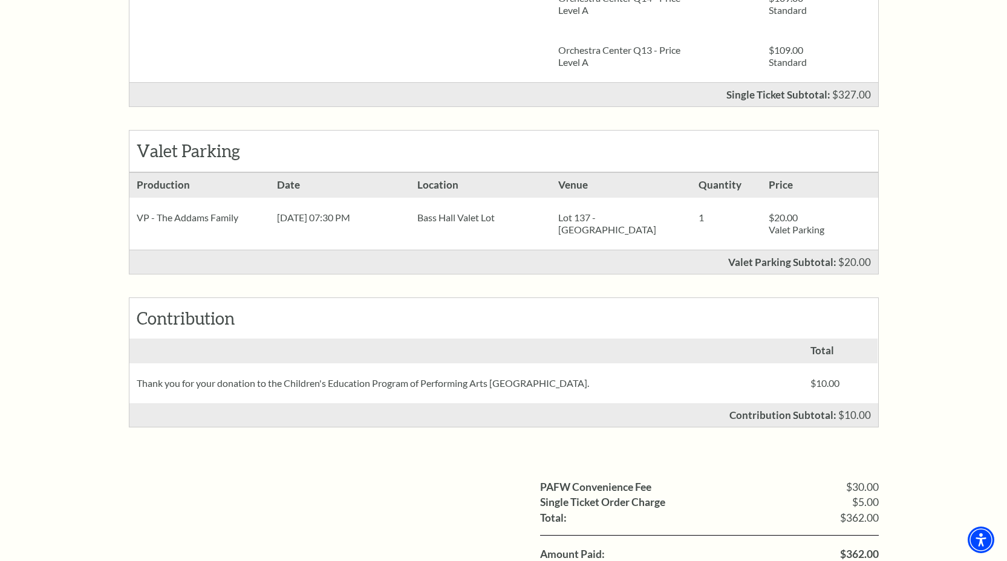
scroll to position [405, 0]
